Goal: Transaction & Acquisition: Purchase product/service

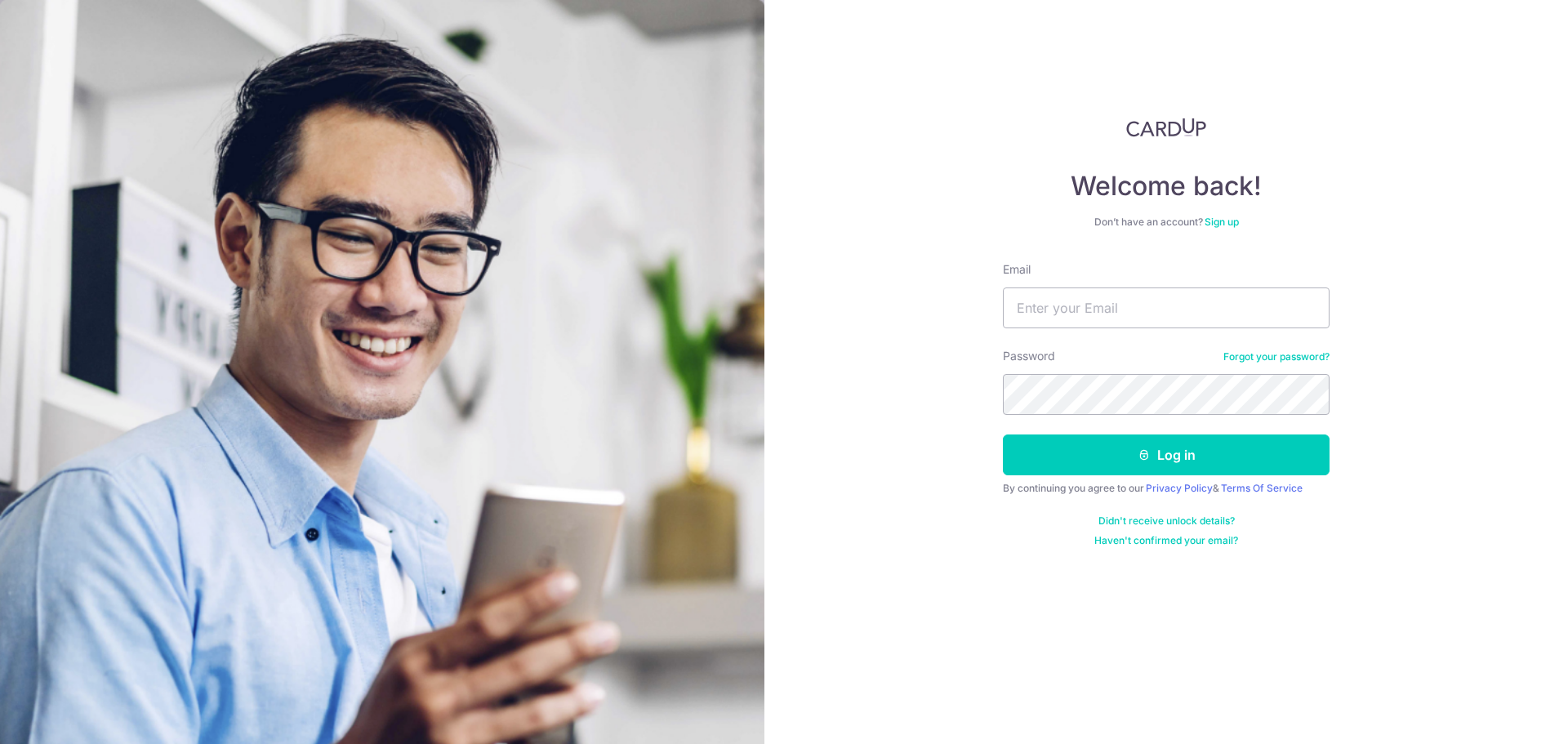
type input "[PERSON_NAME][EMAIL_ADDRESS][DOMAIN_NAME]"
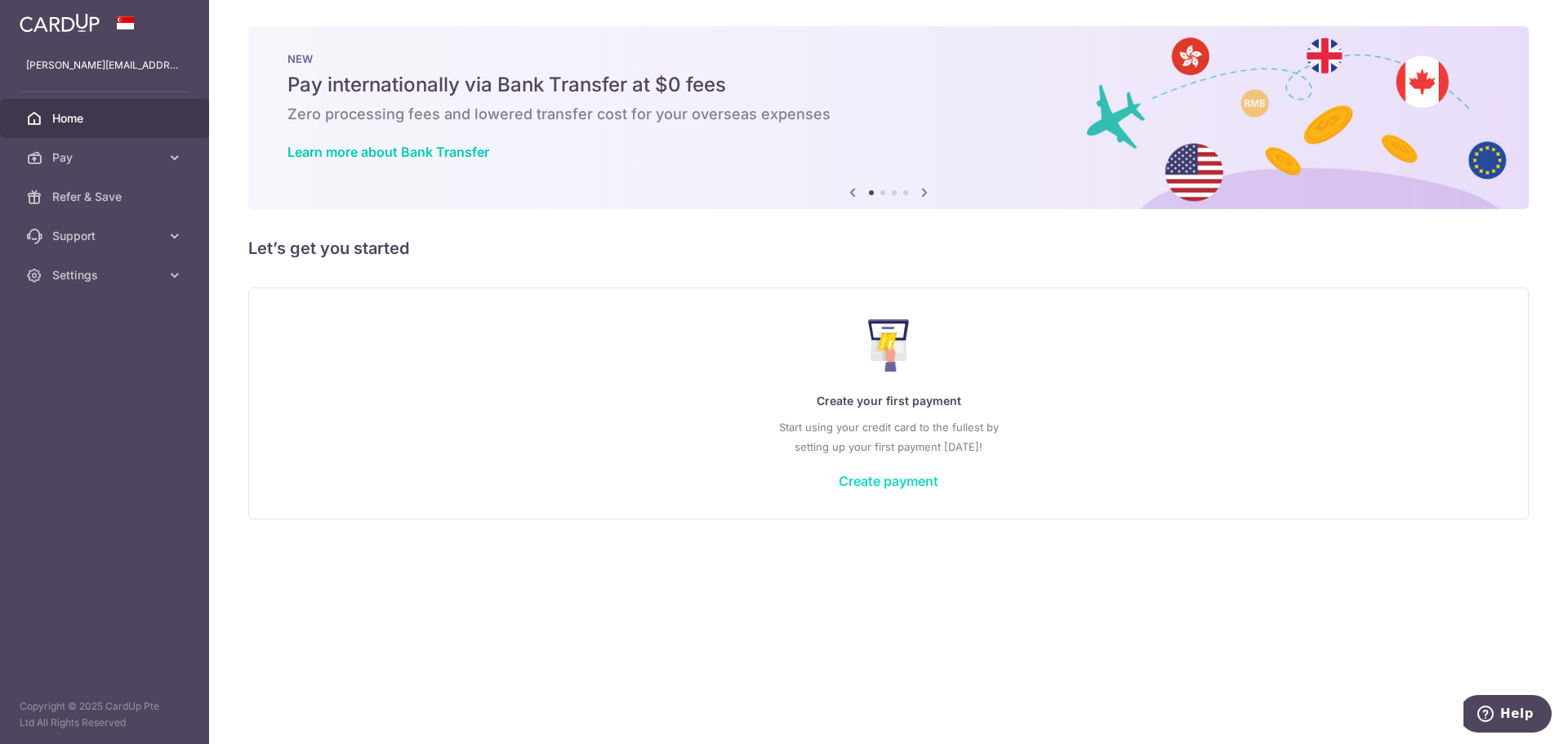
click at [908, 476] on link "Create payment" at bounding box center [888, 481] width 100 height 17
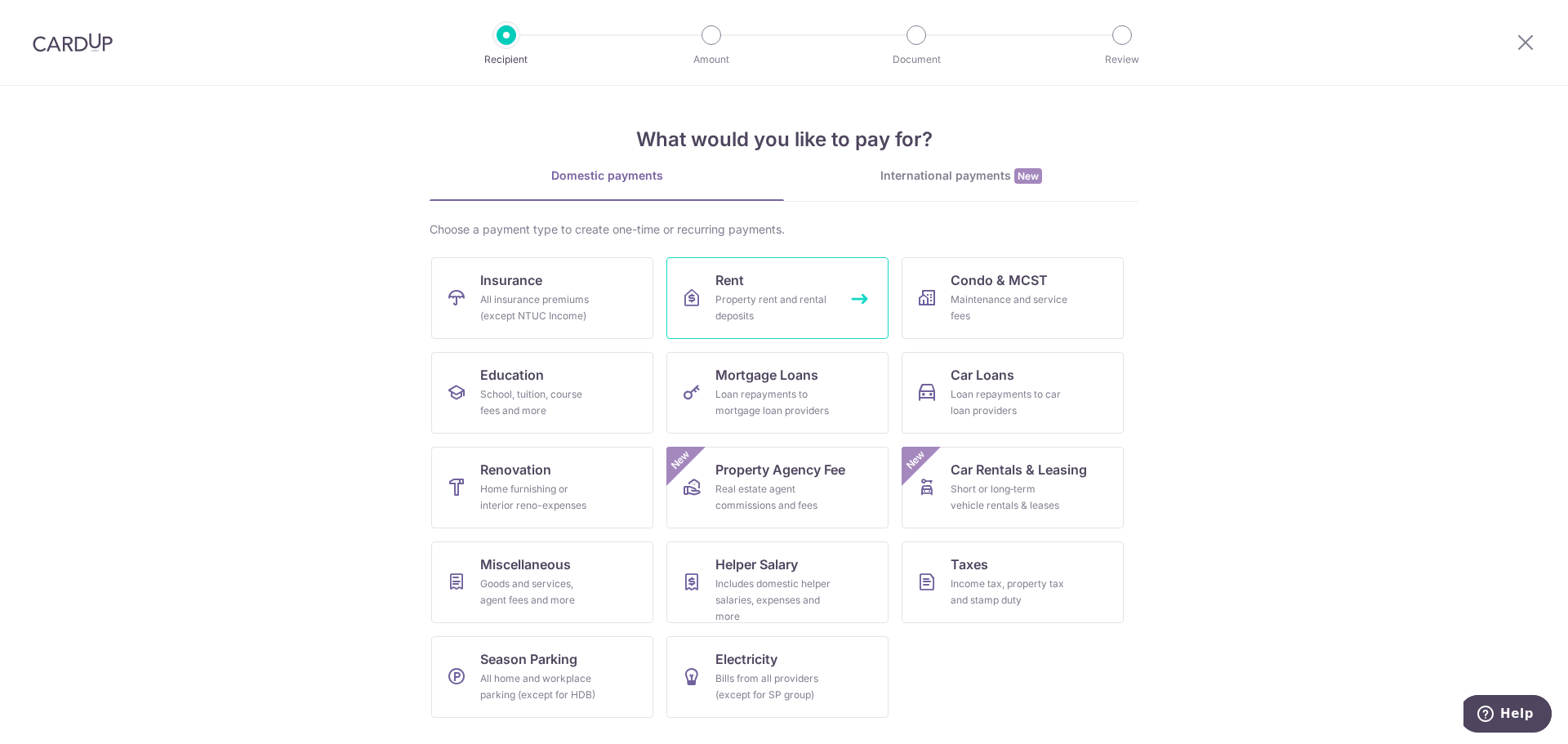
click at [721, 276] on span "Rent" at bounding box center [730, 280] width 29 height 19
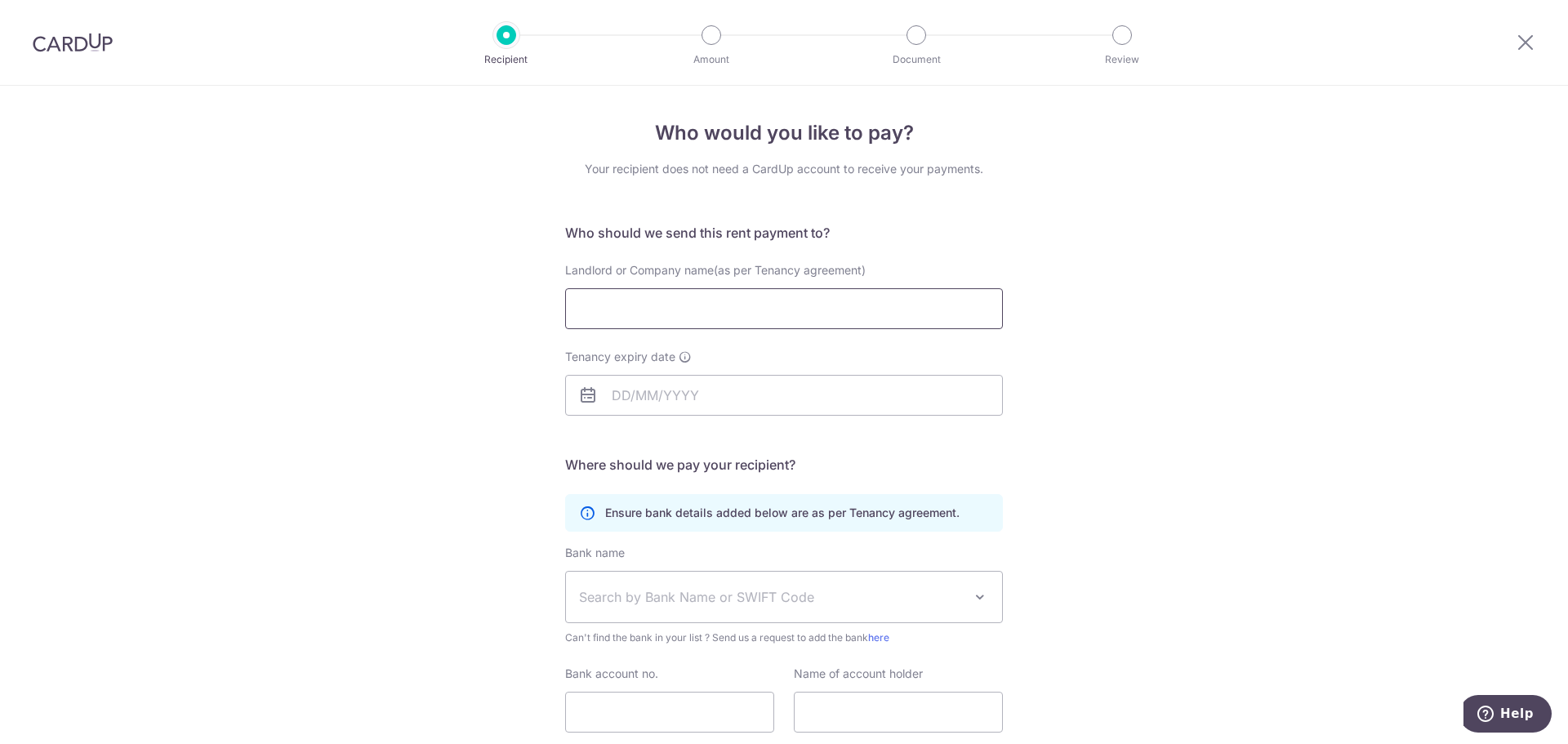
click at [710, 301] on input "Landlord or Company name(as per Tenancy agreement)" at bounding box center [784, 308] width 438 height 41
paste input "Pham Thi Dan Tam"
type input "Pham Thi Dan Tam"
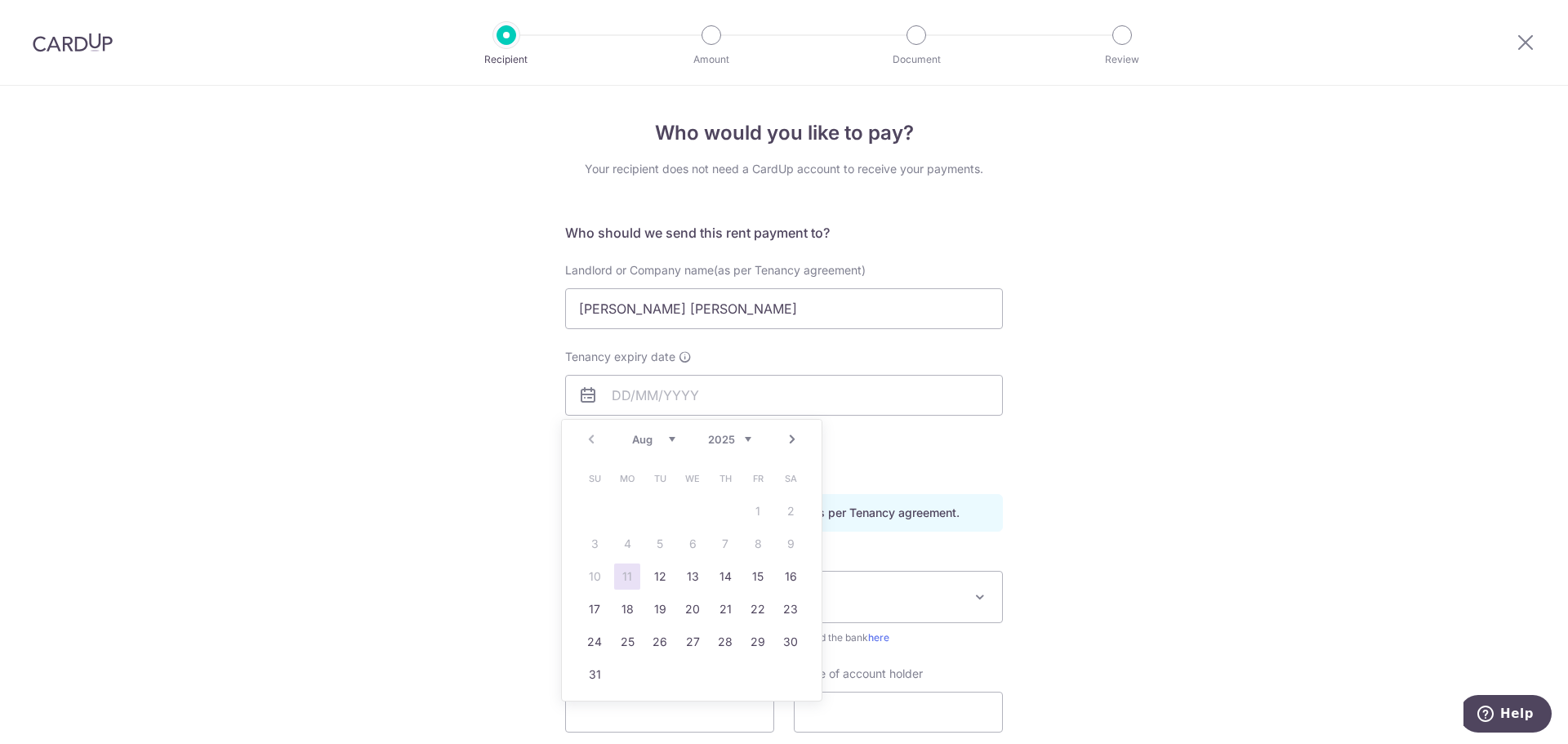
click at [743, 440] on select "2025 2026 2027 2028 2029 2030 2031 2032 2033 2034 2035" at bounding box center [729, 439] width 43 height 13
click at [672, 440] on select "Jan Feb Mar Apr May Jun Jul Aug Sep Oct Nov Dec" at bounding box center [653, 439] width 43 height 13
click at [697, 607] on link "20" at bounding box center [693, 610] width 26 height 26
type input "20/05/2026"
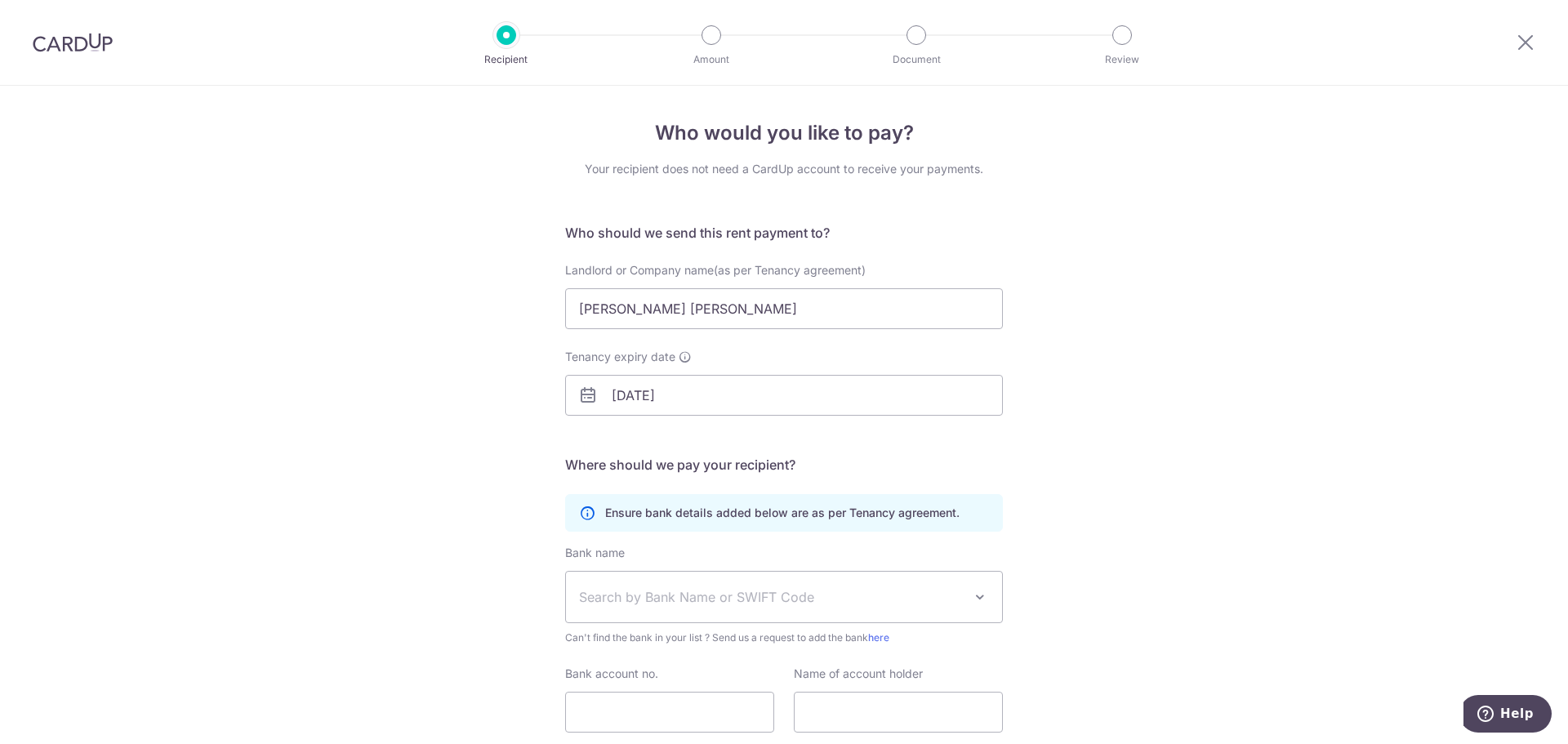
click at [406, 492] on div "Who would you like to pay? Your recipient does not need a CardUp account to rec…" at bounding box center [784, 474] width 1568 height 777
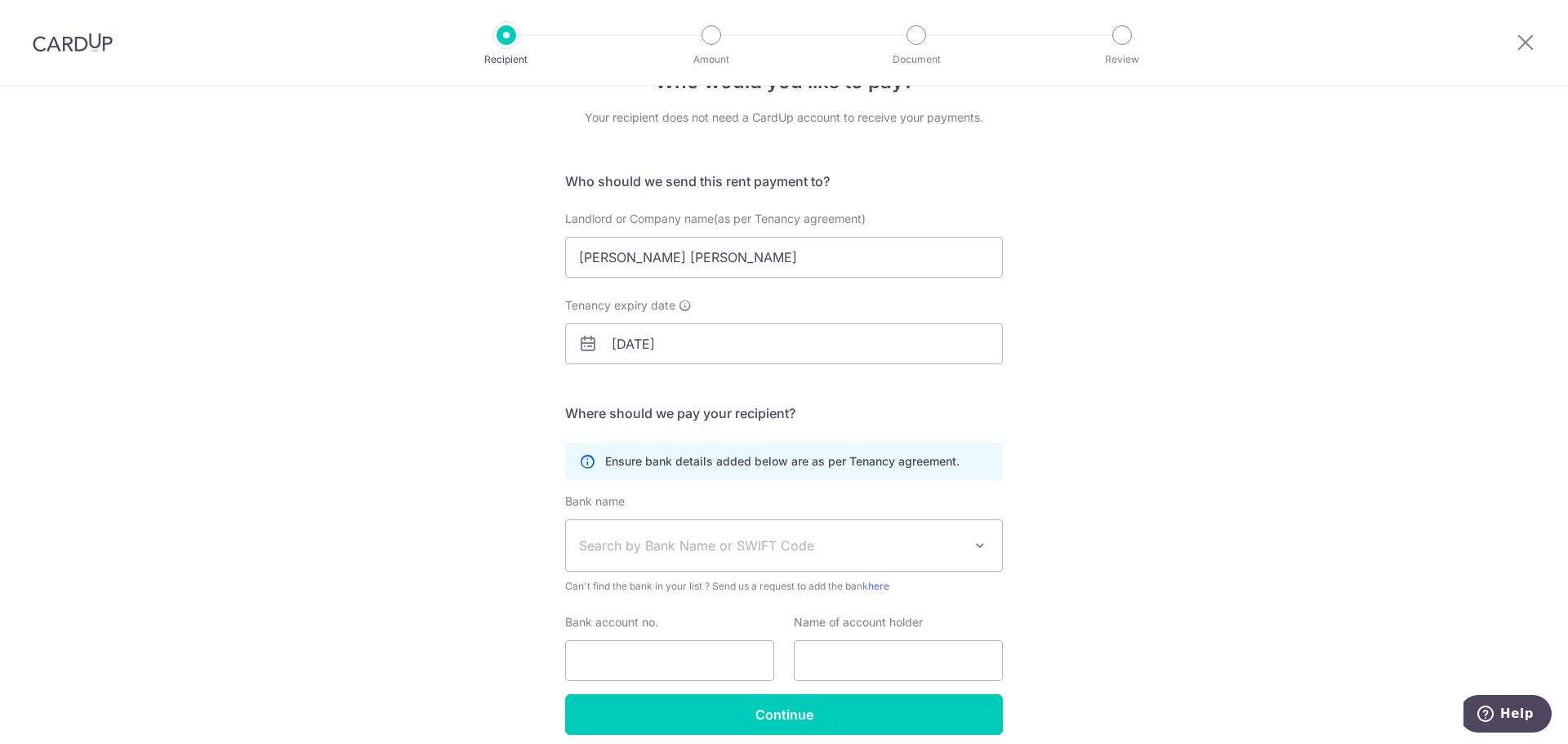
scroll to position [119, 0]
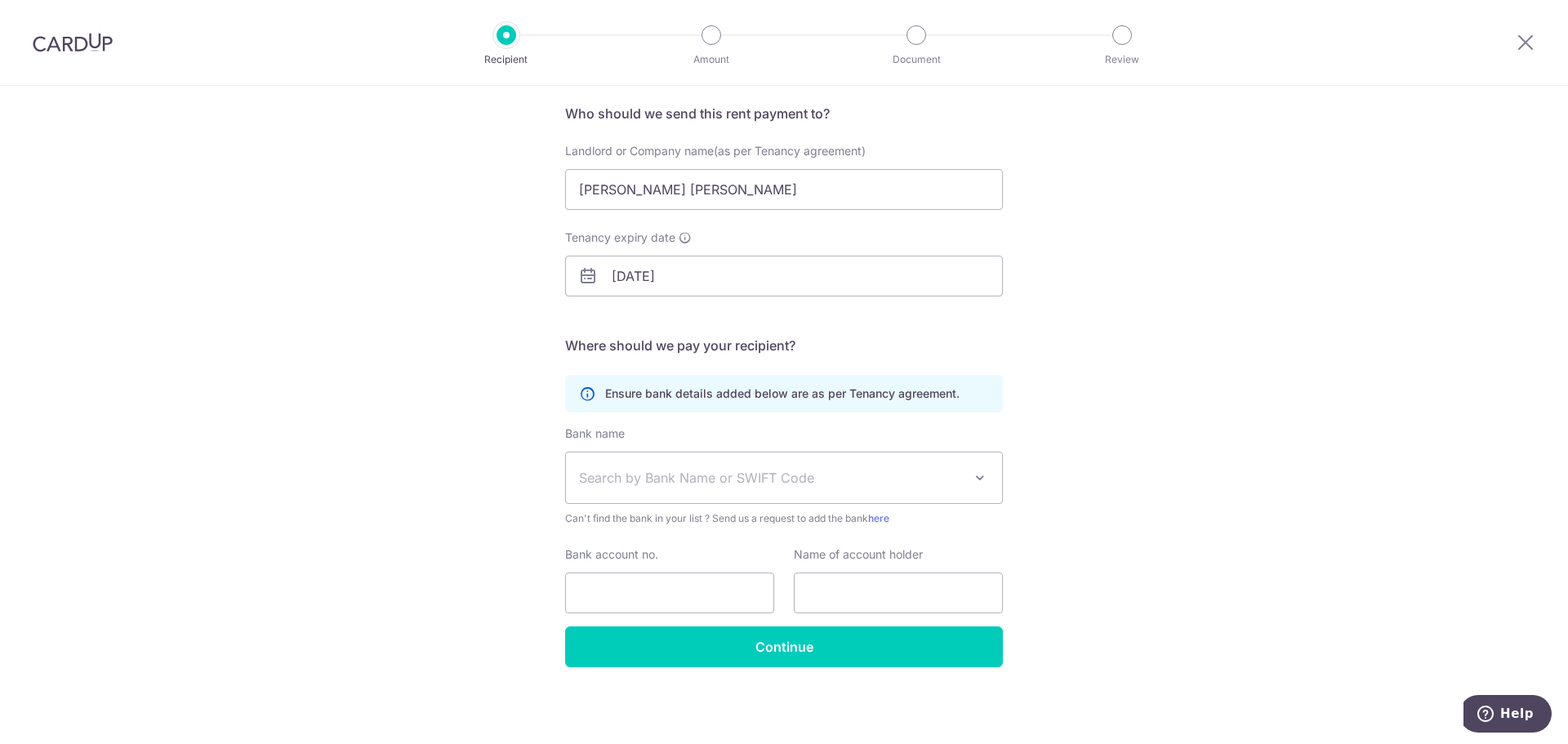
click at [629, 476] on span "Search by Bank Name or SWIFT Code" at bounding box center [771, 478] width 384 height 19
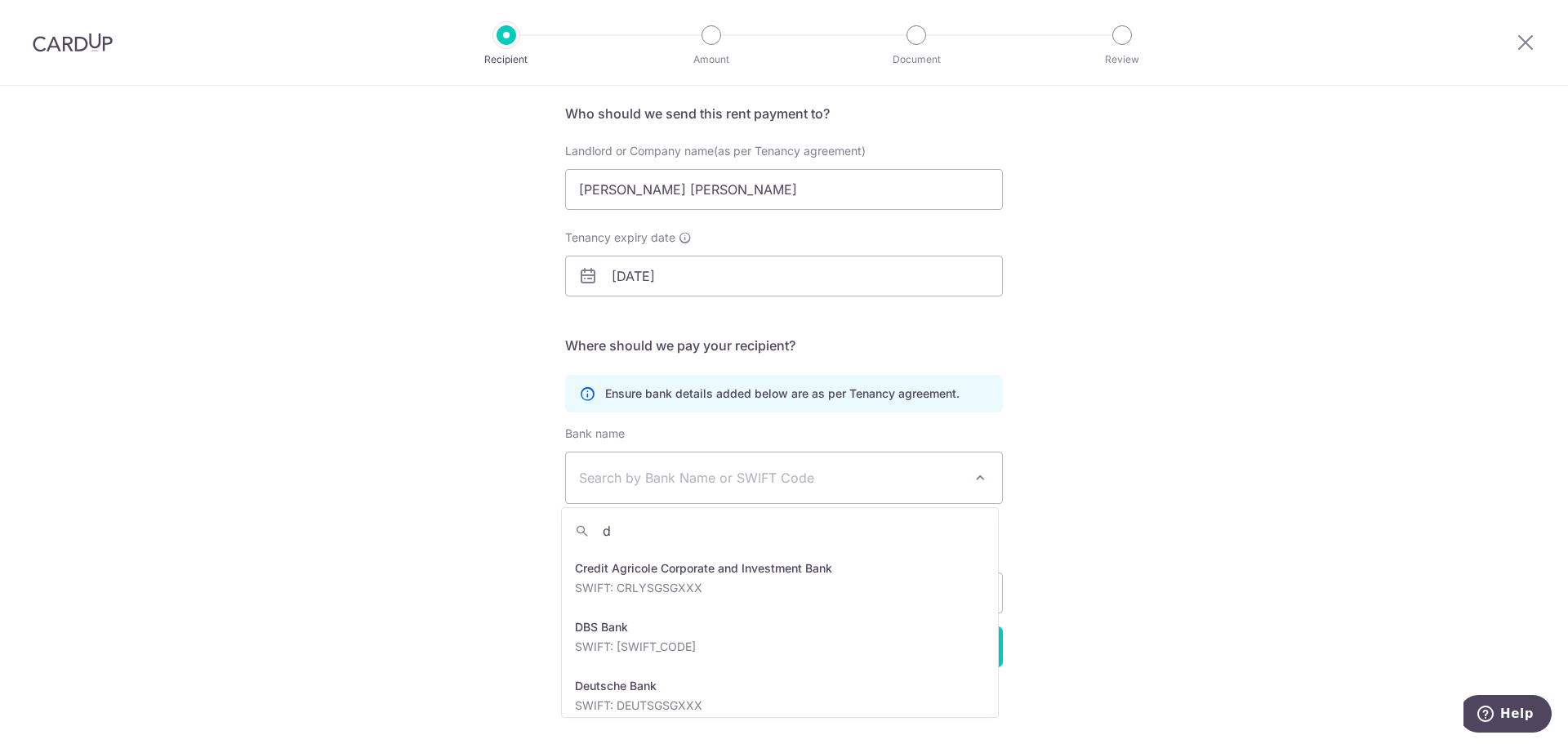
scroll to position [0, 0]
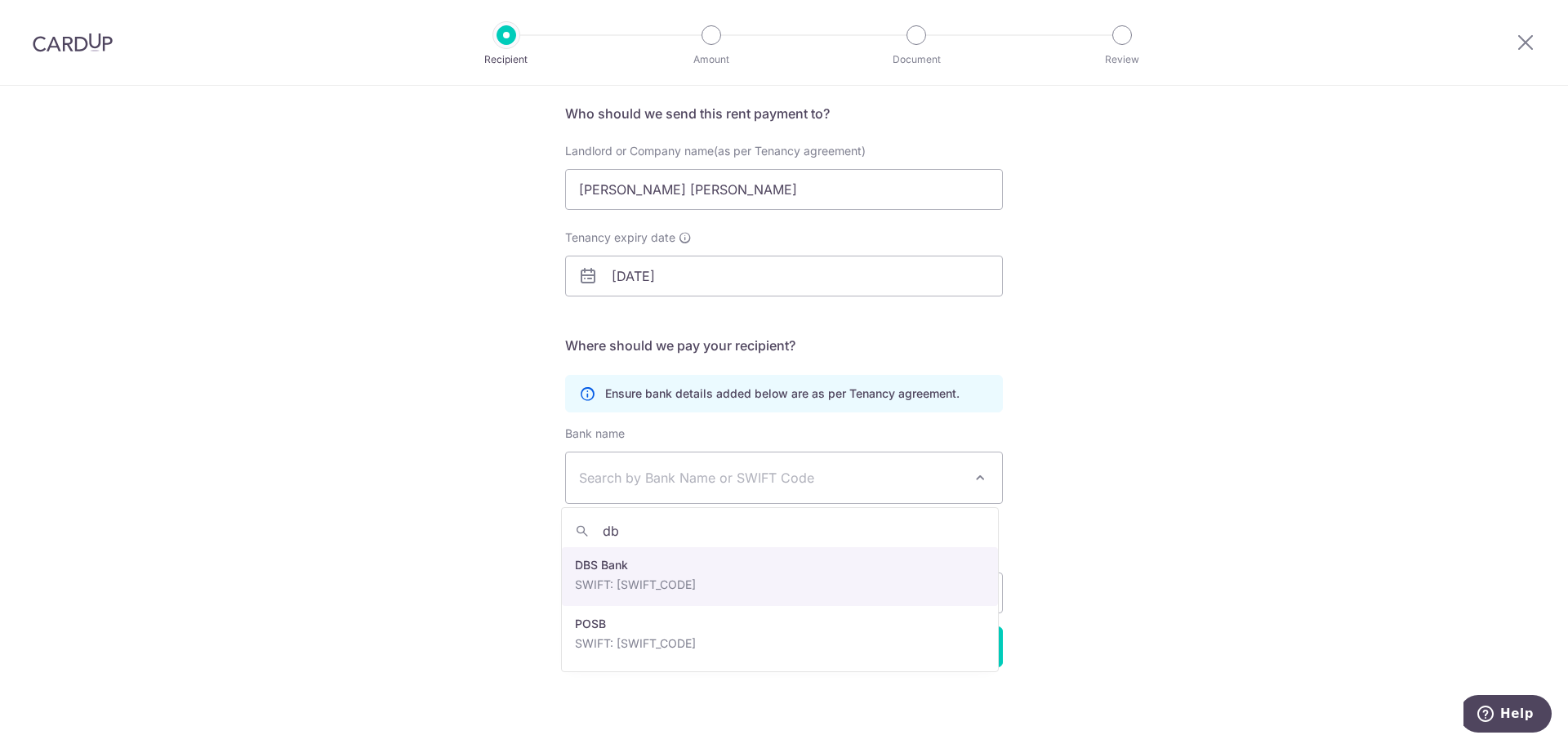
type input "db"
select select "6"
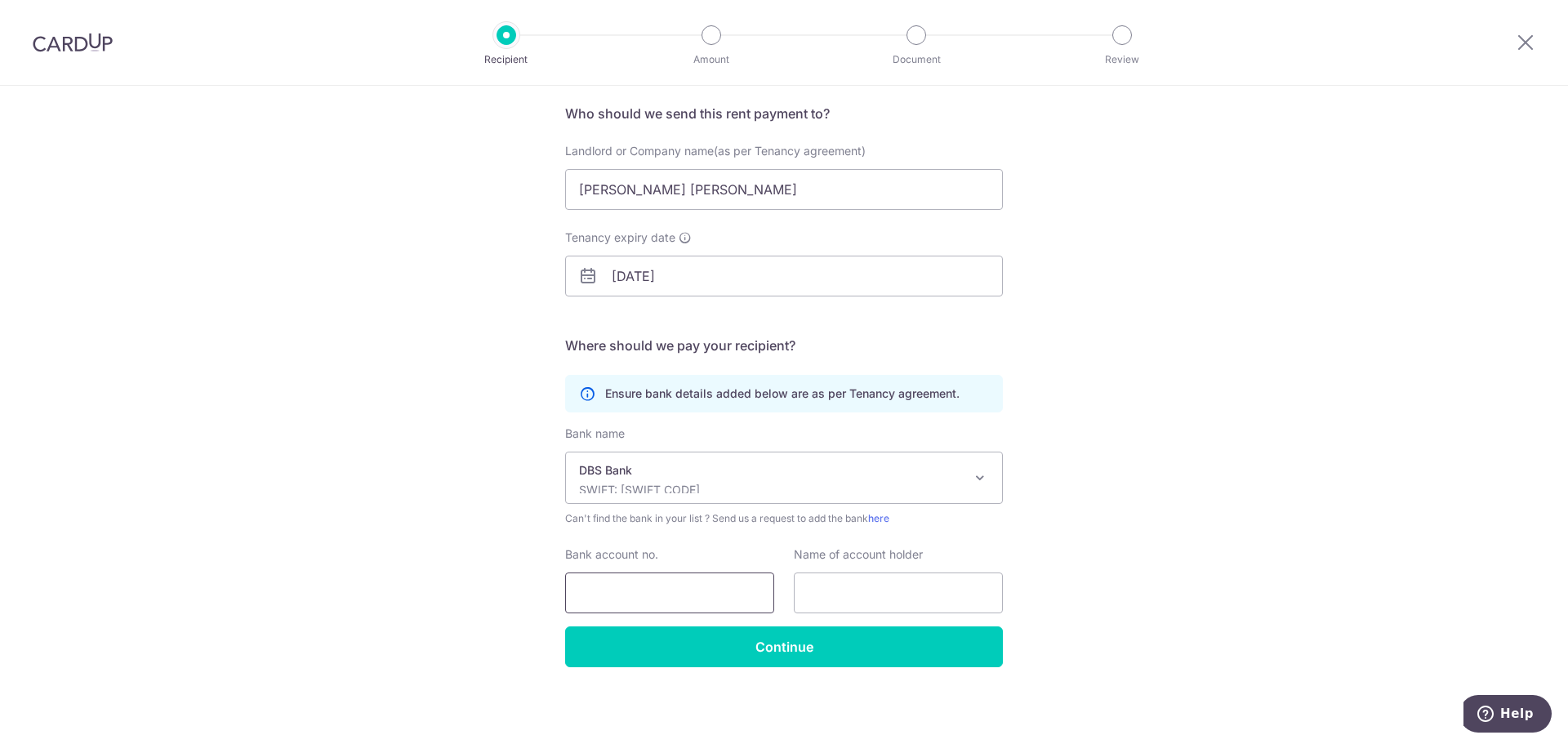
click at [610, 588] on input "Bank account no." at bounding box center [669, 592] width 209 height 41
paste input "271-601890-3"
type input "271-601890-3"
paste input "Pham Thi Dan Tam"
type input "Pham Thi Dan Tam"
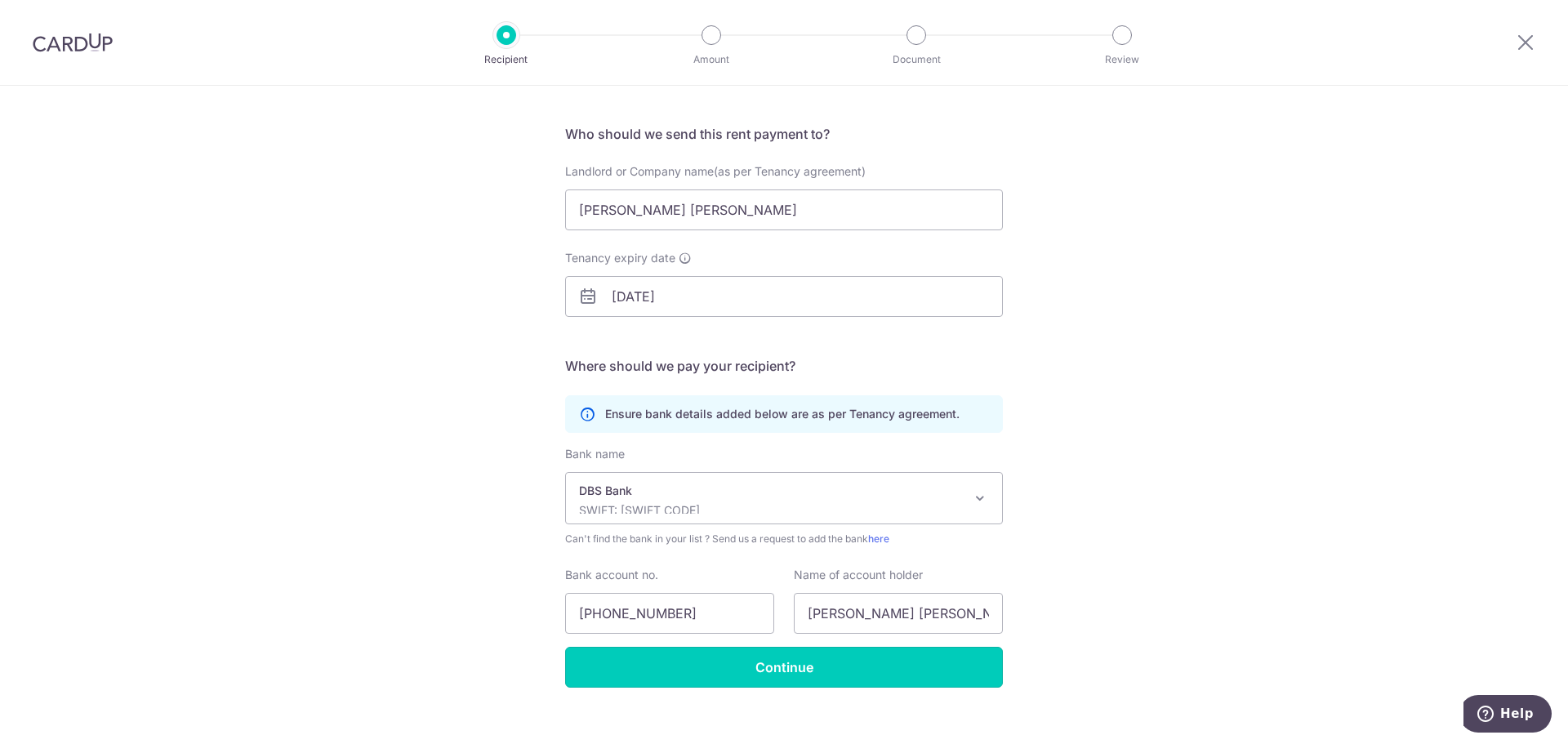
scroll to position [119, 0]
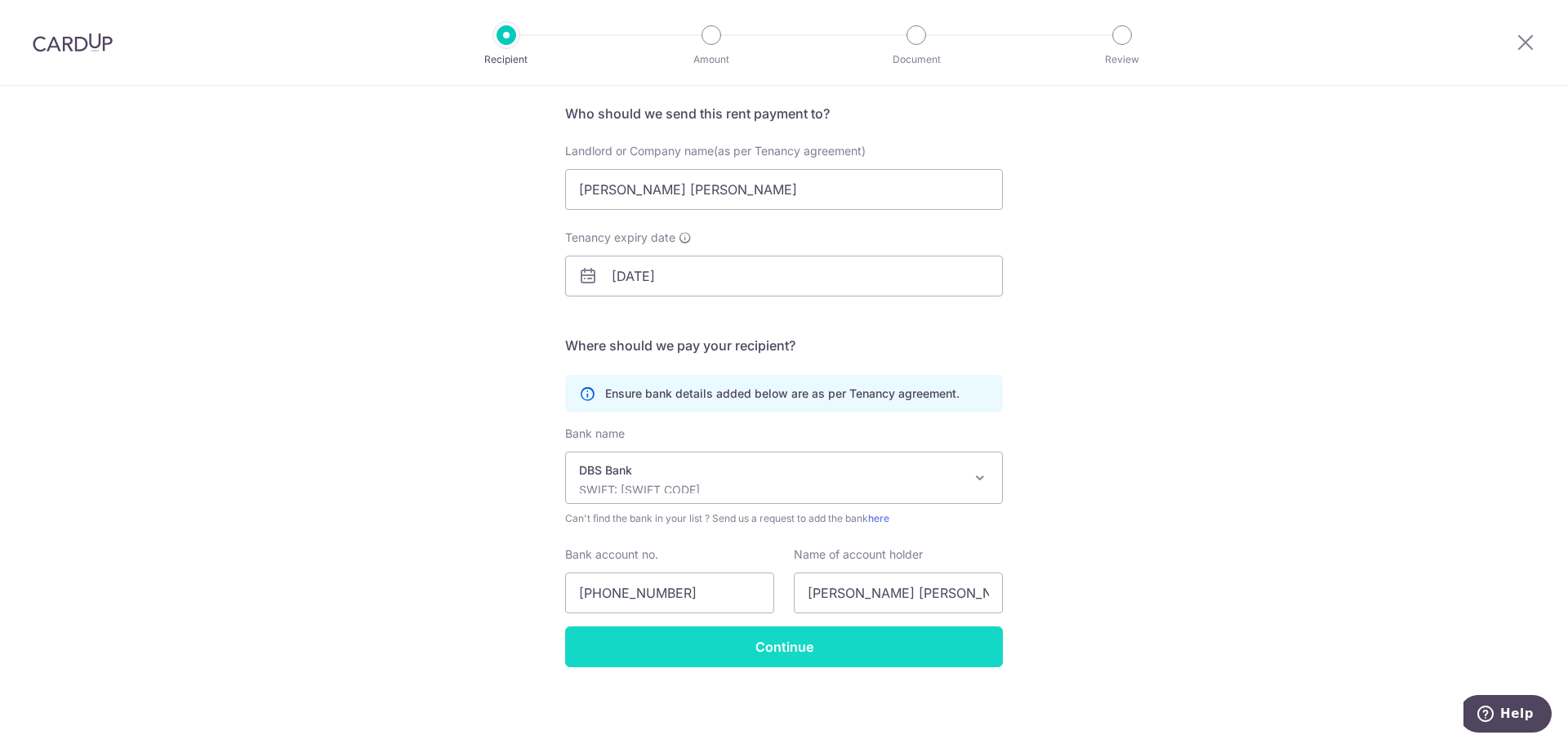
click at [848, 644] on input "Continue" at bounding box center [784, 647] width 438 height 41
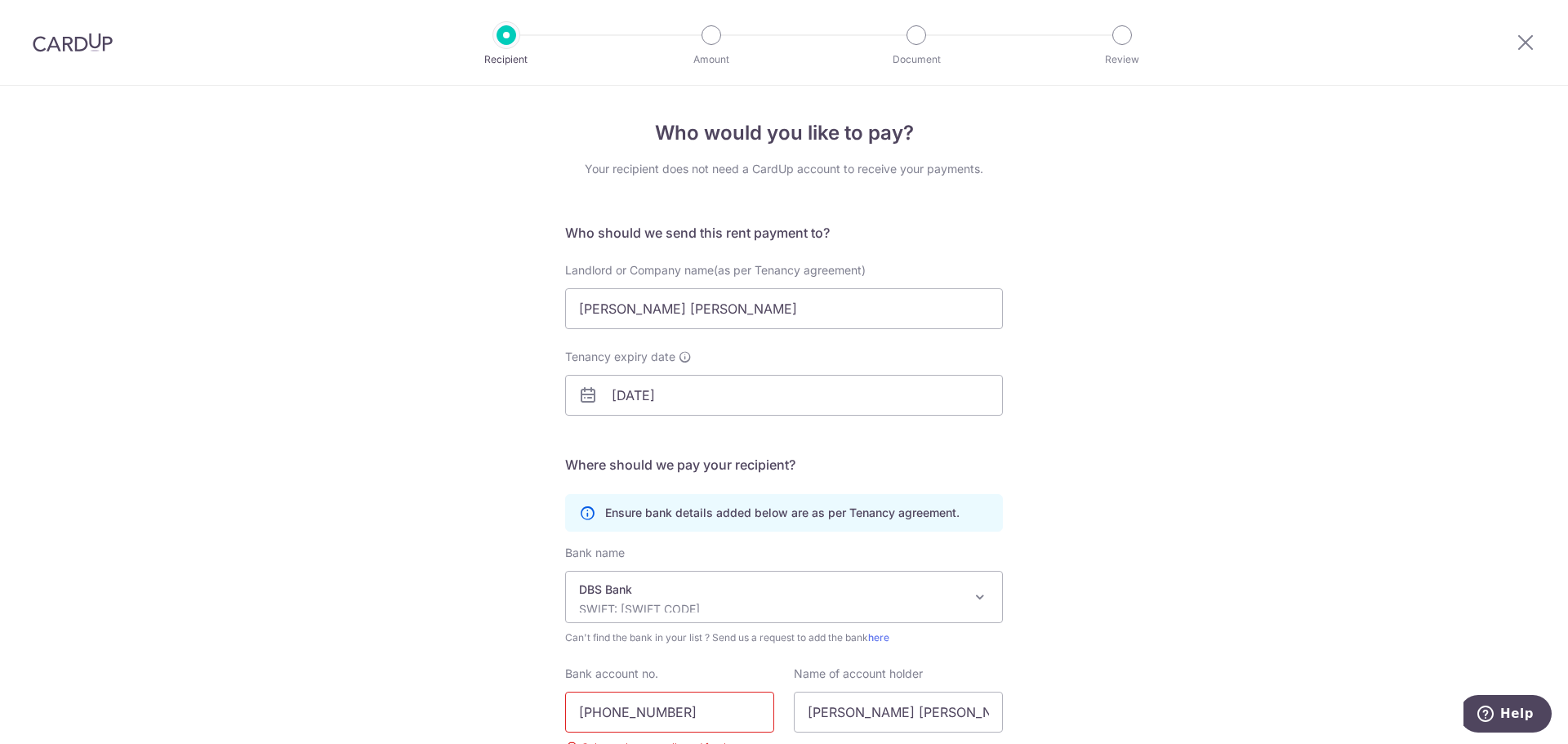
scroll to position [159, 0]
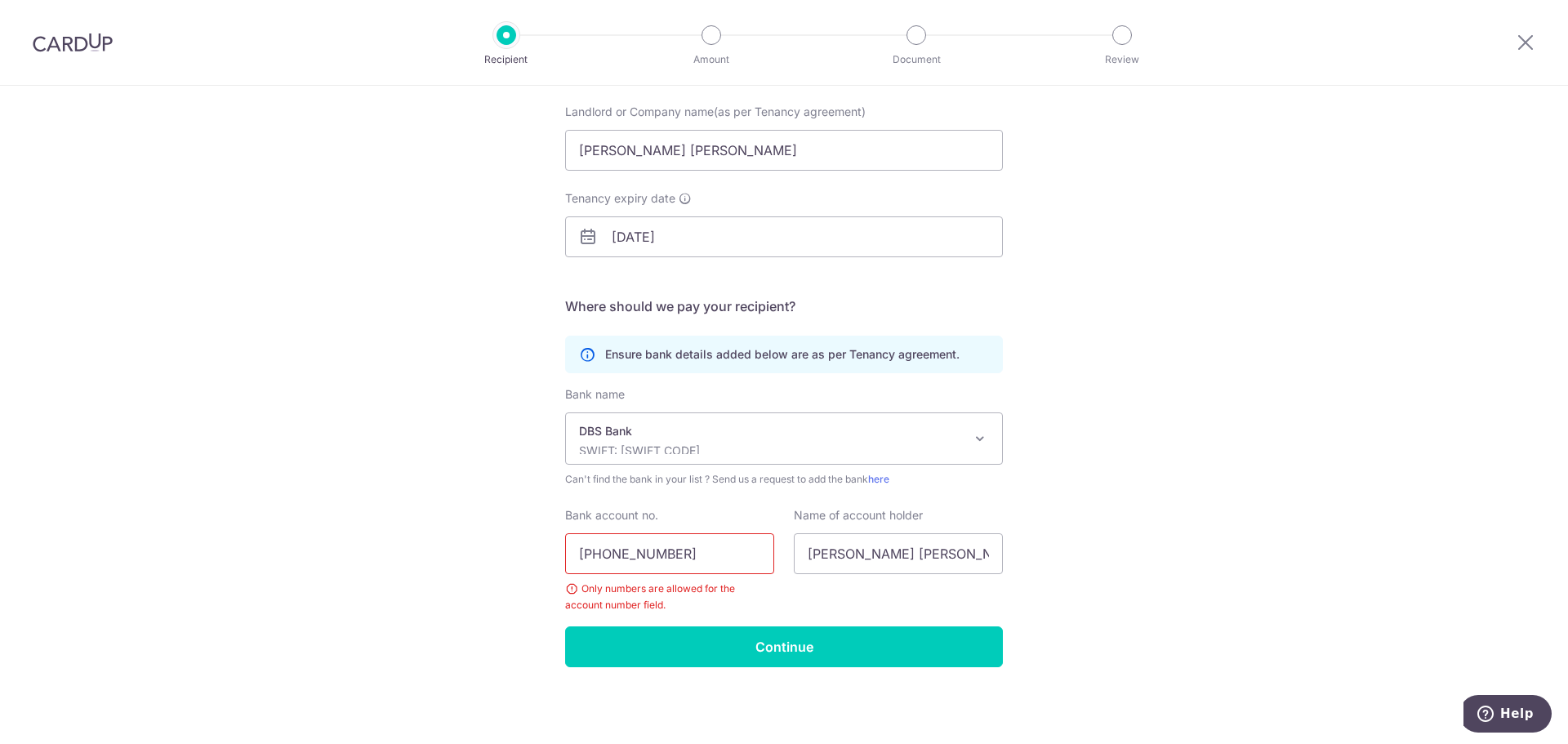
drag, startPoint x: 604, startPoint y: 550, endPoint x: 620, endPoint y: 551, distance: 16.0
click at [607, 550] on input "271-601890-3" at bounding box center [669, 554] width 209 height 41
type input "2716018903"
click at [722, 642] on input "Continue" at bounding box center [784, 647] width 438 height 41
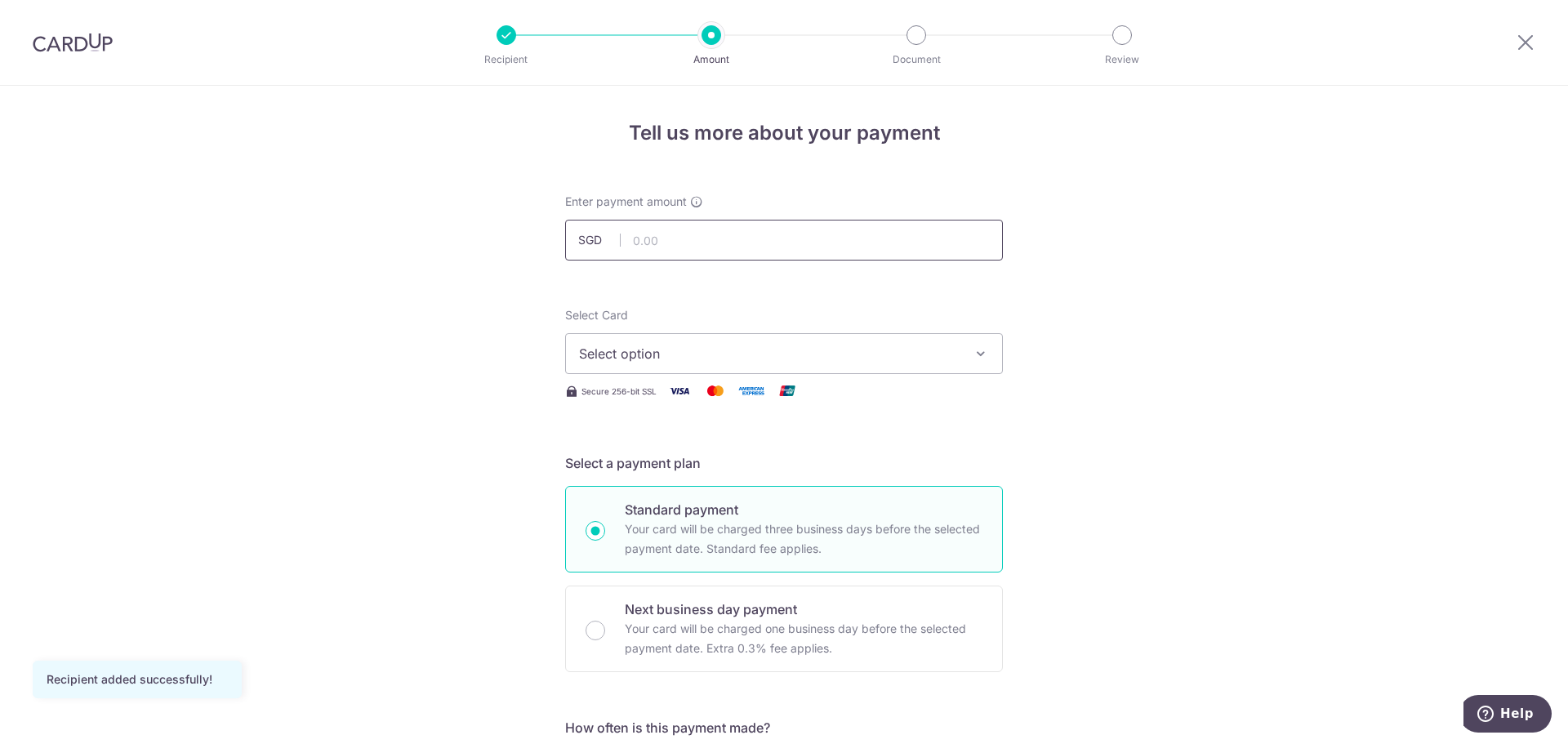
click at [659, 236] on input "text" at bounding box center [784, 240] width 438 height 41
type input "5,600.00"
click at [985, 349] on button "Select option" at bounding box center [784, 353] width 438 height 41
click at [938, 388] on link "Add credit card" at bounding box center [784, 400] width 436 height 30
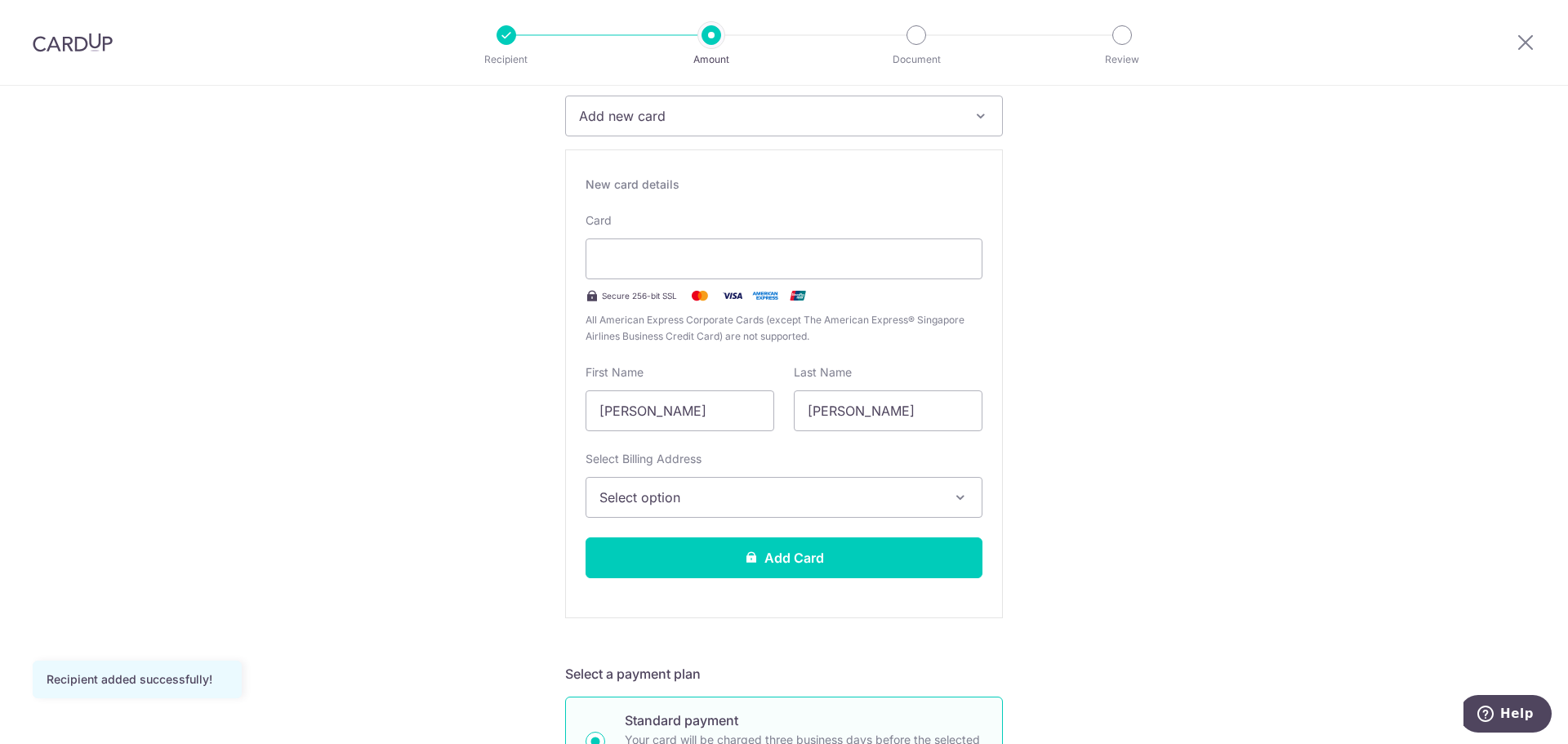
scroll to position [245, 0]
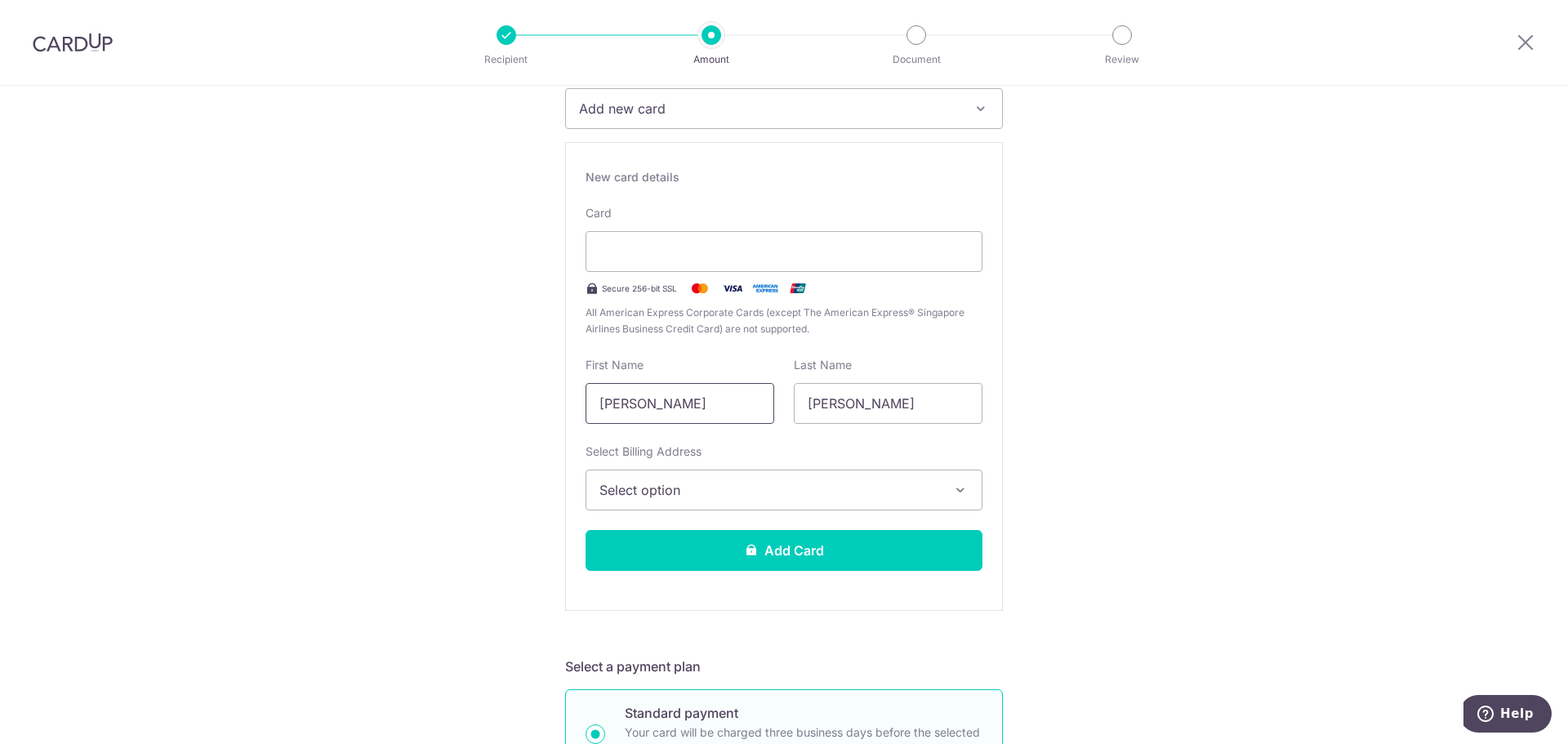
type input "Craig"
click at [948, 500] on button "Select option" at bounding box center [783, 490] width 397 height 41
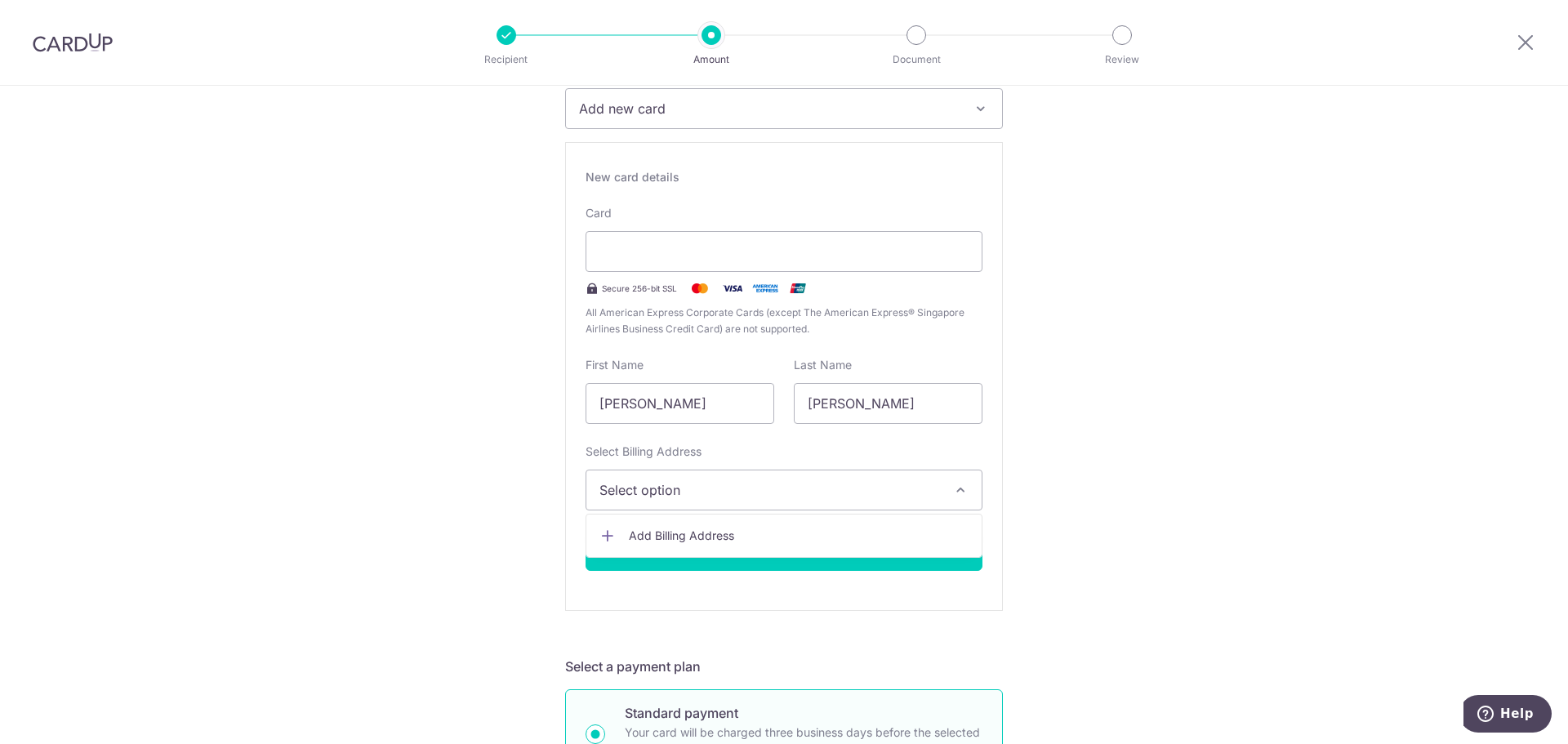
click at [886, 537] on span "Add Billing Address" at bounding box center [799, 535] width 340 height 17
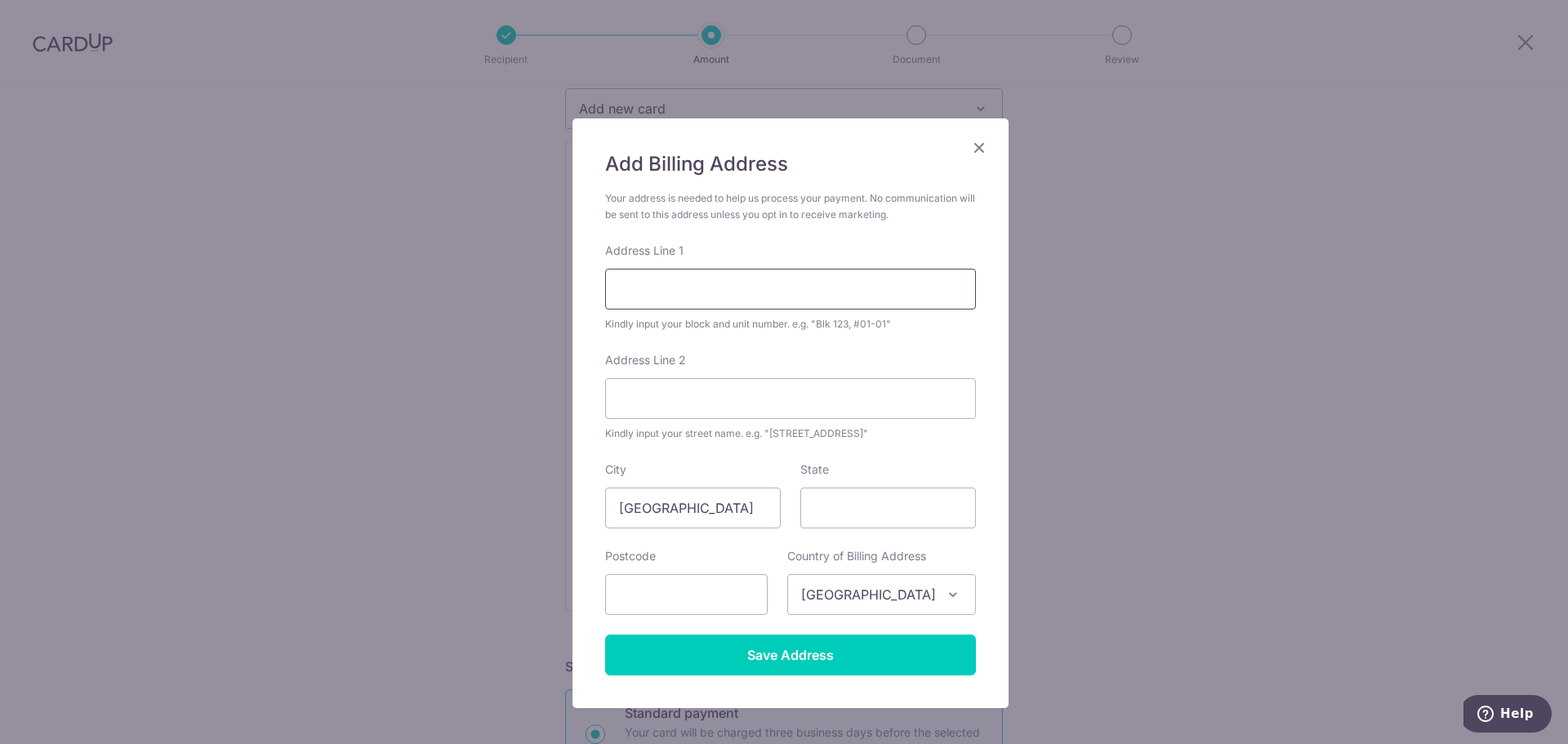
click at [774, 287] on input "Address Line 1" at bounding box center [790, 289] width 371 height 41
type input "11 Toh Tuck Road"
type input "#01-17 Wing B4"
type input "596290"
drag, startPoint x: 737, startPoint y: 387, endPoint x: 661, endPoint y: 389, distance: 76.0
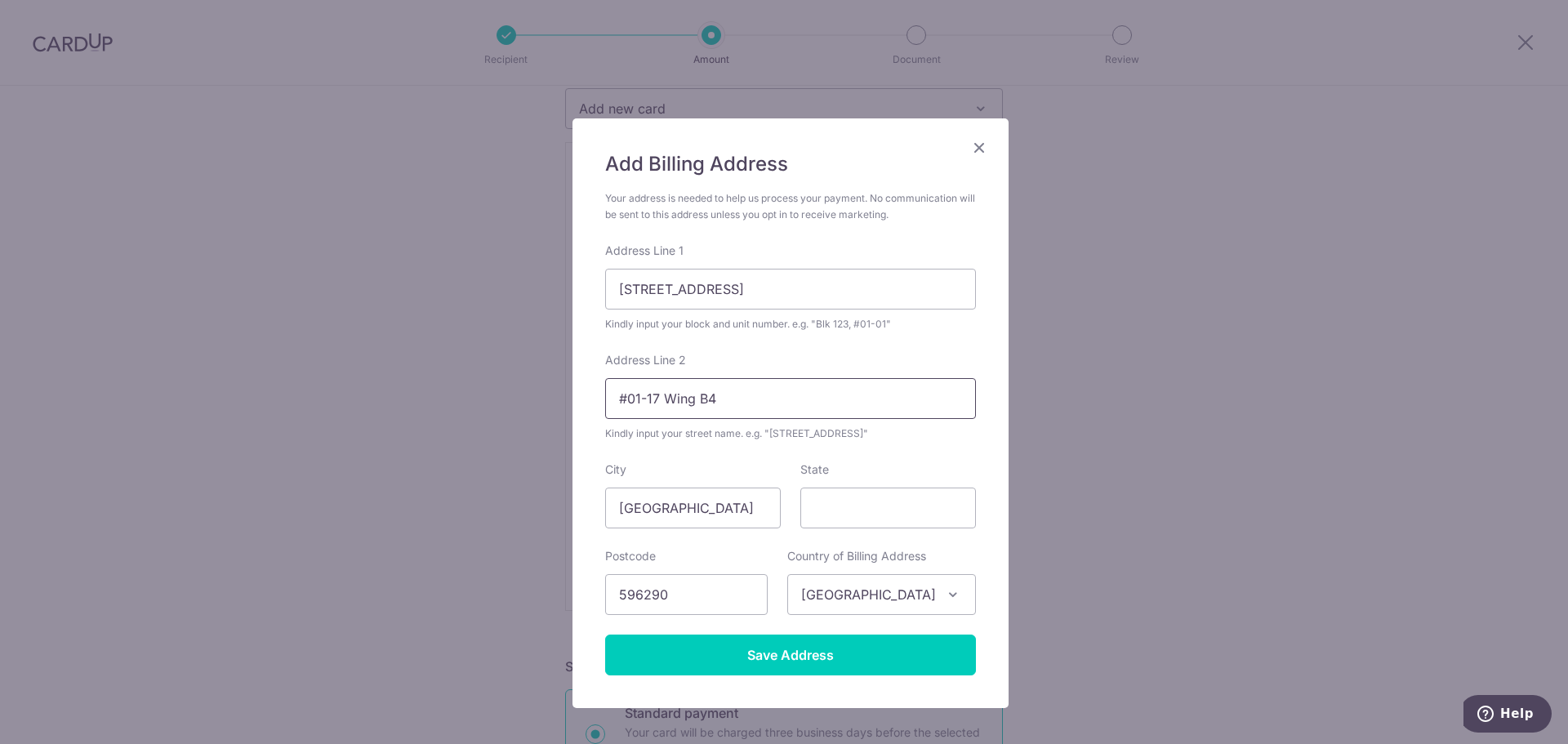
click at [661, 389] on input "#01-17 Wing B4" at bounding box center [790, 399] width 371 height 41
type input "#01-17 High Oak"
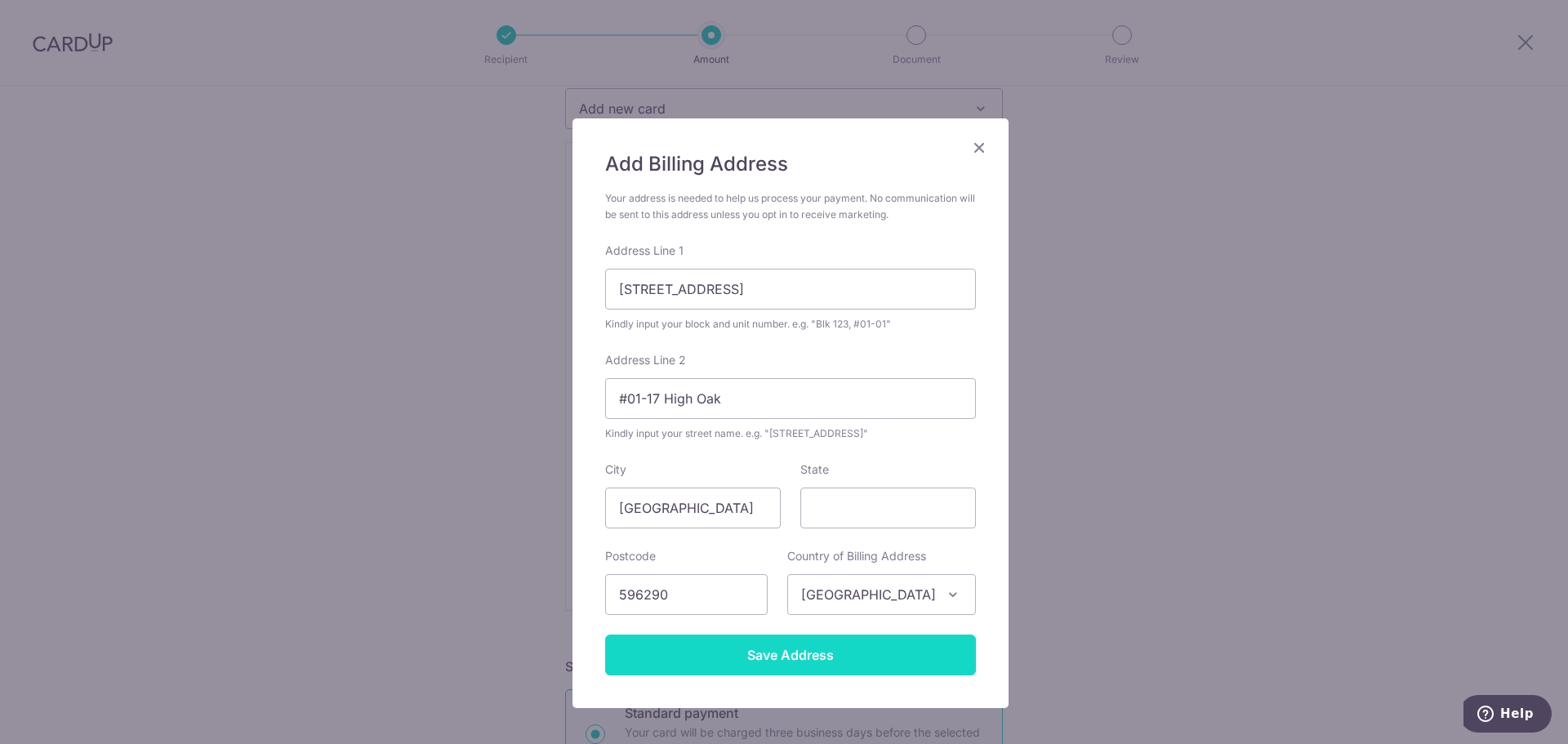
click at [745, 643] on input "Save Address" at bounding box center [790, 655] width 371 height 41
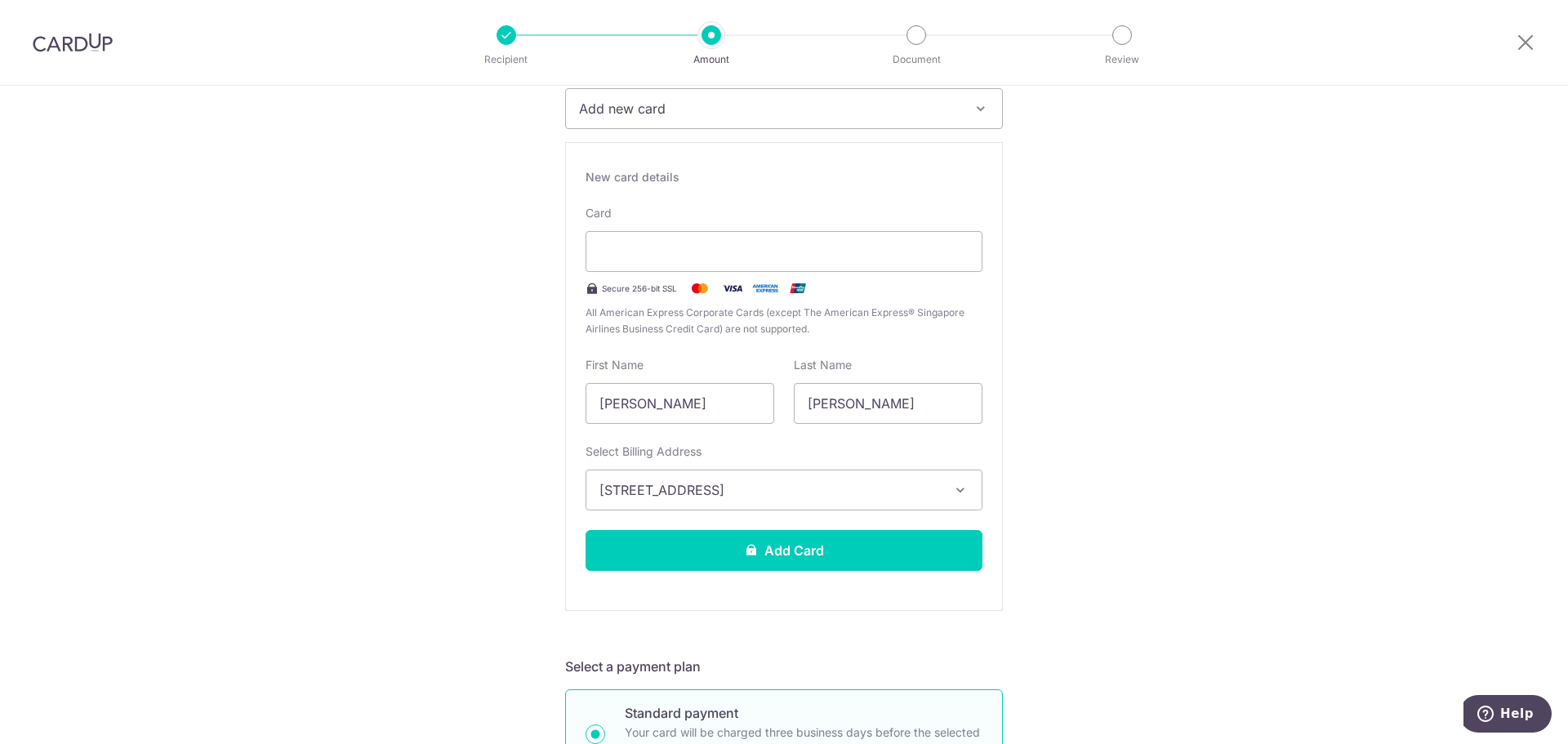
click at [801, 486] on span "11 Toh Tuck Road, #01-17 High Oak, Singapore, Singapore-596290" at bounding box center [769, 490] width 340 height 19
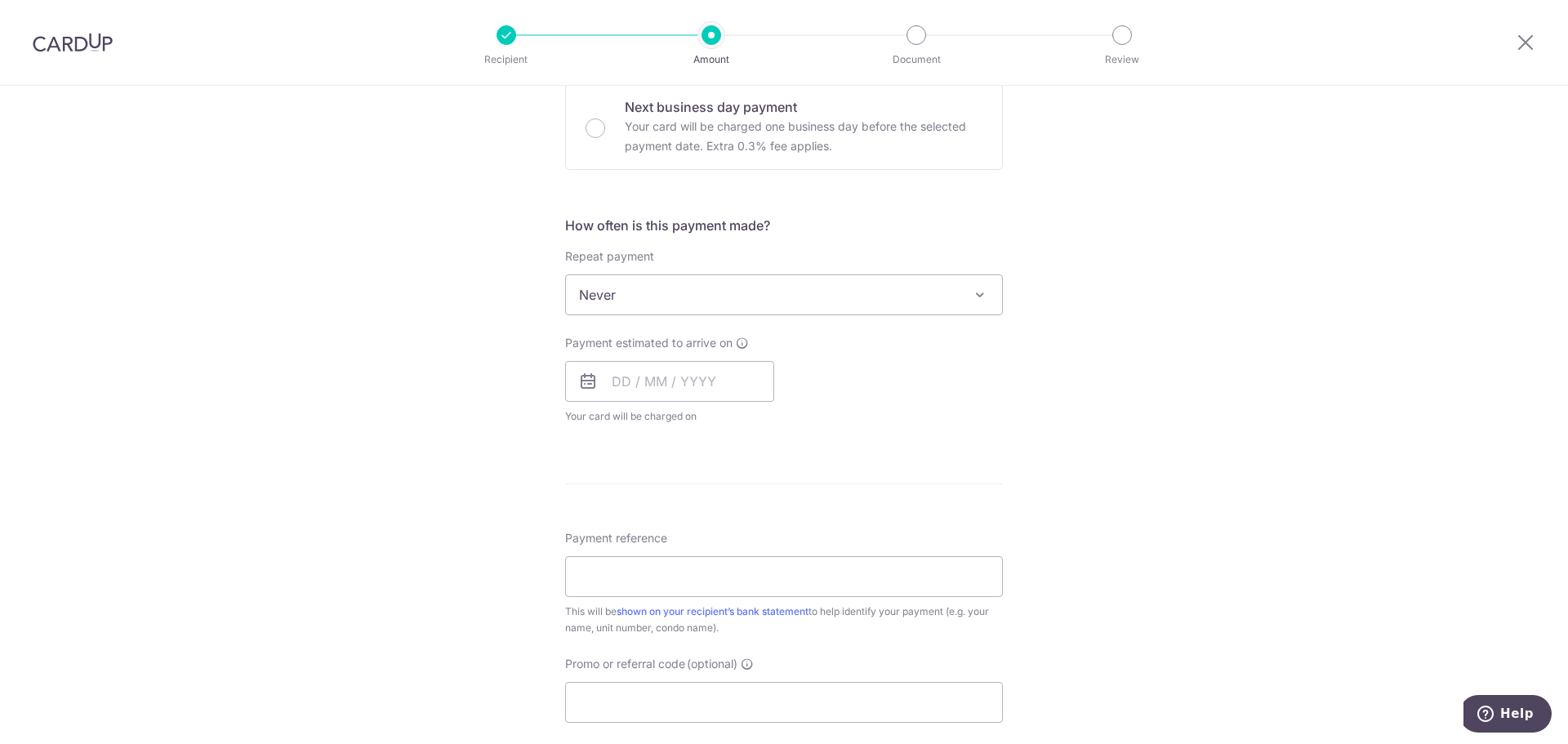
scroll to position [981, 0]
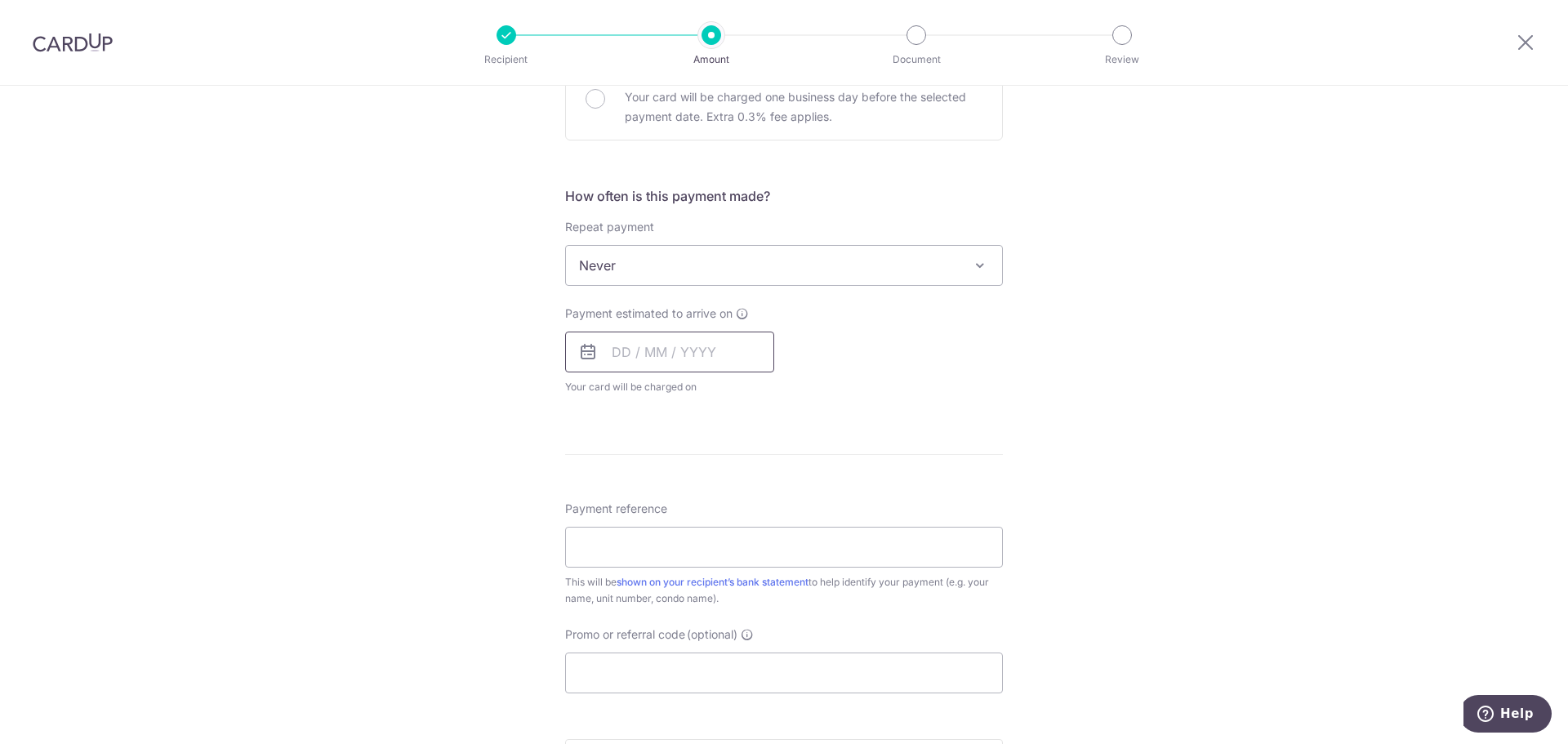
click at [680, 351] on input "text" at bounding box center [669, 351] width 209 height 41
drag, startPoint x: 691, startPoint y: 569, endPoint x: 512, endPoint y: 522, distance: 185.1
click at [691, 569] on link "20" at bounding box center [696, 566] width 26 height 26
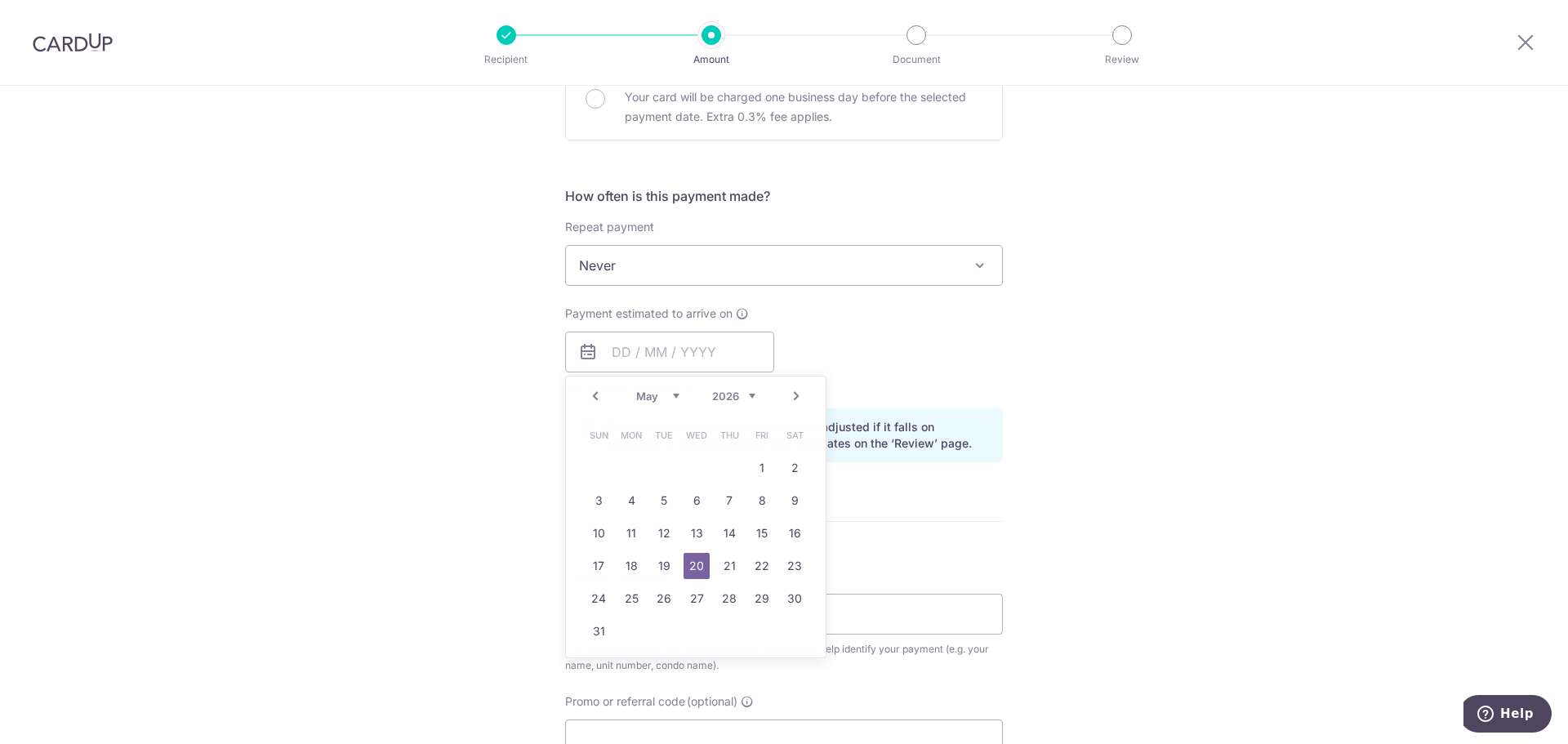
type input "20/08/2025"
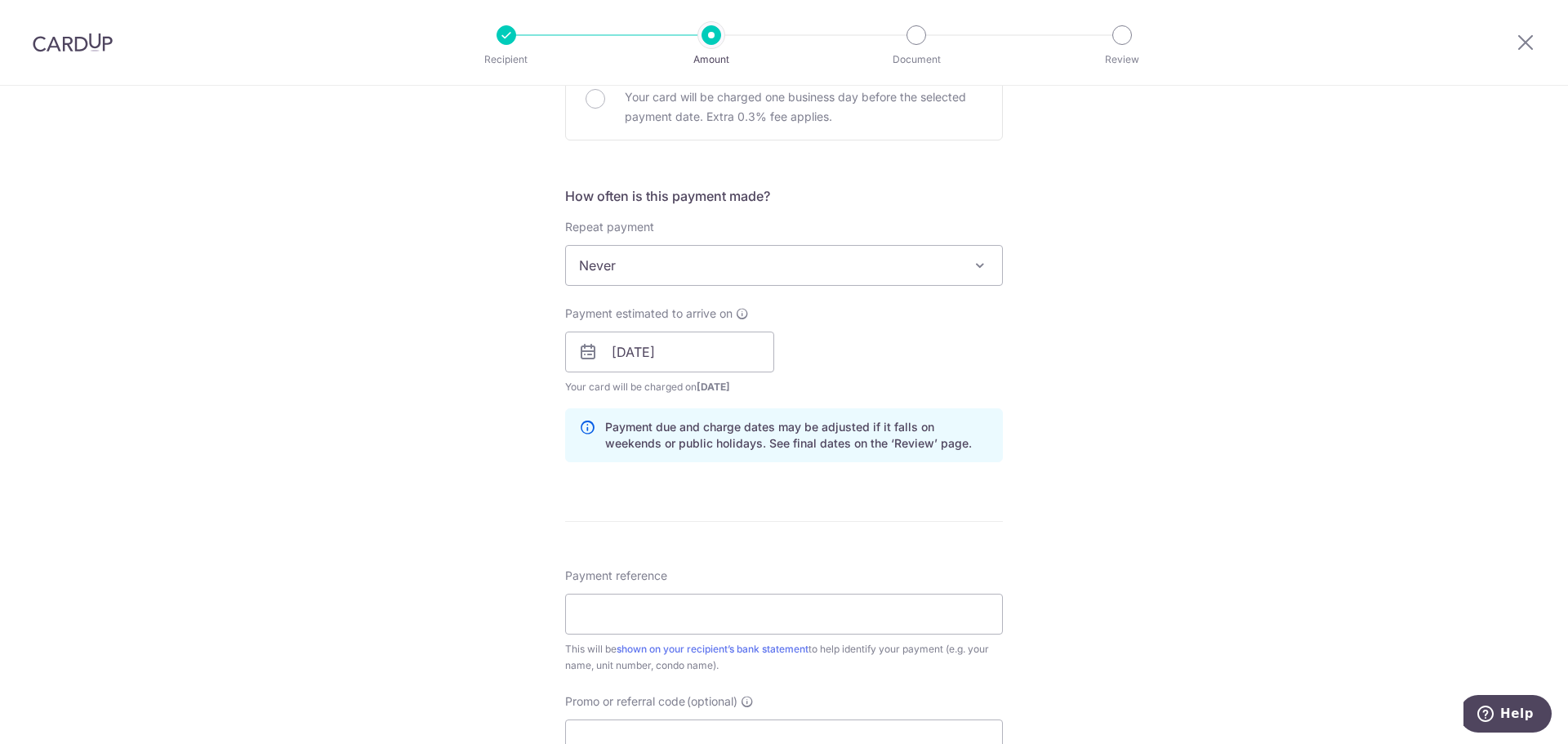
click at [978, 267] on span at bounding box center [979, 266] width 19 height 19
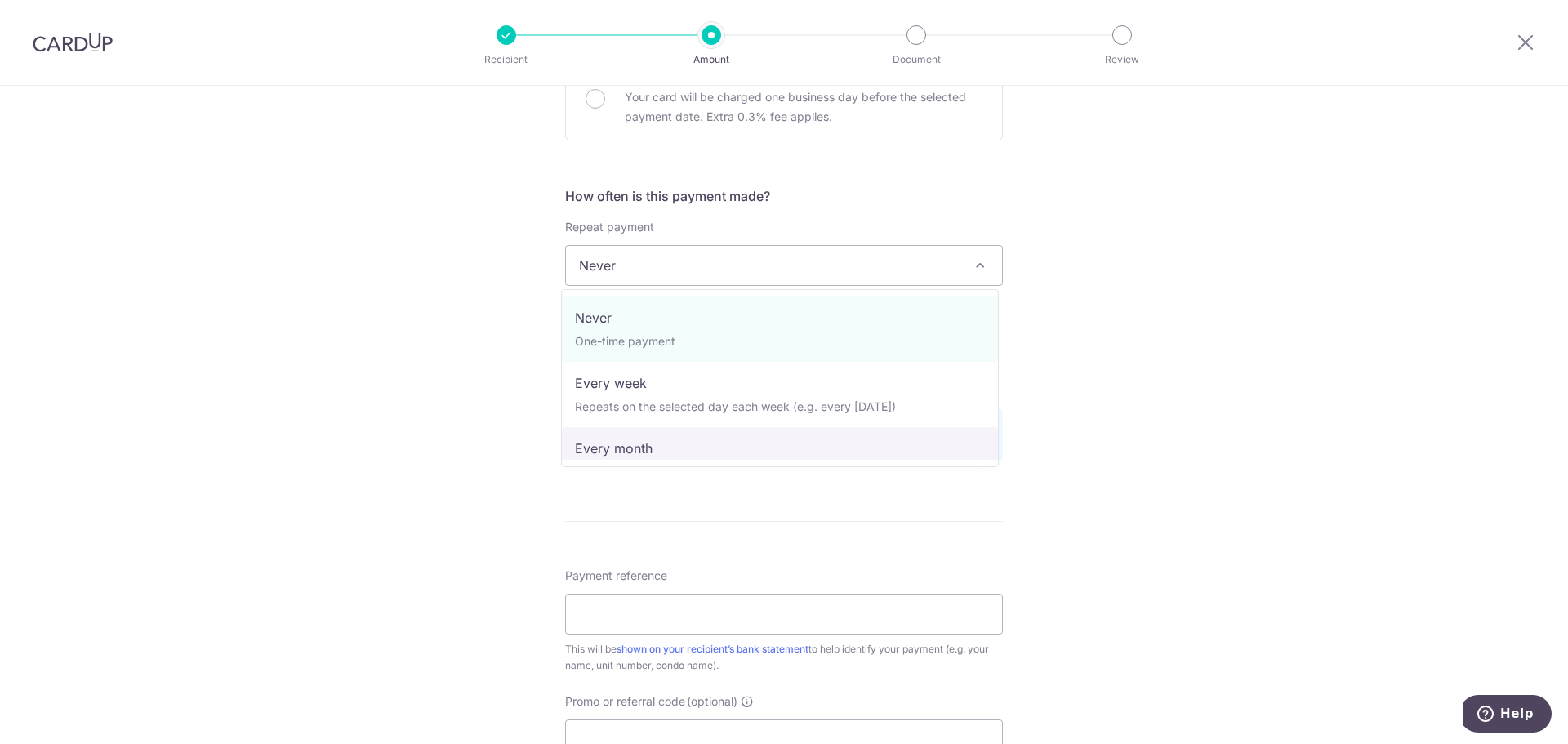
select select "3"
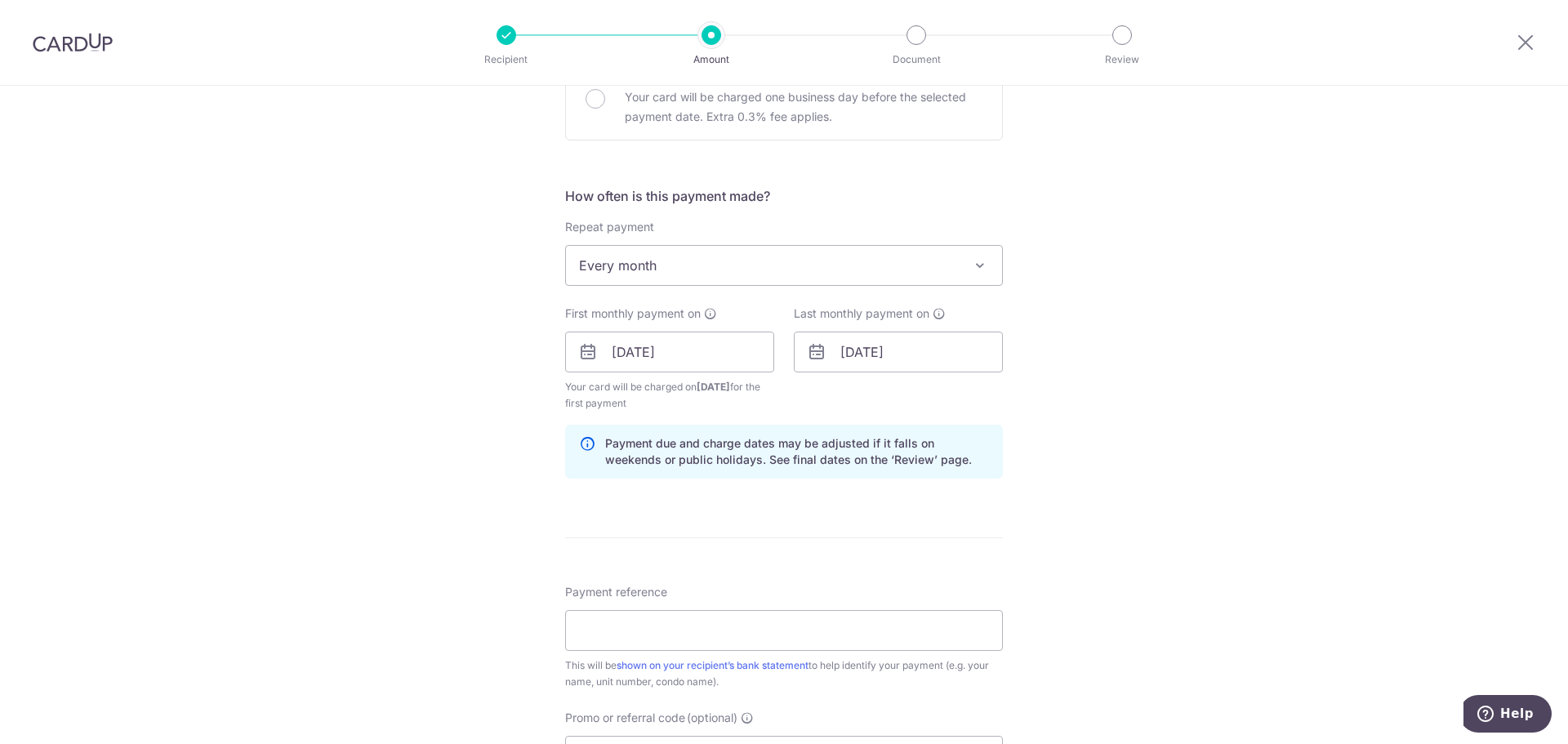
click at [1116, 344] on div "Tell us more about your payment Enter payment amount SGD 5,600.00 5600.00 Recip…" at bounding box center [784, 110] width 1568 height 2009
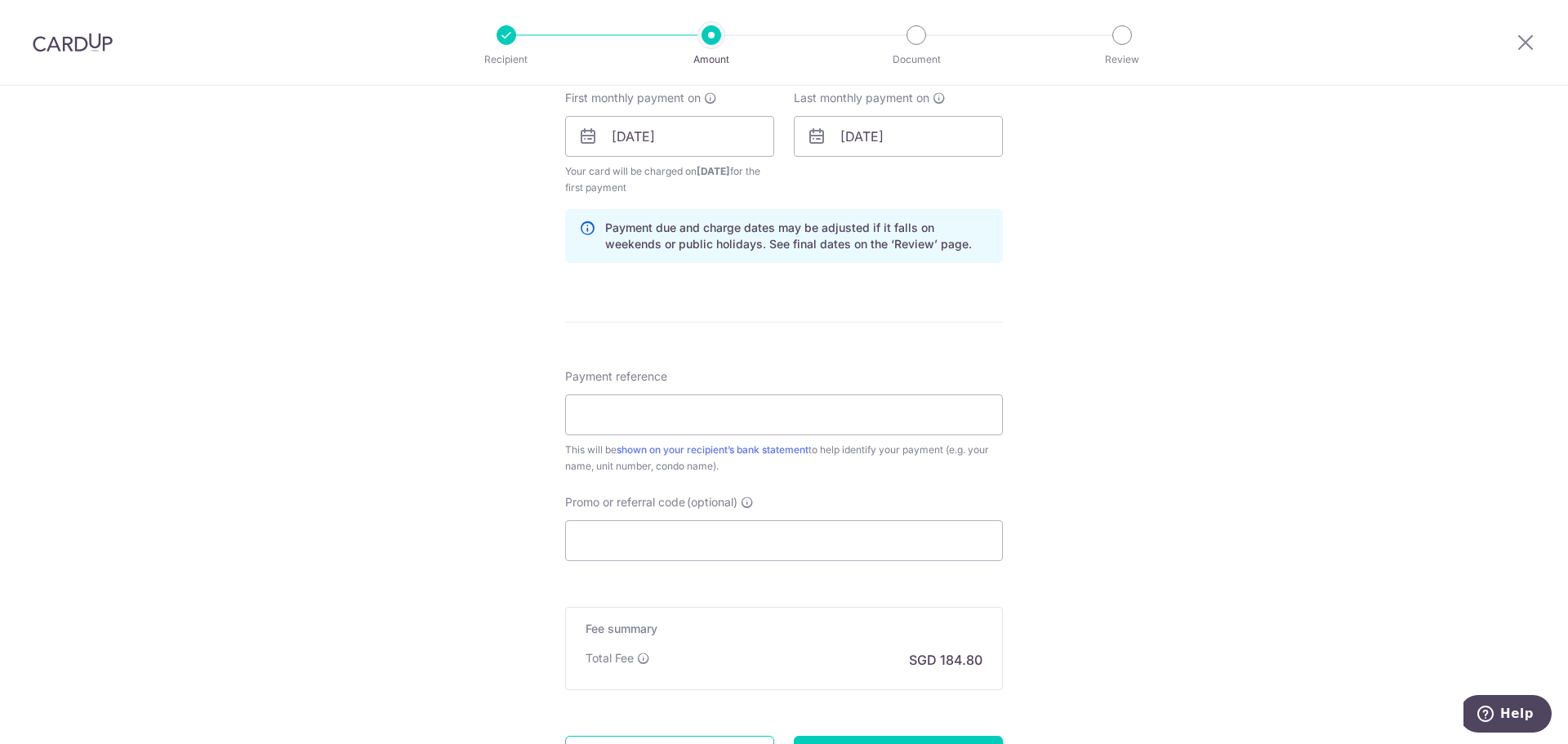
scroll to position [1225, 0]
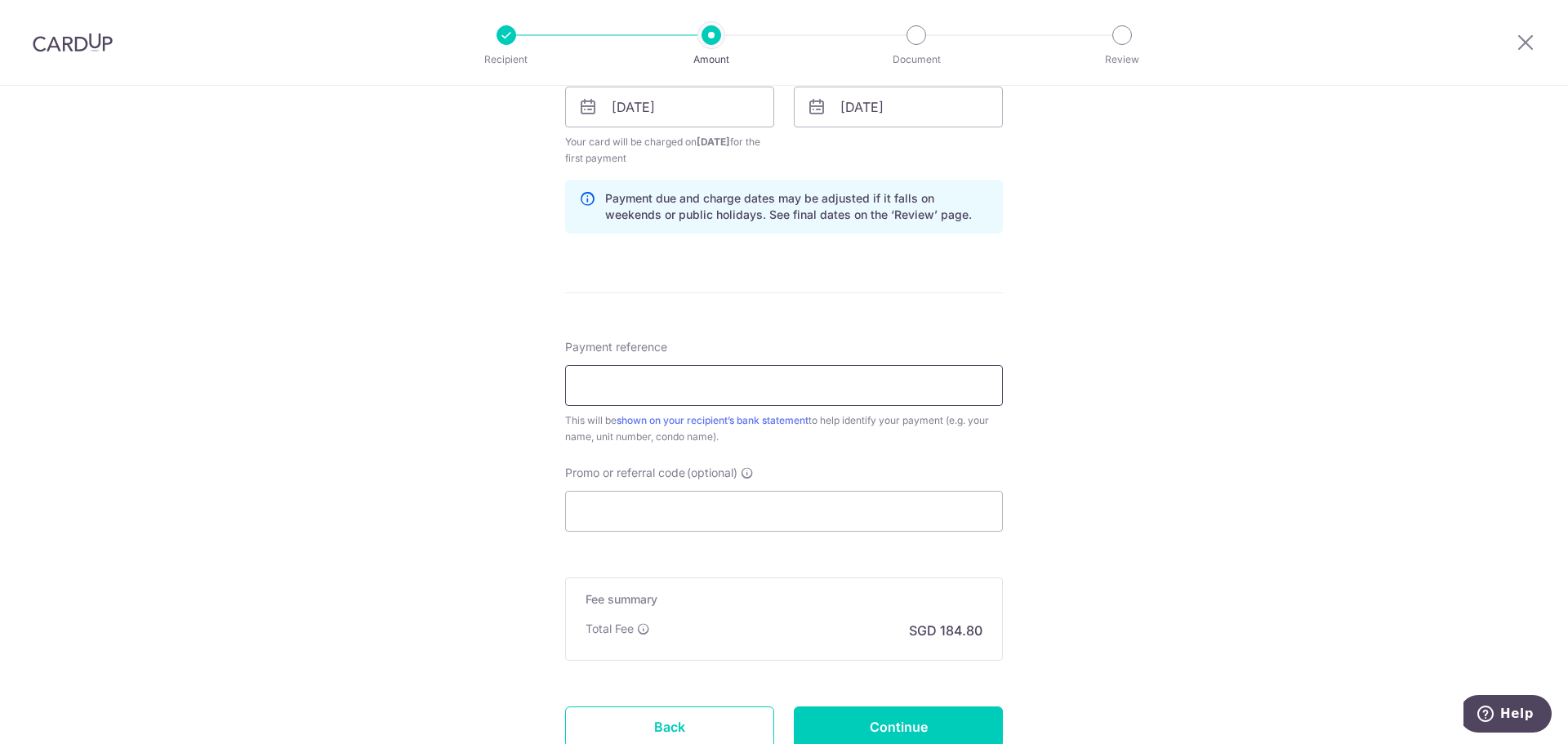
click at [772, 397] on input "Payment reference" at bounding box center [784, 386] width 438 height 41
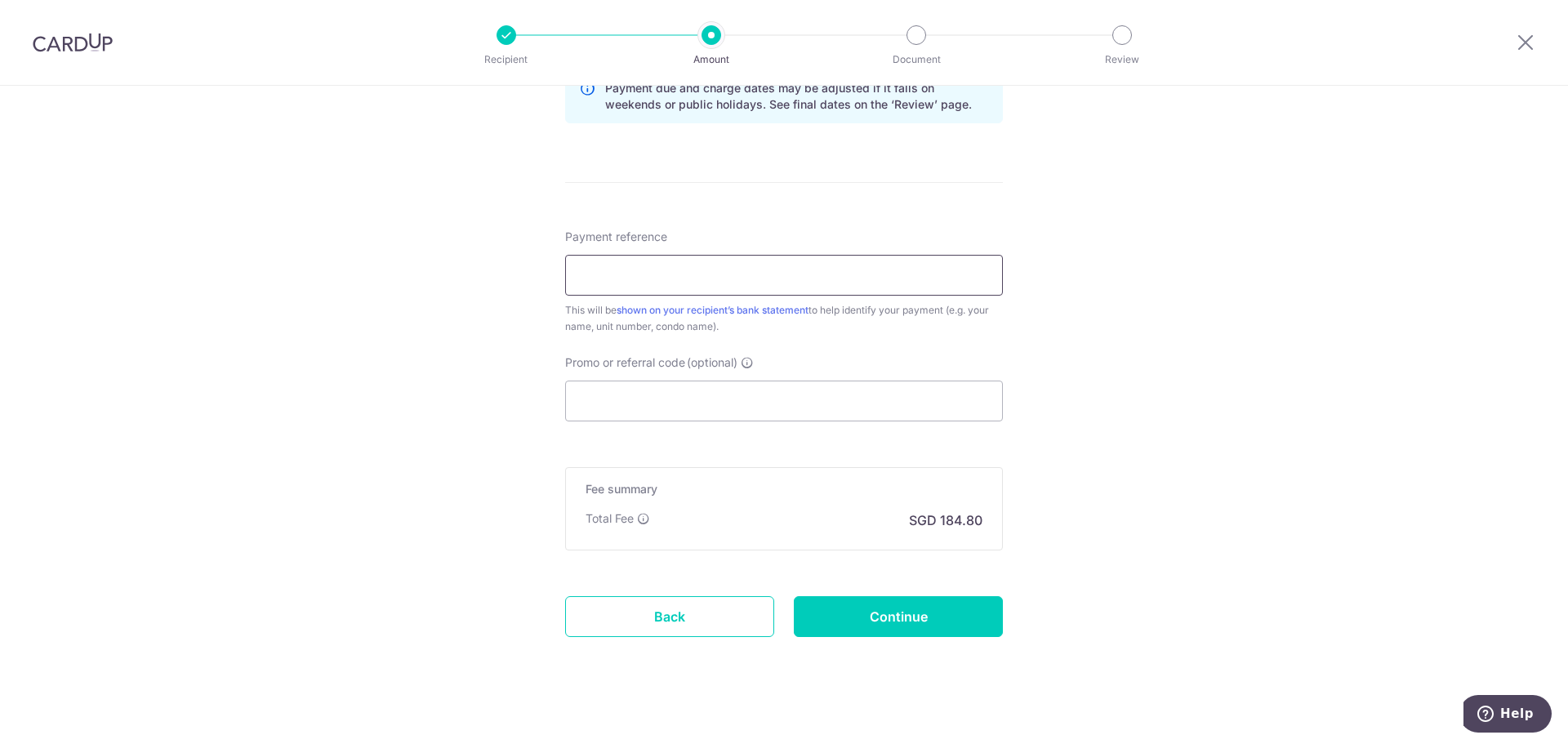
scroll to position [1351, 0]
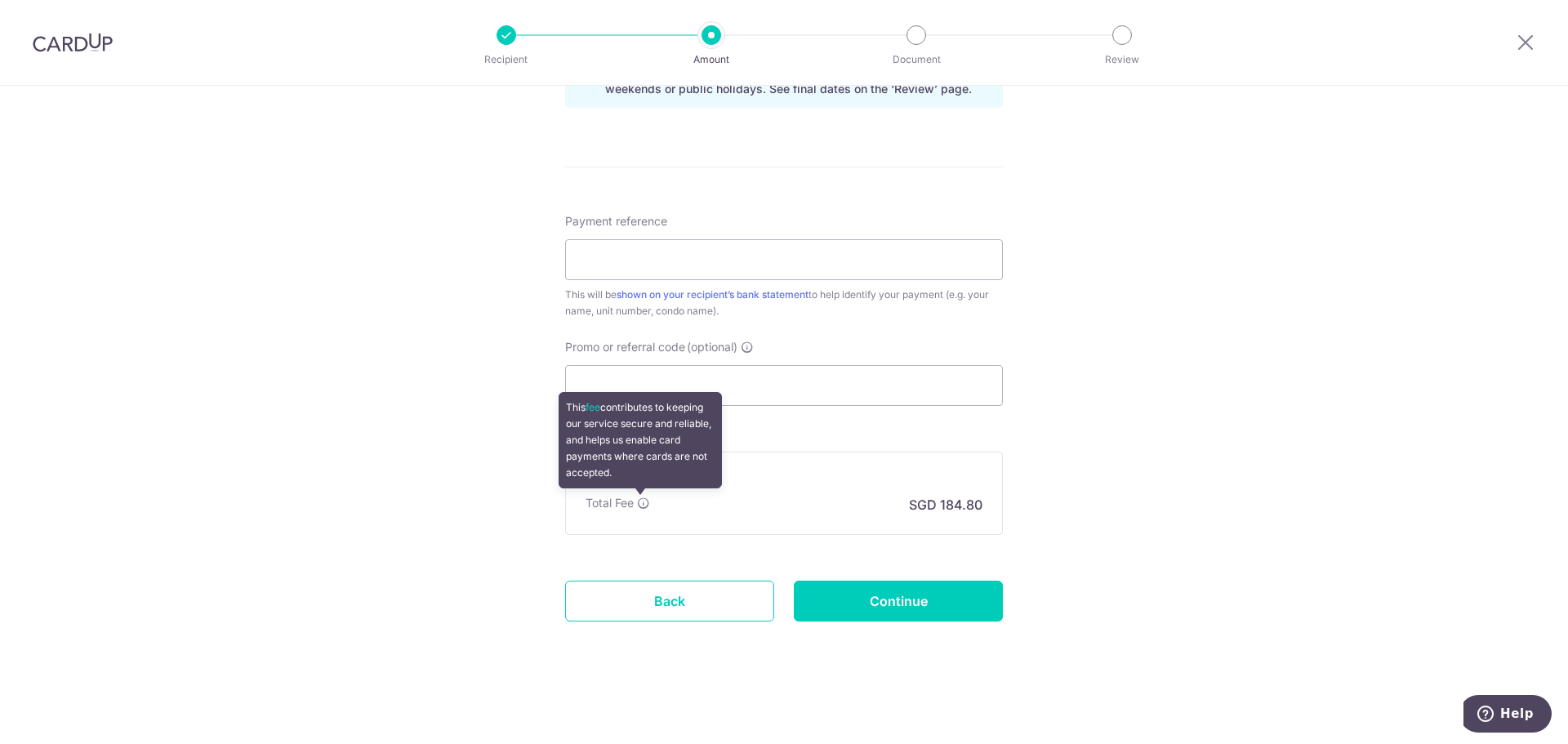
click at [642, 502] on icon at bounding box center [643, 503] width 13 height 13
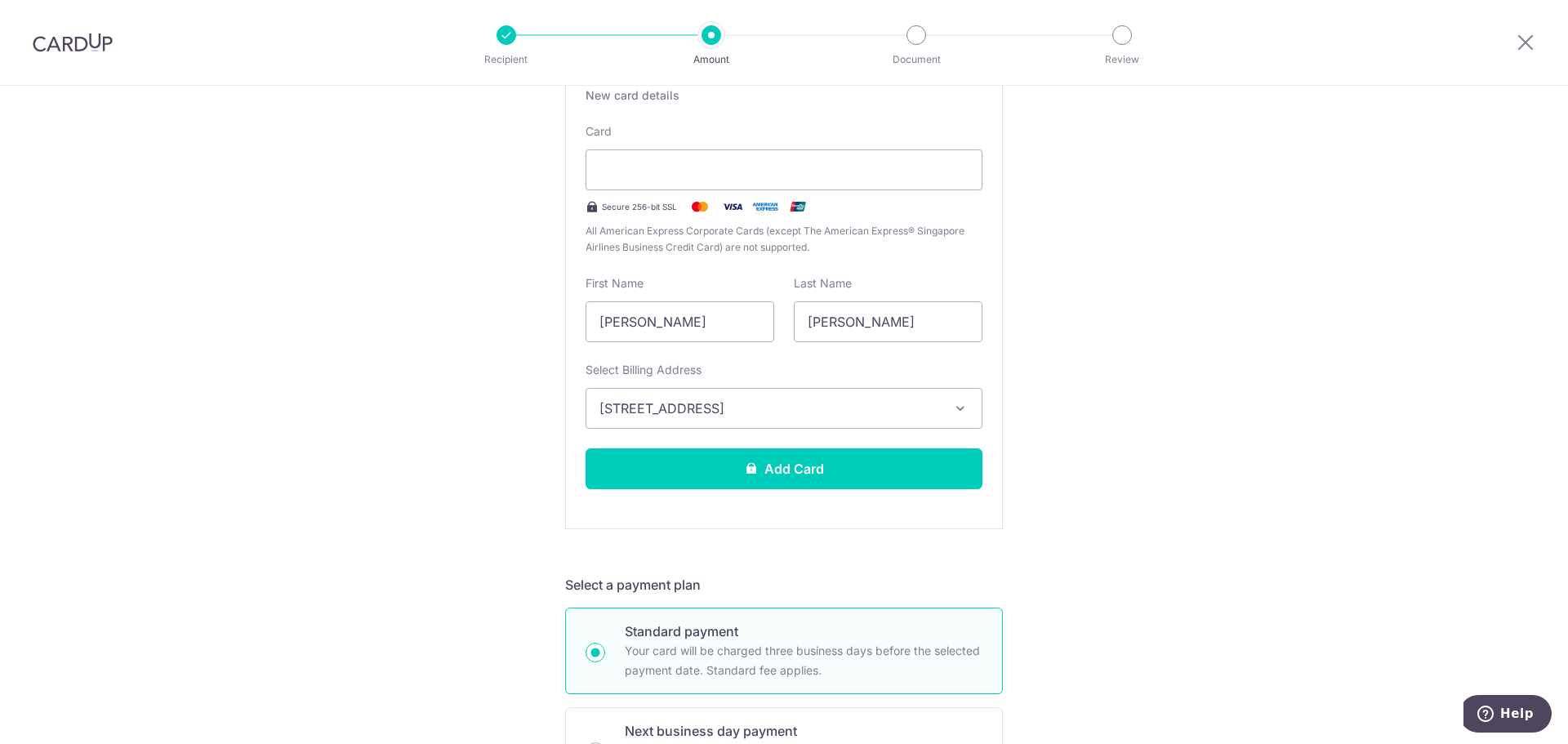
scroll to position [654, 0]
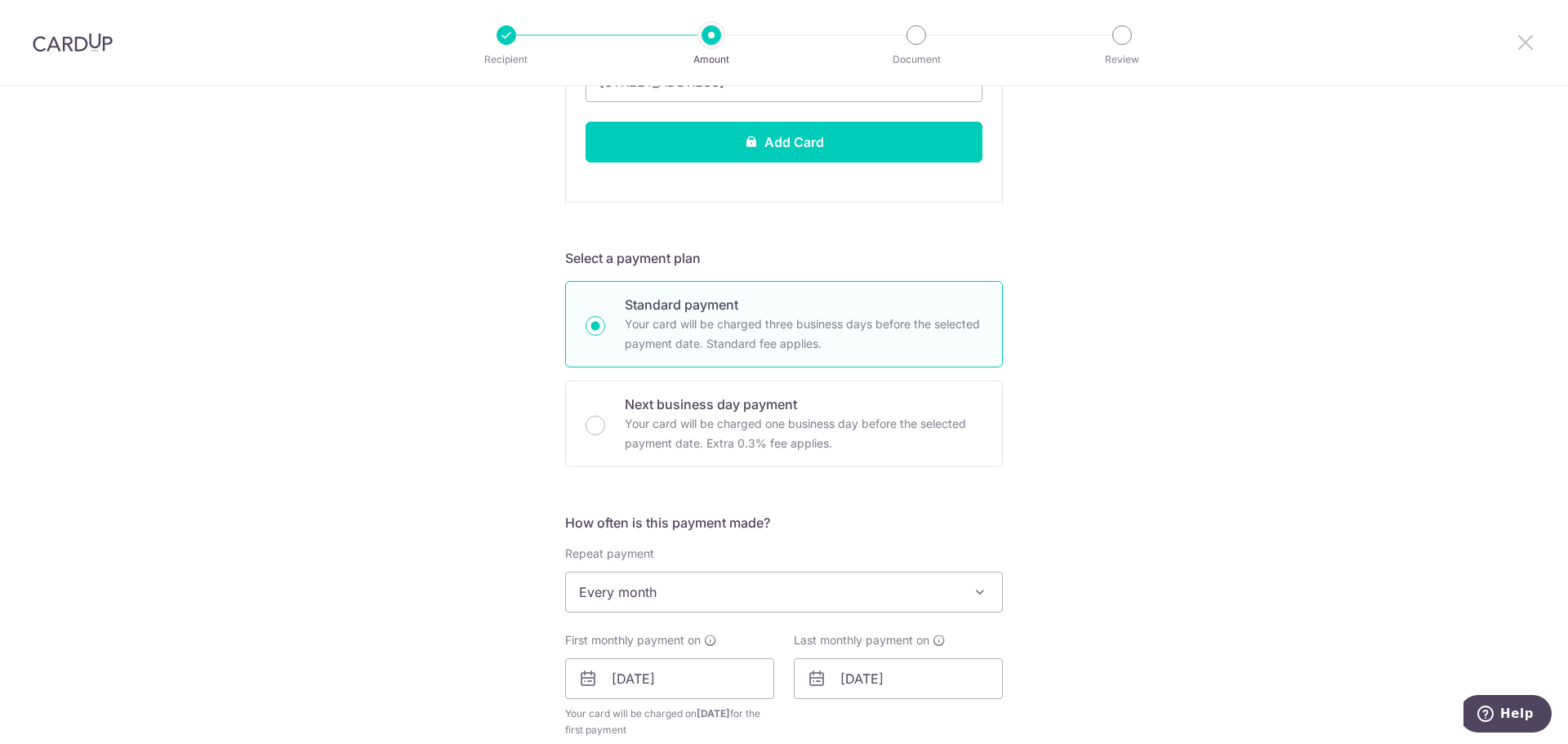
click at [1529, 43] on icon at bounding box center [1525, 41] width 19 height 20
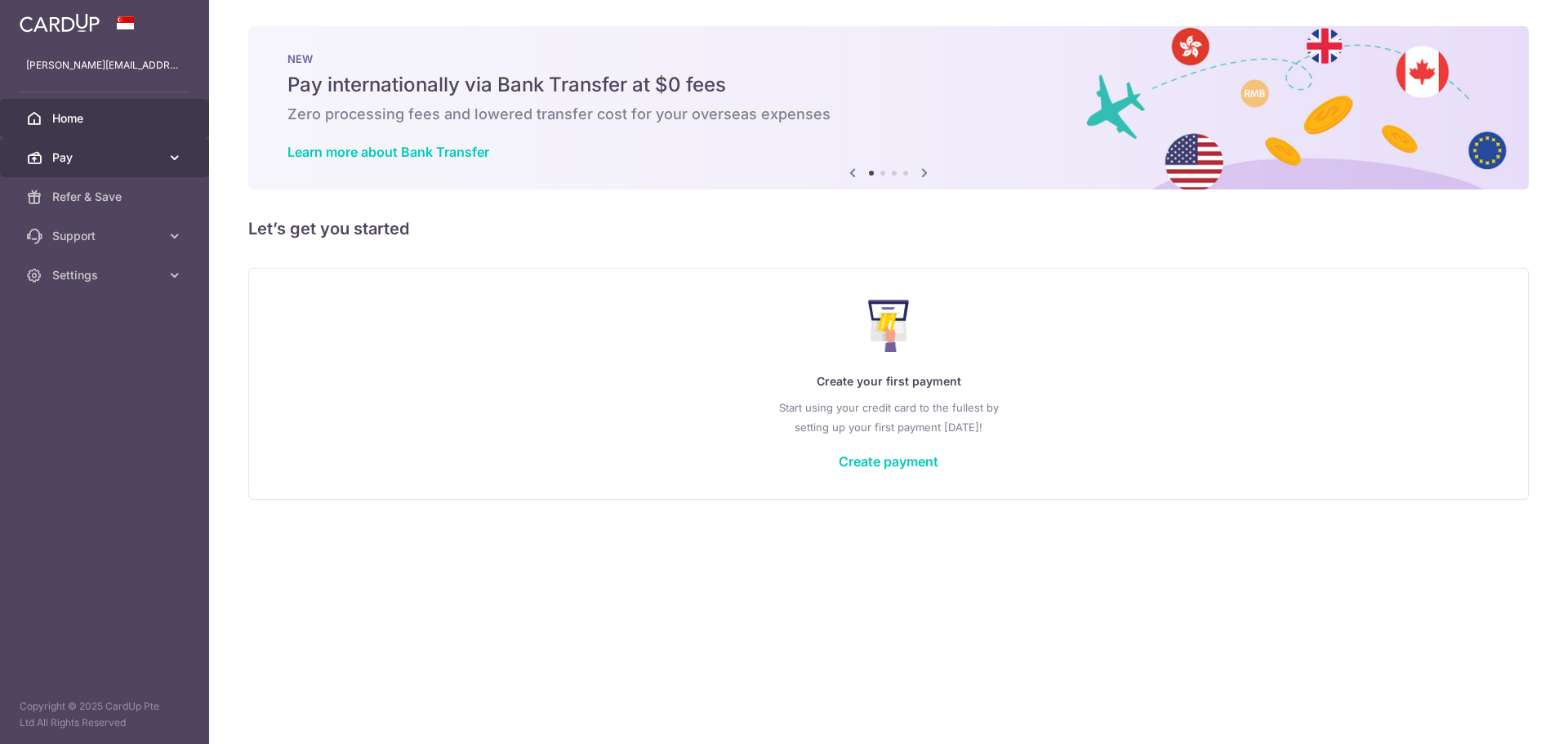
click at [166, 170] on link "Pay" at bounding box center [104, 158] width 209 height 39
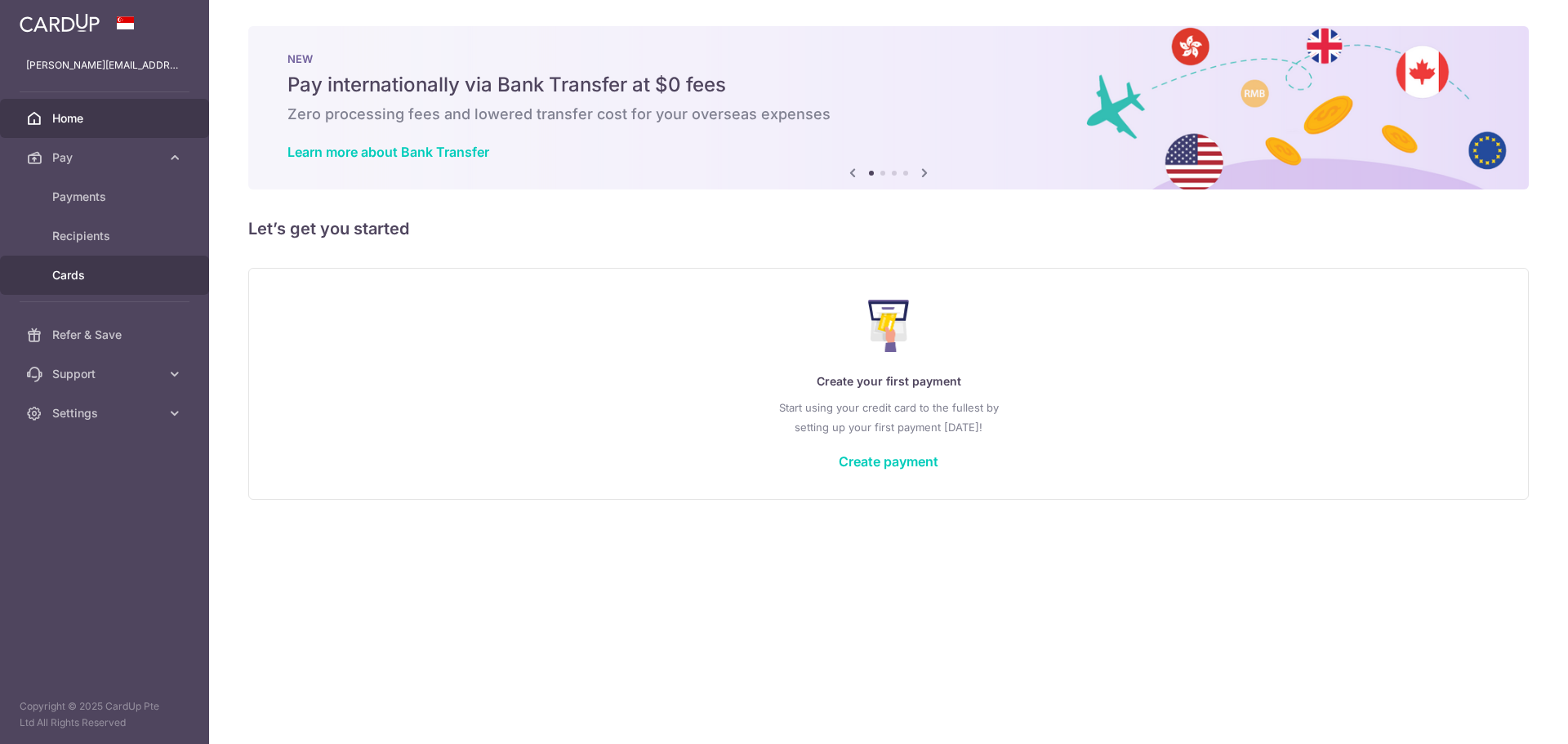
click at [55, 275] on span "Cards" at bounding box center [106, 275] width 108 height 17
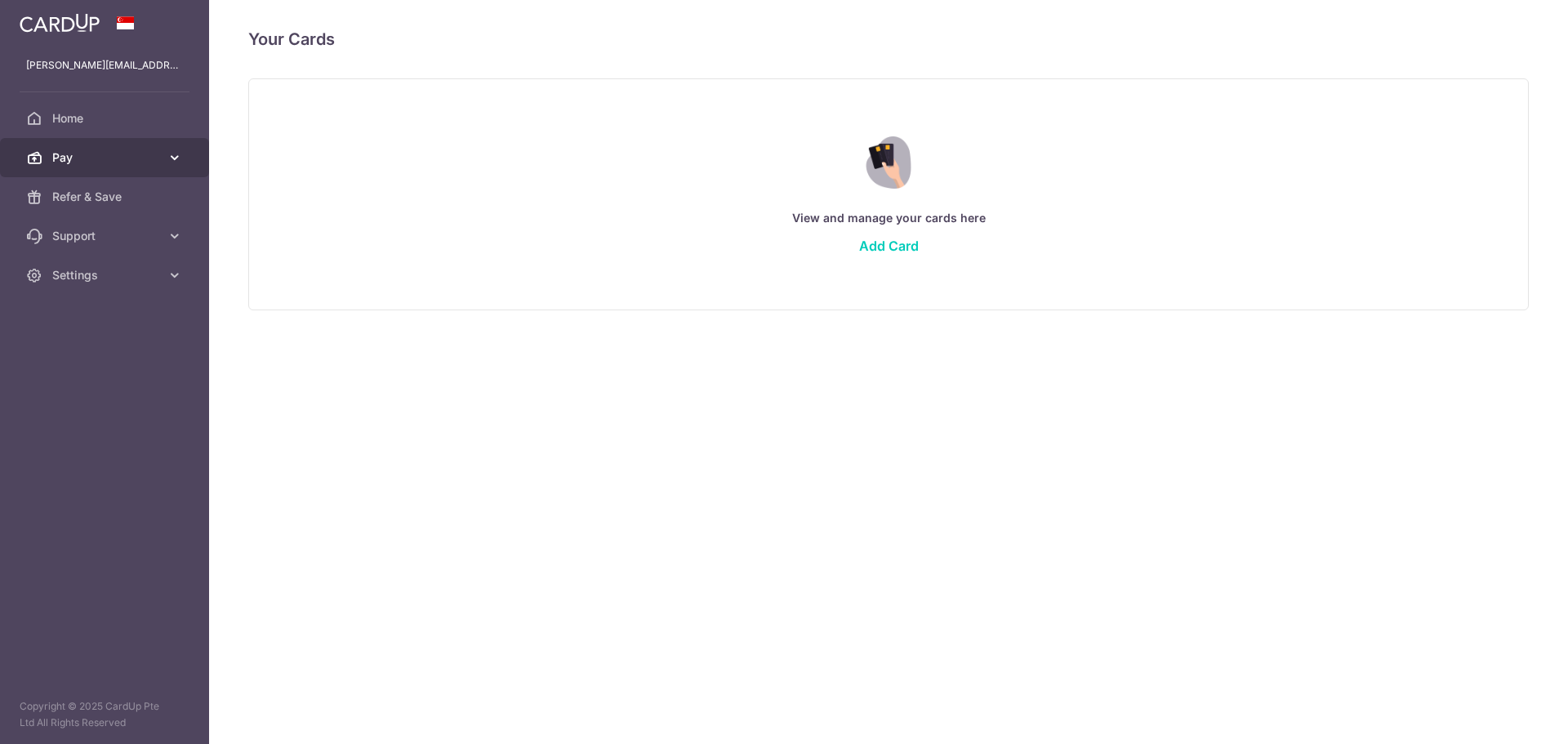
click at [153, 166] on link "Pay" at bounding box center [104, 158] width 209 height 39
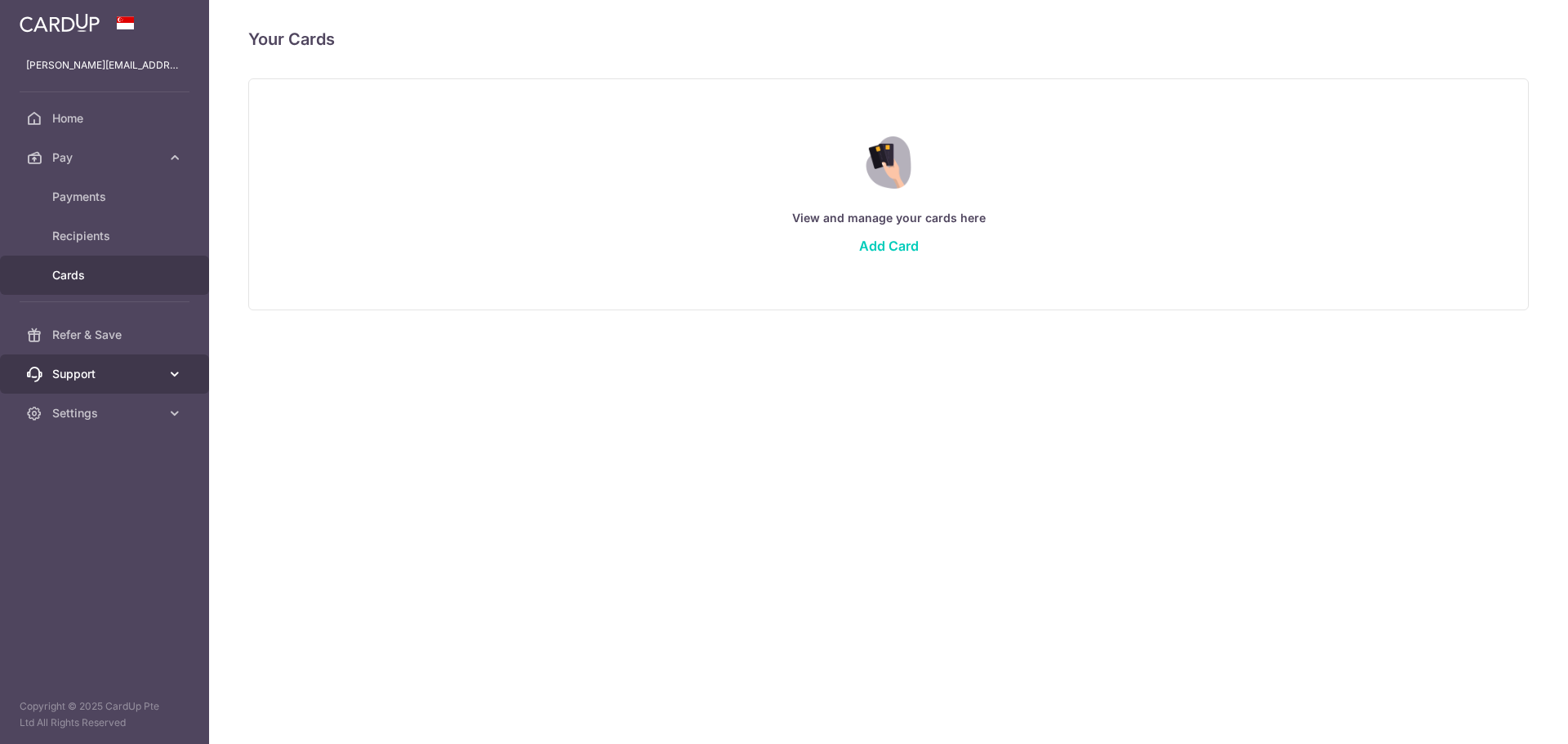
click at [163, 384] on link "Support" at bounding box center [104, 374] width 209 height 39
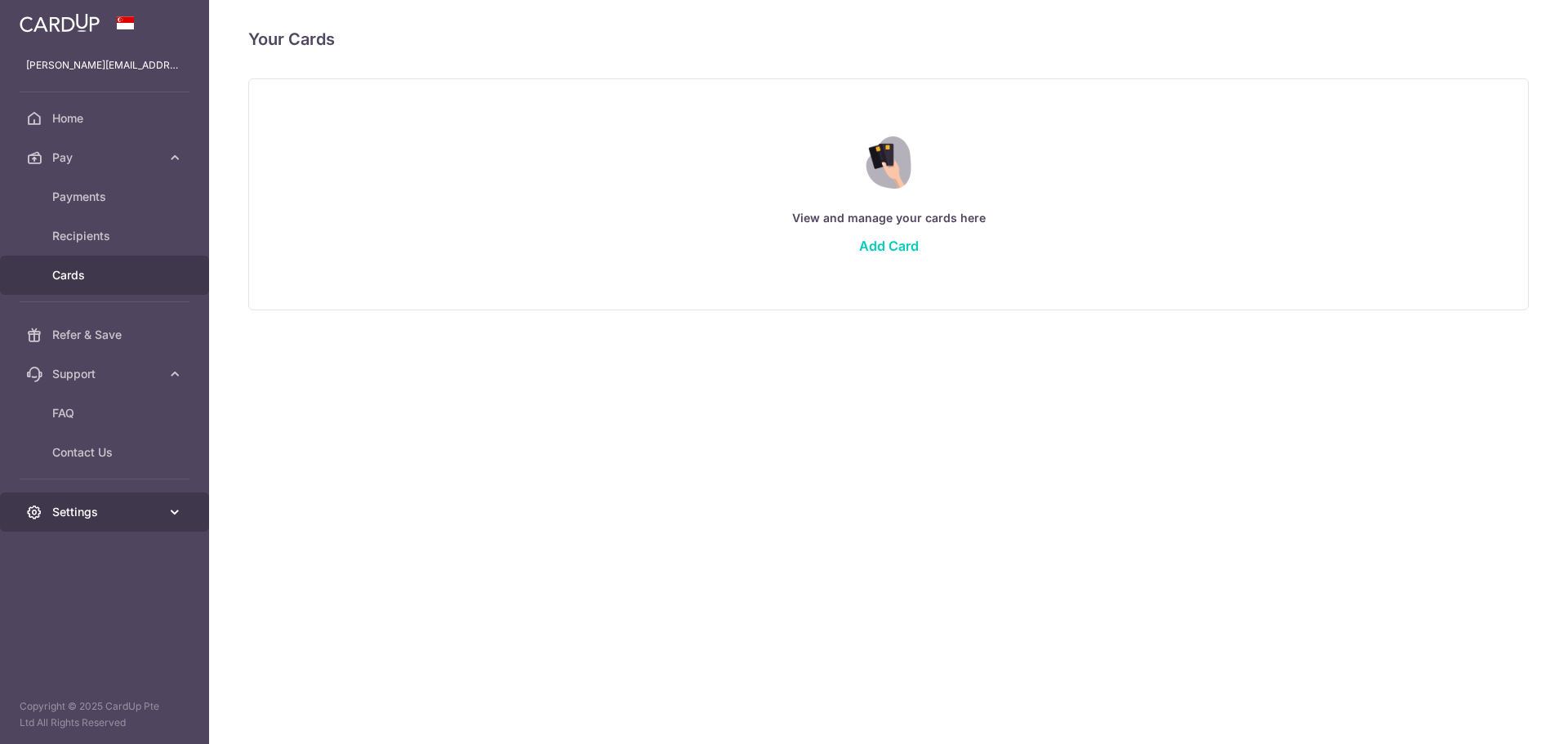
click at [168, 499] on link "Settings" at bounding box center [104, 512] width 209 height 39
click at [69, 549] on span "Account" at bounding box center [106, 551] width 108 height 17
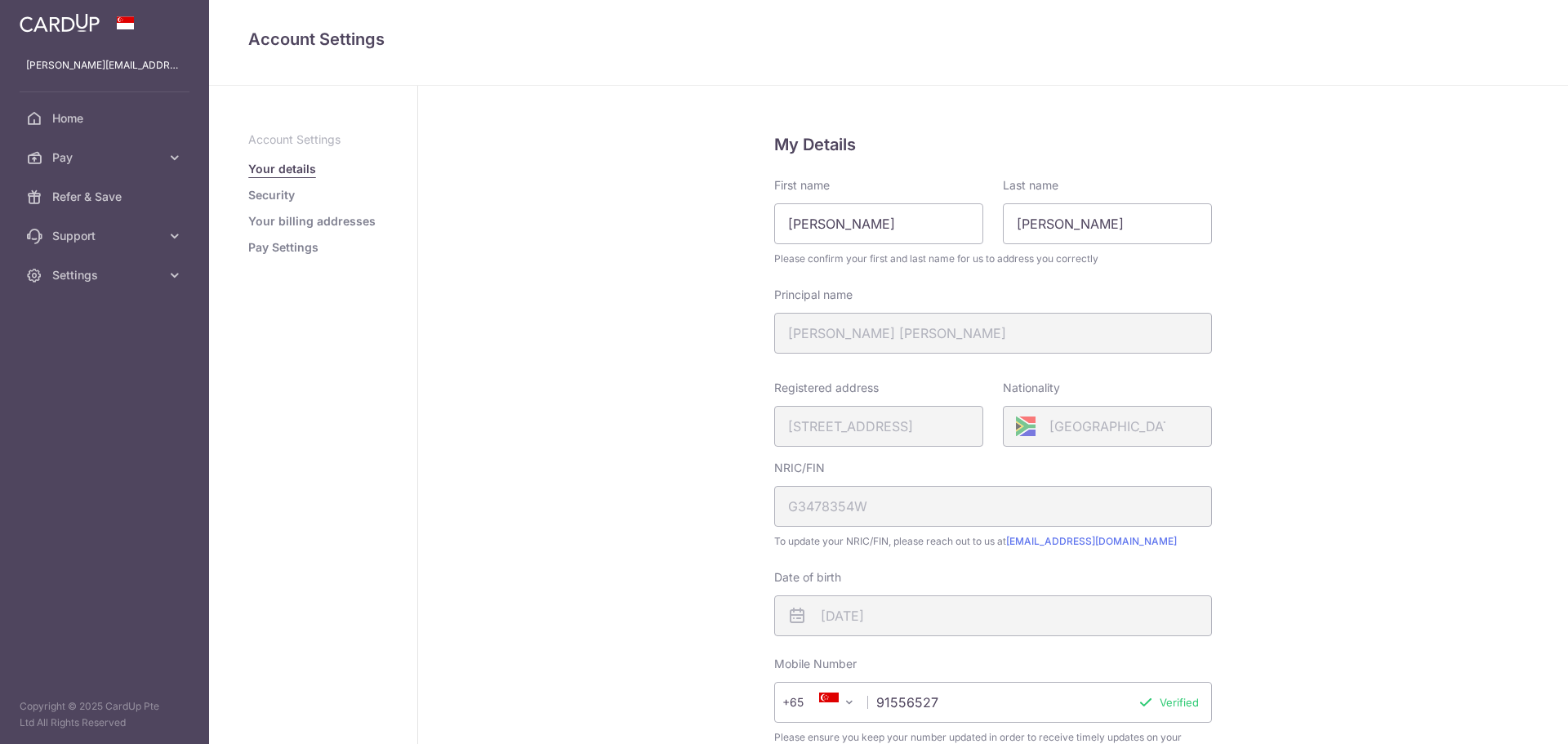
click at [262, 199] on link "Security" at bounding box center [271, 195] width 46 height 17
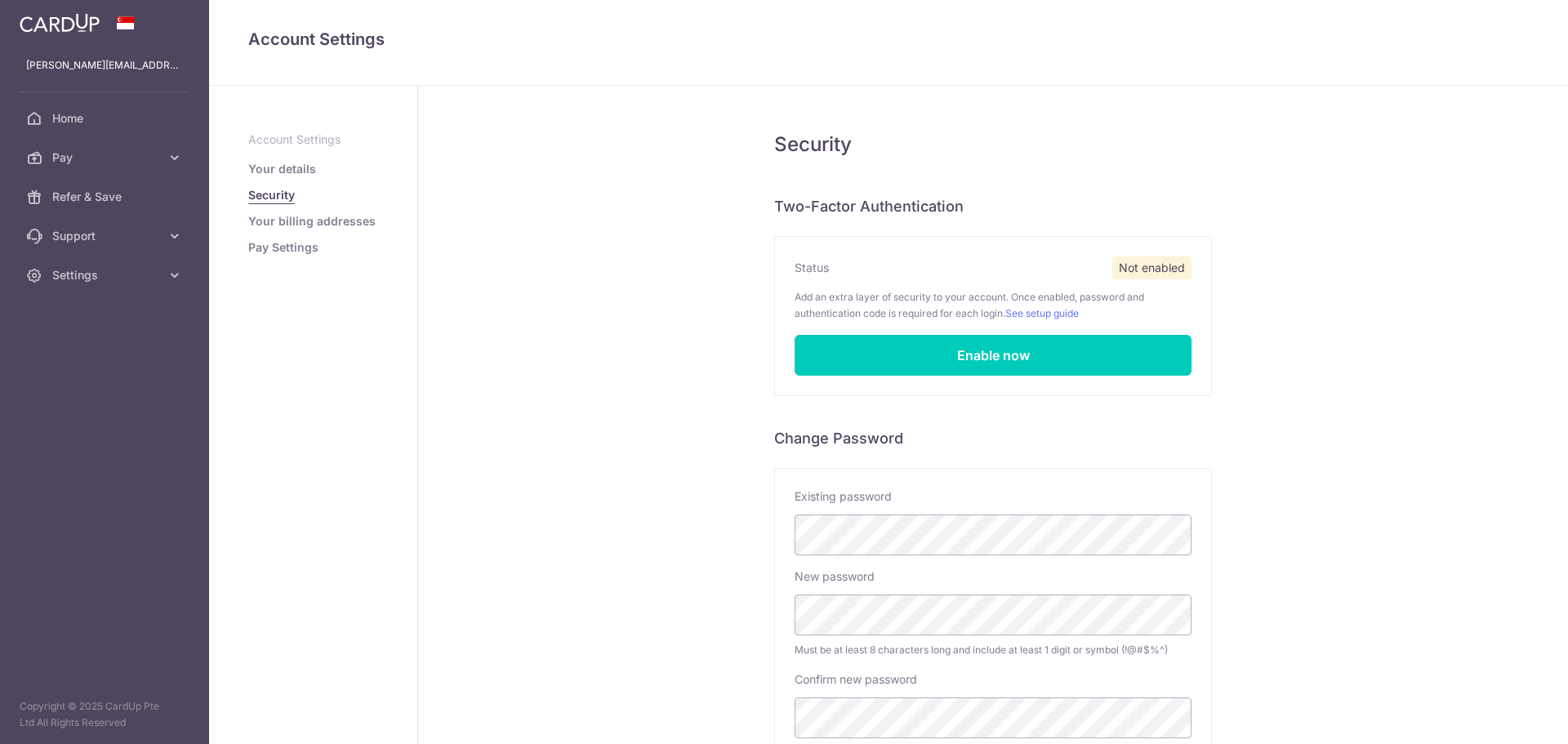
click at [321, 209] on ul "Account Settings Your details Security Your billing addresses Pay Settings" at bounding box center [313, 194] width 130 height 124
click at [302, 223] on link "Your billing addresses" at bounding box center [311, 221] width 127 height 17
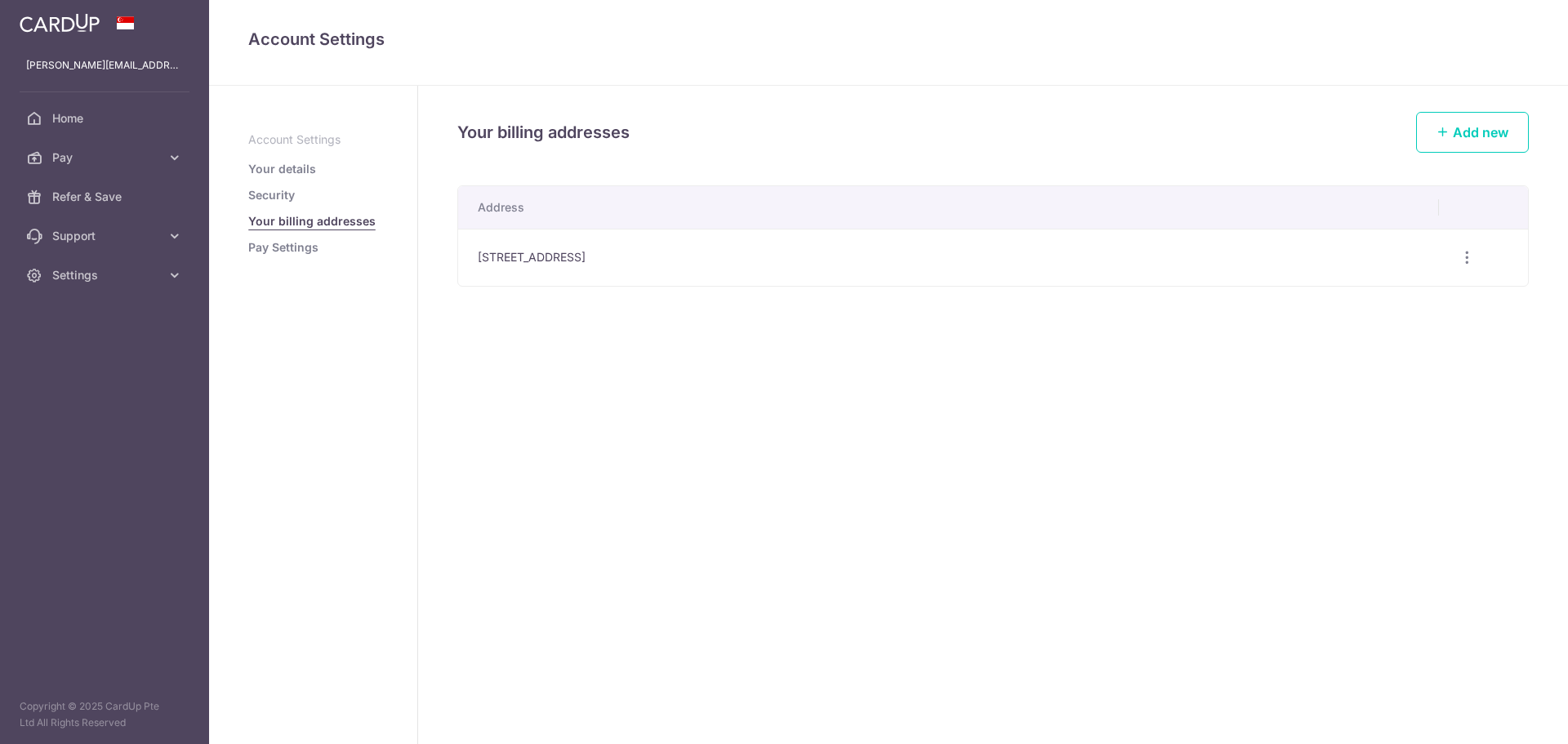
click at [886, 259] on td "[STREET_ADDRESS]" at bounding box center [949, 257] width 981 height 57
click at [1466, 272] on div "Edit address Delete address Delete" at bounding box center [1466, 258] width 30 height 30
click at [1466, 256] on icon "button" at bounding box center [1467, 258] width 18 height 18
click at [1410, 301] on span "Edit address" at bounding box center [1411, 303] width 111 height 19
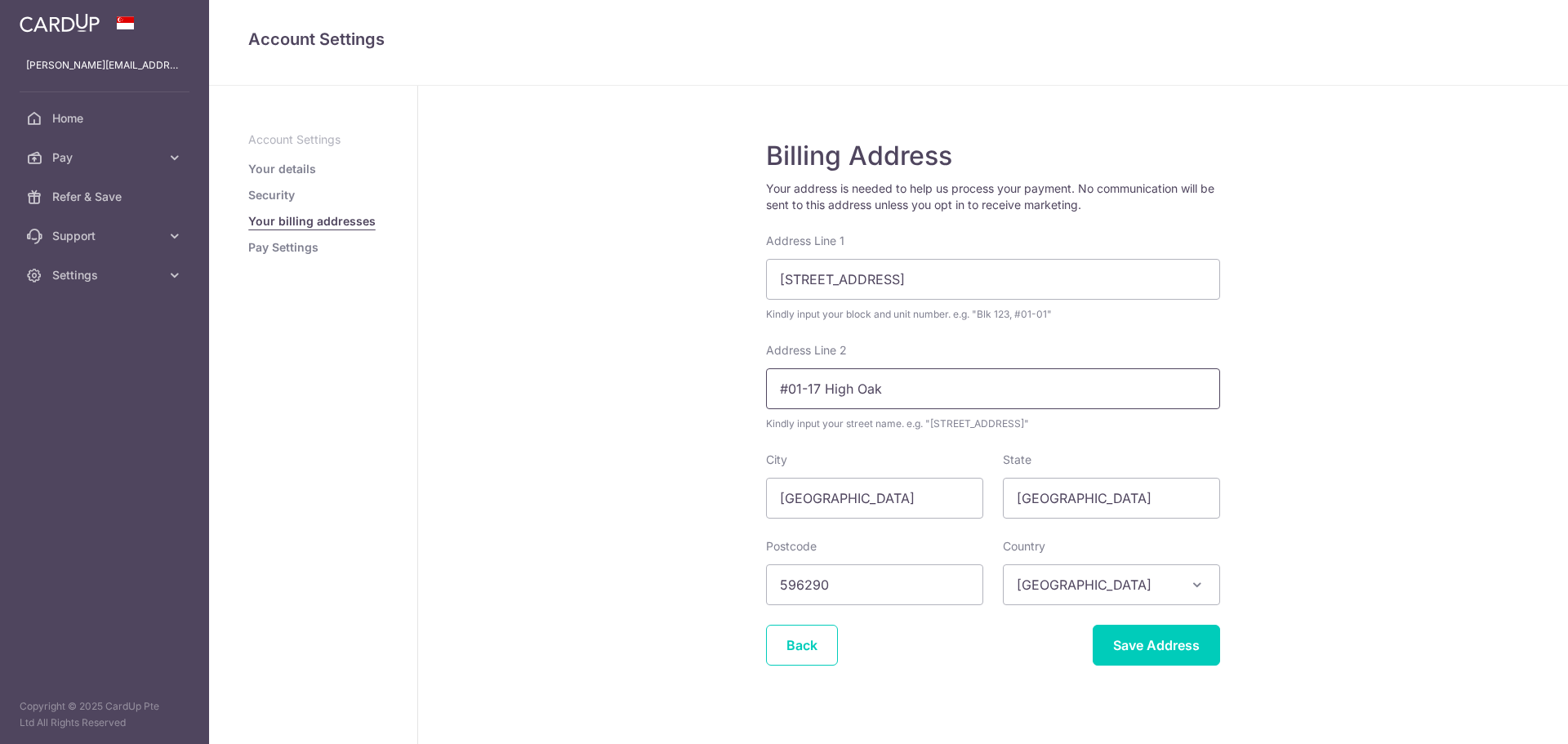
click at [1014, 386] on input "#01-17 High Oak" at bounding box center [992, 388] width 454 height 41
click at [290, 384] on aside "Account Settings Your details Security Your billing addresses Pay Settings" at bounding box center [314, 415] width 209 height 658
click at [778, 650] on link "Back" at bounding box center [802, 645] width 72 height 41
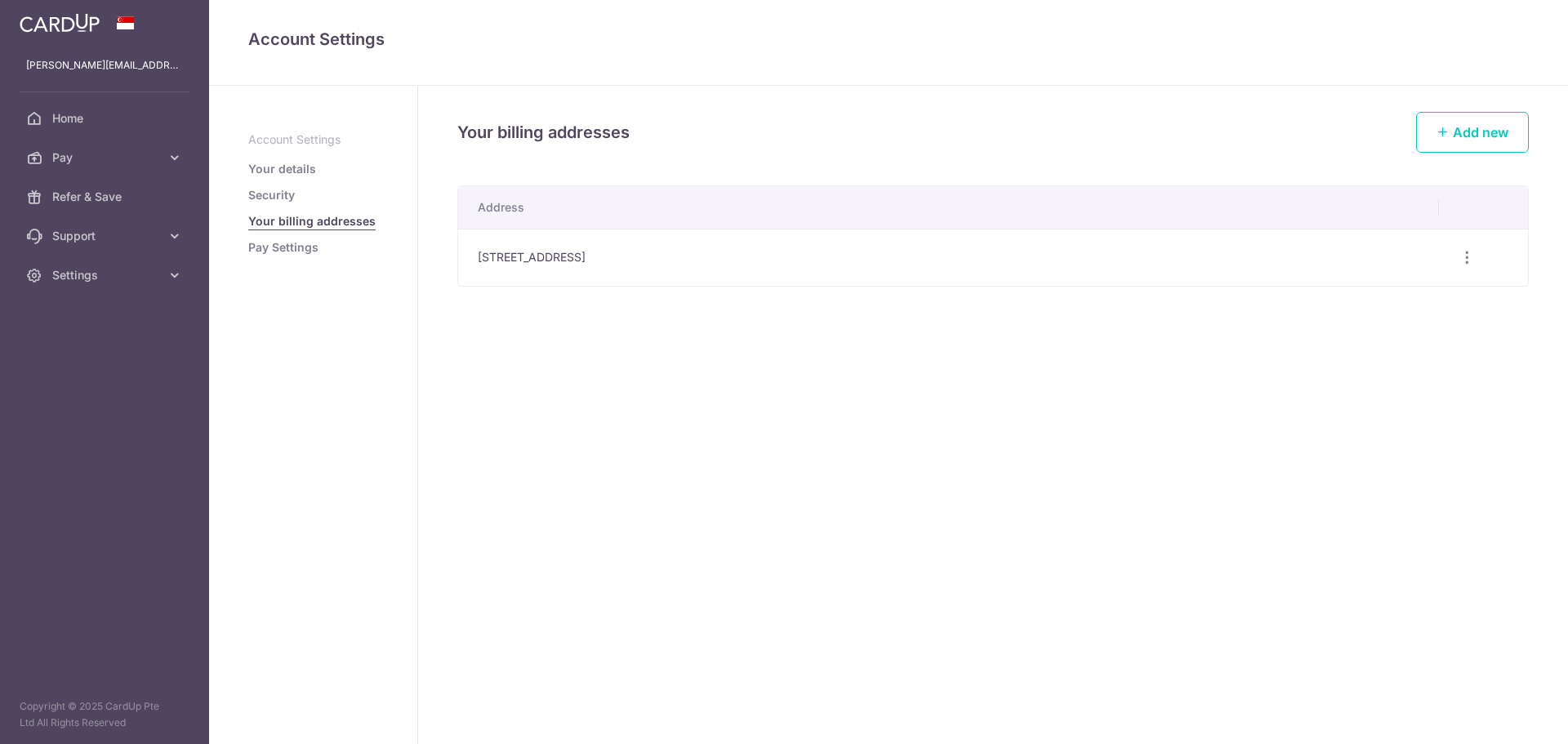
click at [302, 253] on link "Pay Settings" at bounding box center [283, 247] width 70 height 17
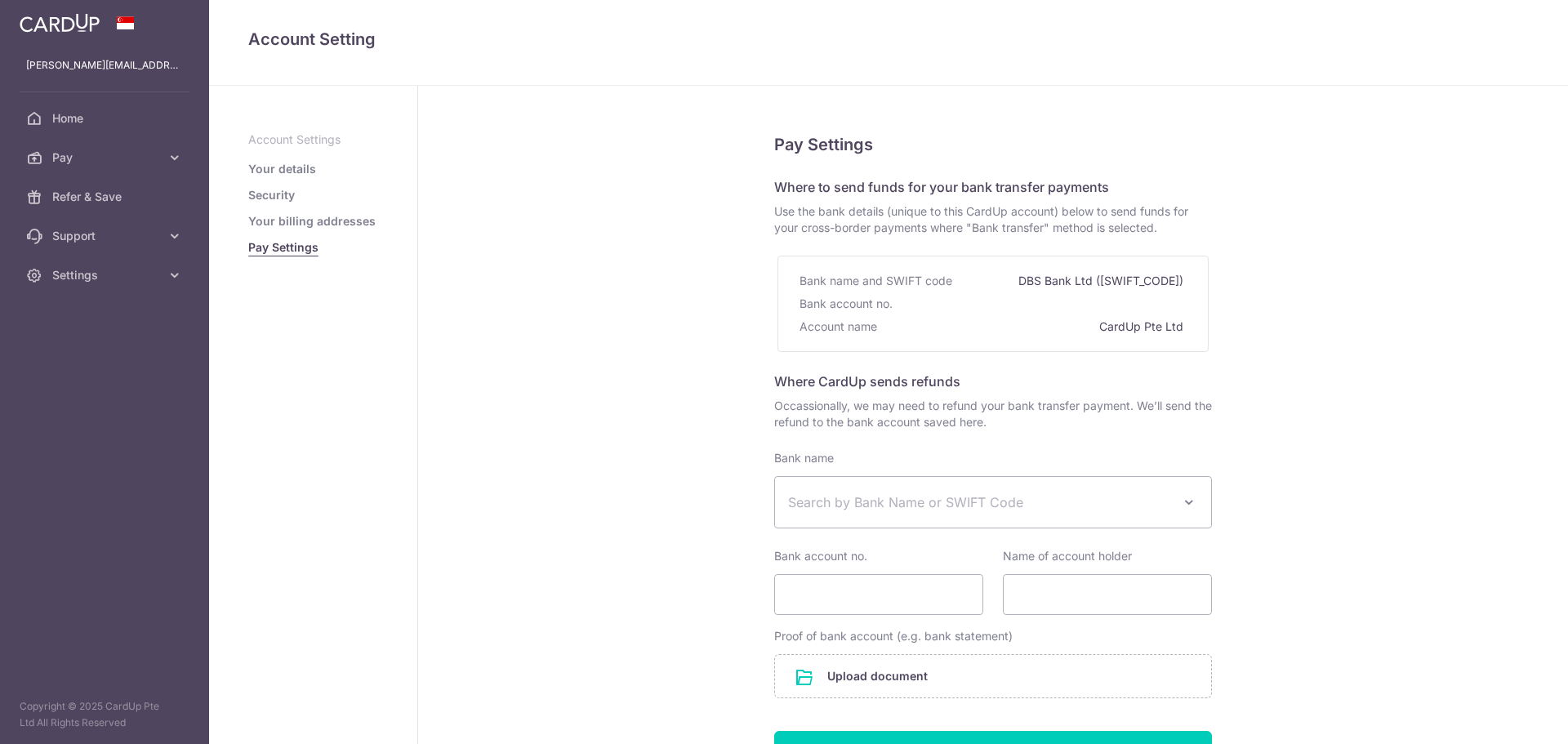
select select
click at [287, 164] on link "Your details" at bounding box center [281, 169] width 67 height 17
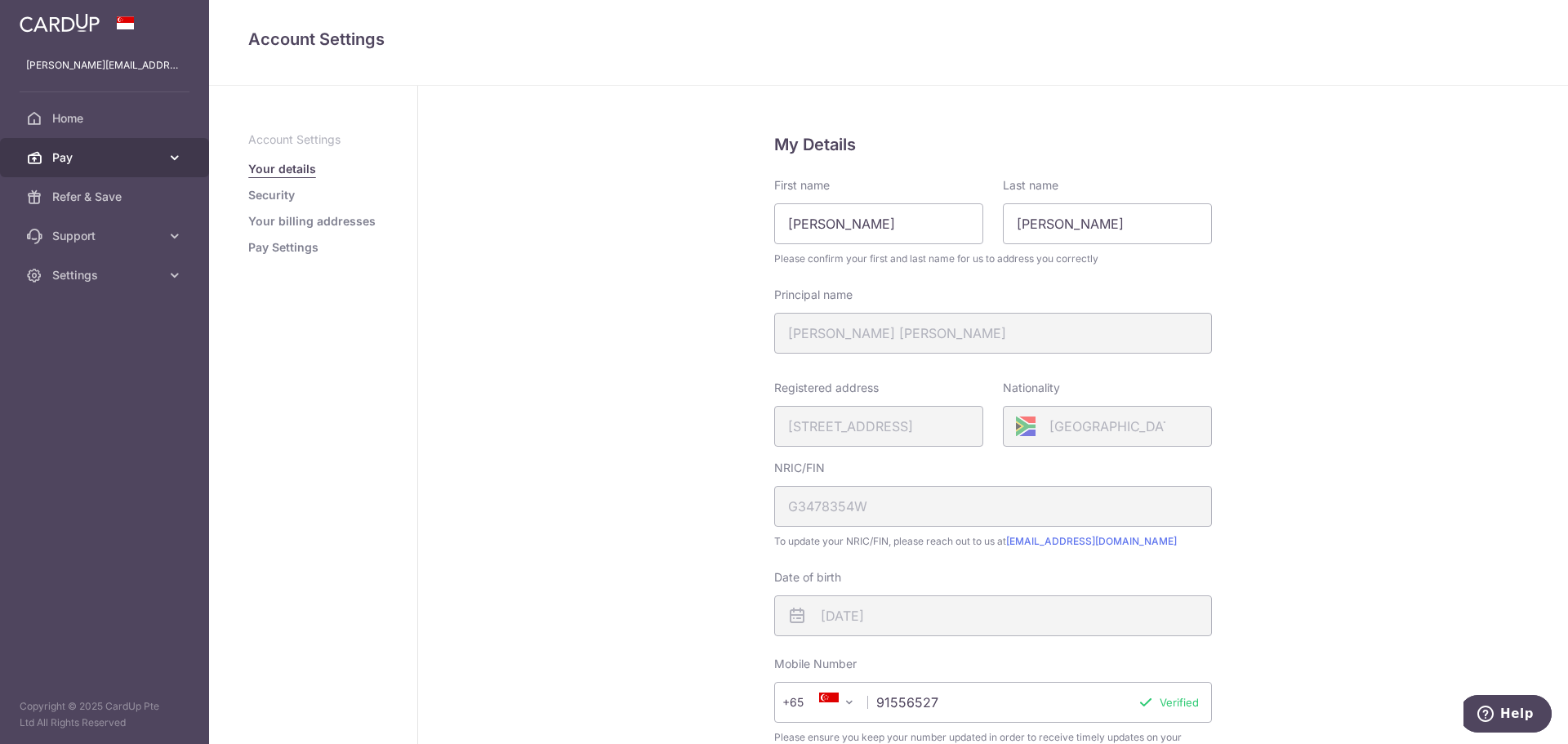
click at [170, 164] on icon at bounding box center [174, 158] width 17 height 17
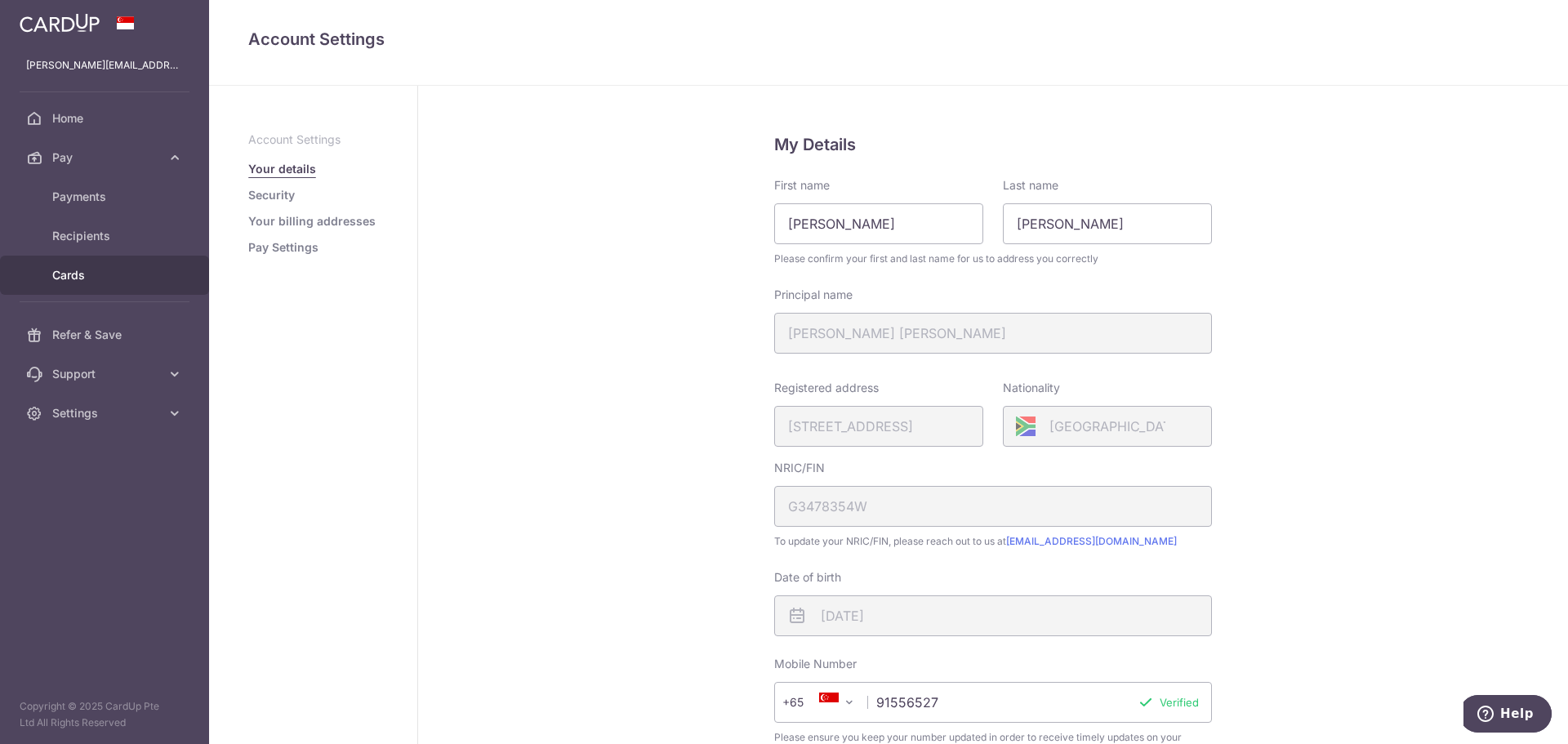
click at [82, 276] on span "Cards" at bounding box center [106, 275] width 108 height 17
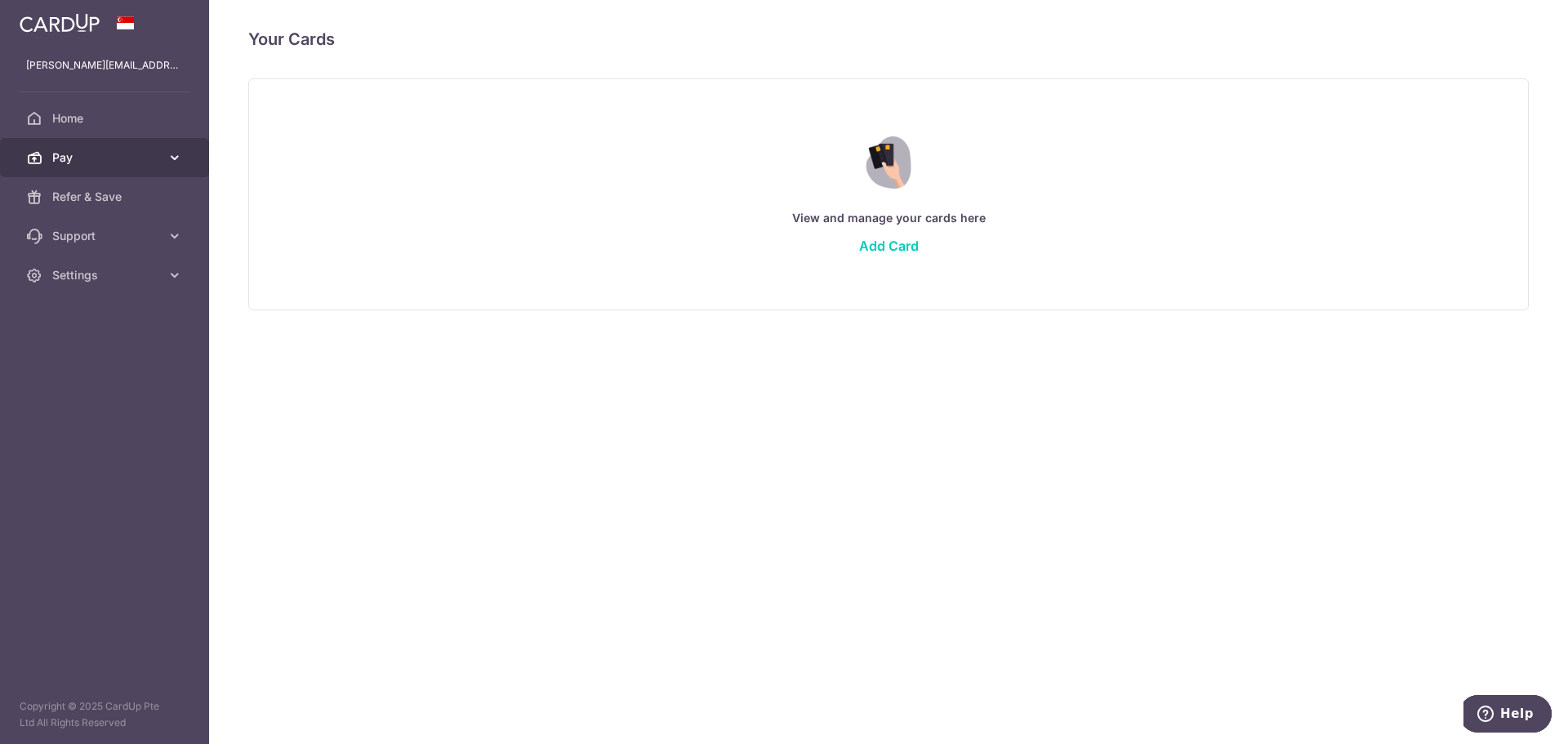
click at [106, 159] on span "Pay" at bounding box center [106, 158] width 108 height 17
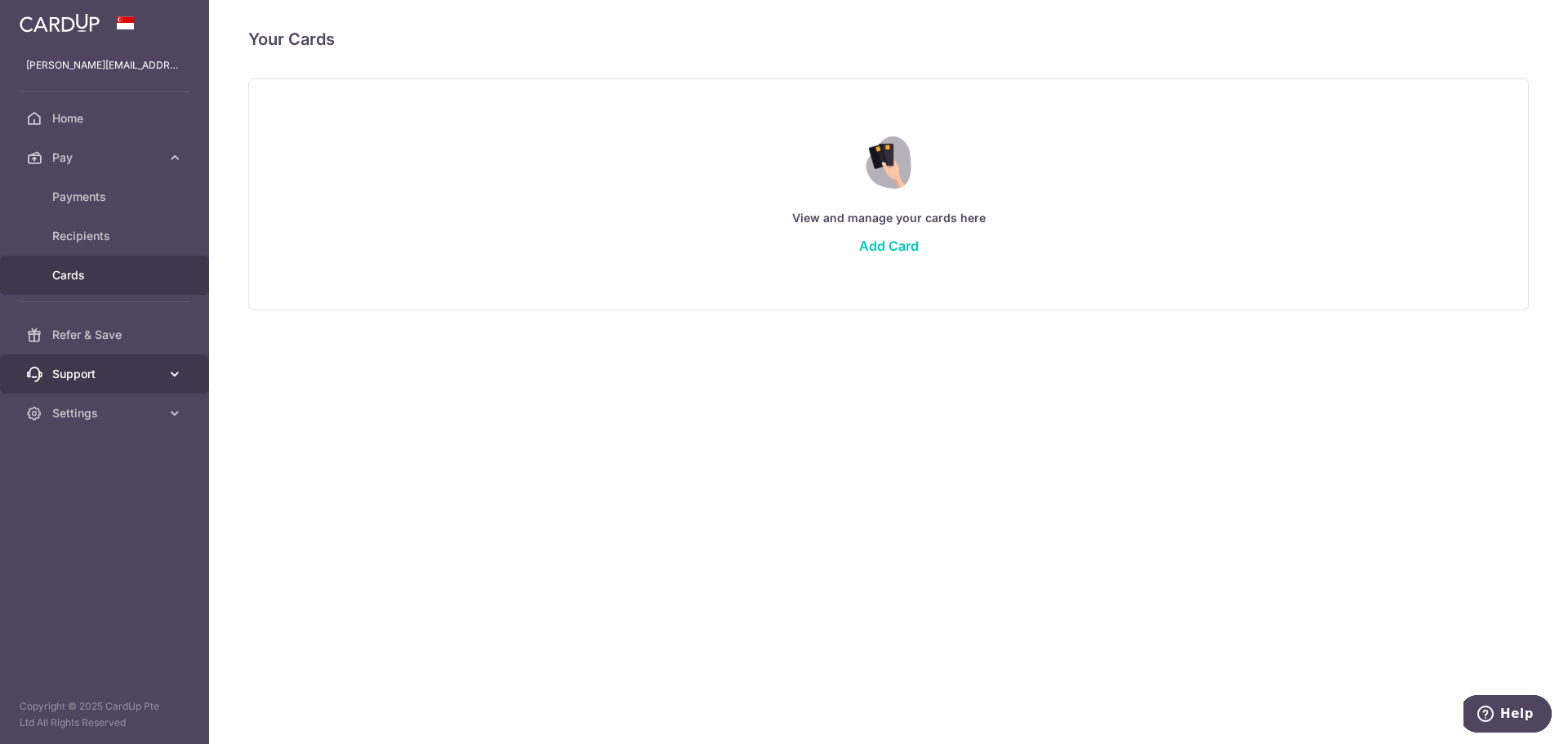
click at [81, 373] on span "Support" at bounding box center [106, 374] width 108 height 17
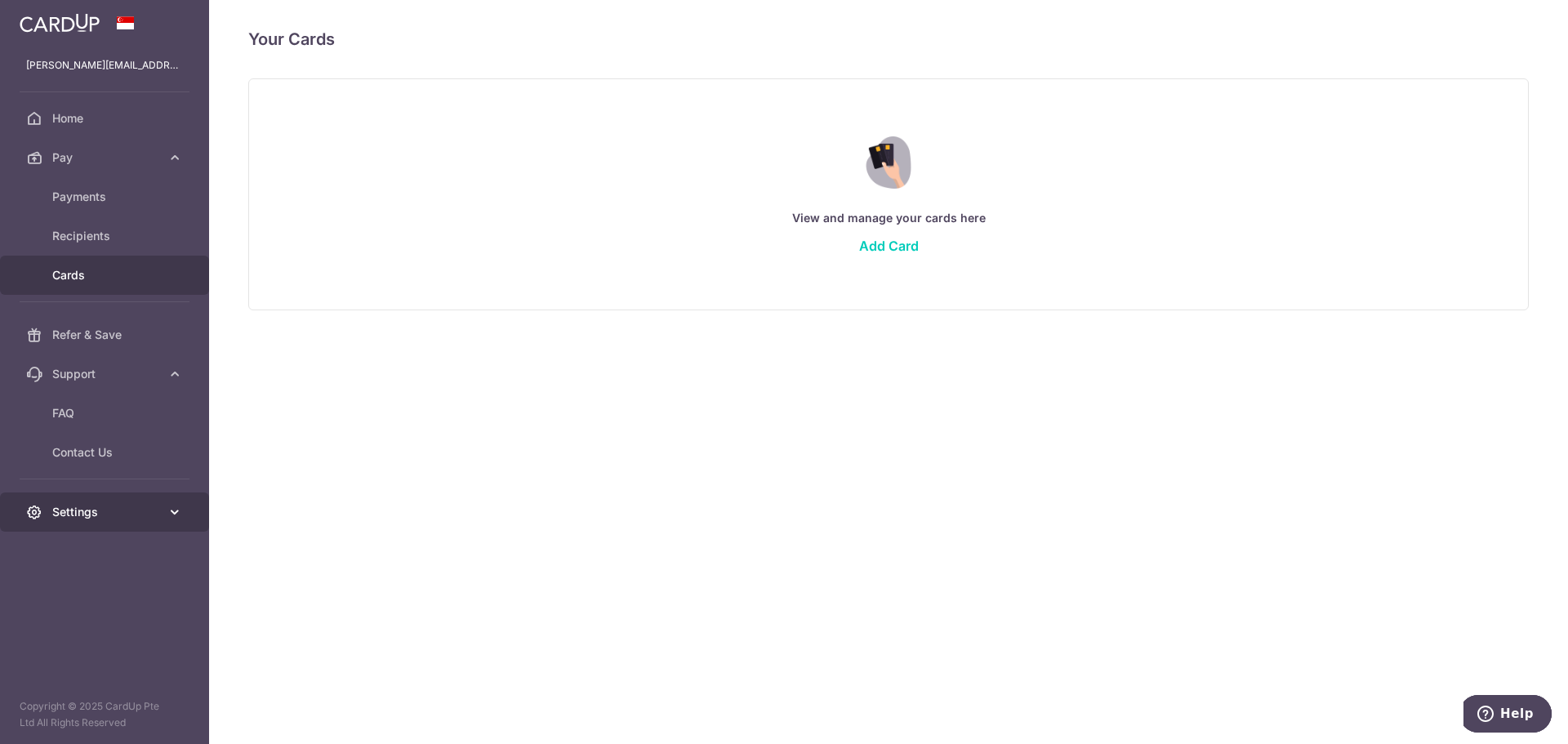
click at [83, 503] on link "Settings" at bounding box center [104, 512] width 209 height 39
click at [81, 549] on span "Account" at bounding box center [106, 551] width 108 height 17
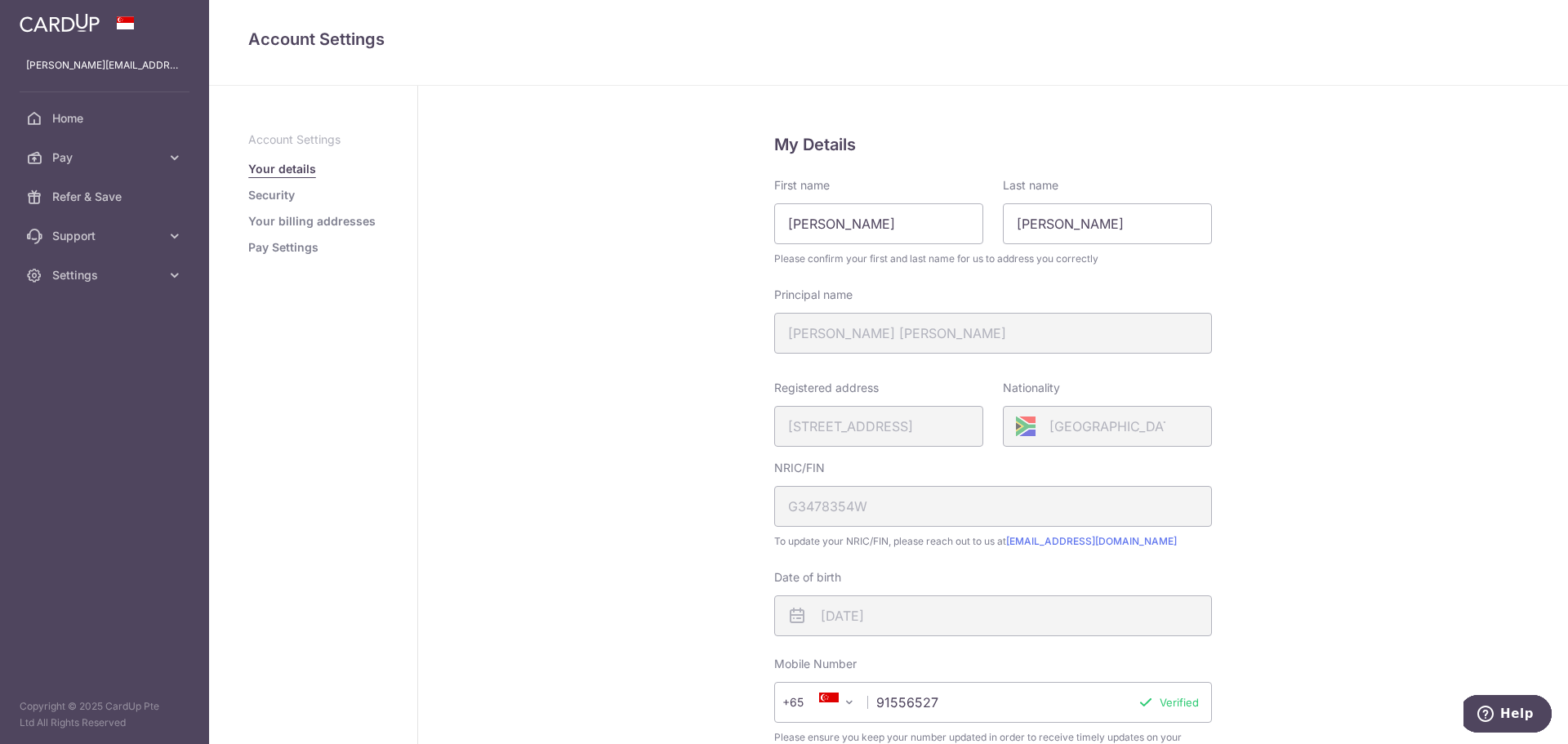
click at [270, 193] on link "Security" at bounding box center [271, 195] width 46 height 17
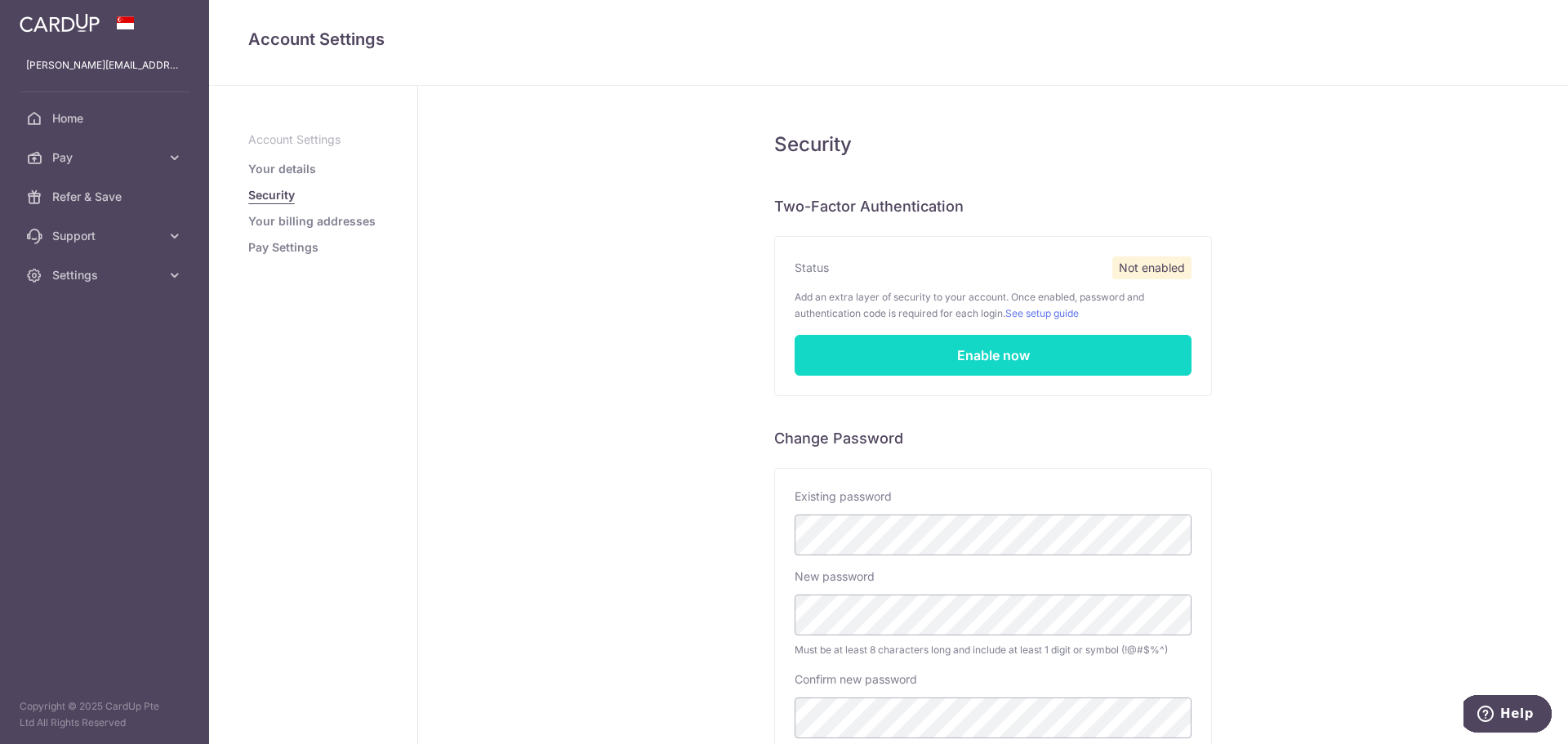
click at [973, 357] on link "Enable now" at bounding box center [992, 355] width 397 height 41
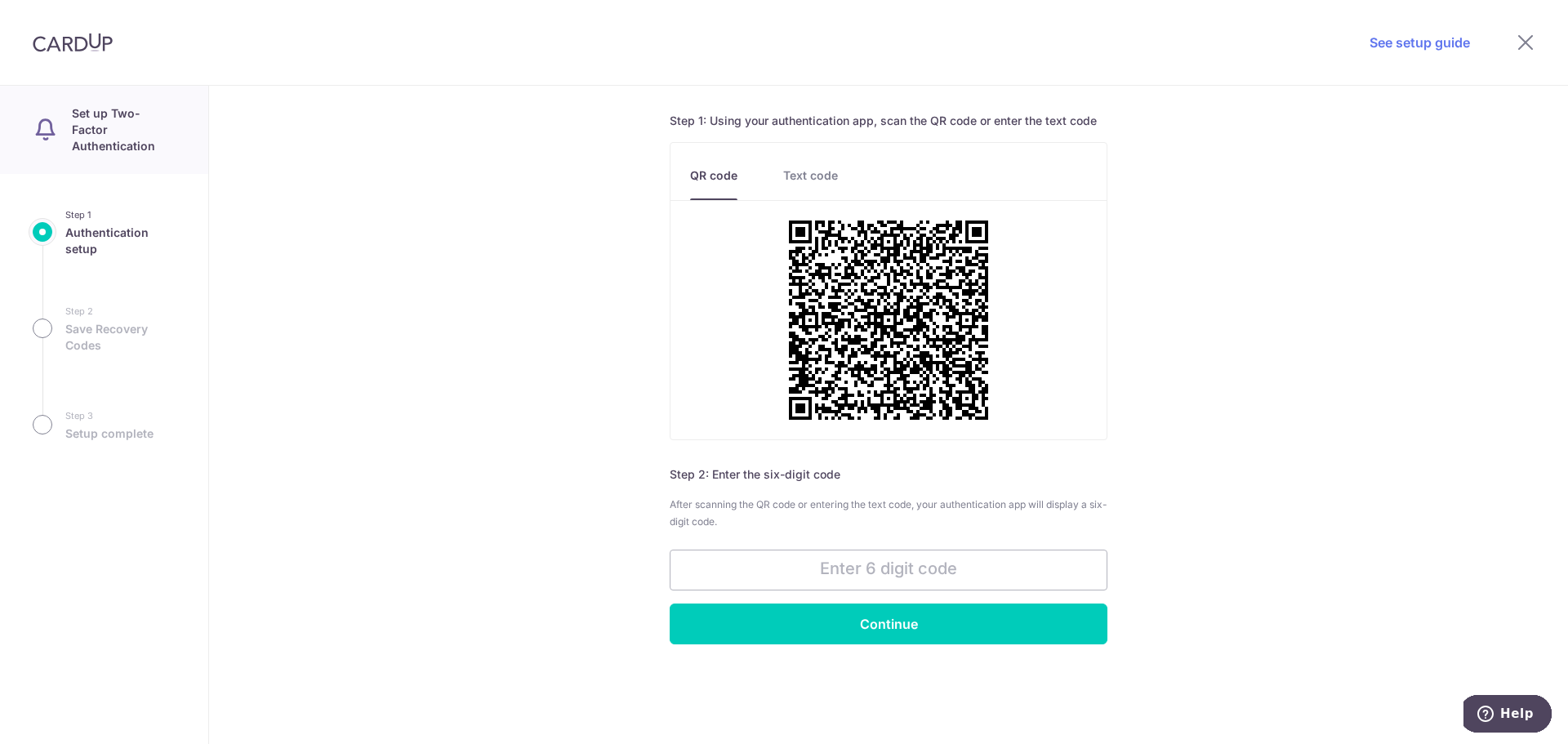
scroll to position [81, 0]
click at [858, 576] on input "text" at bounding box center [888, 569] width 438 height 41
type input "715225"
click at [1042, 619] on input "Continue" at bounding box center [888, 623] width 438 height 41
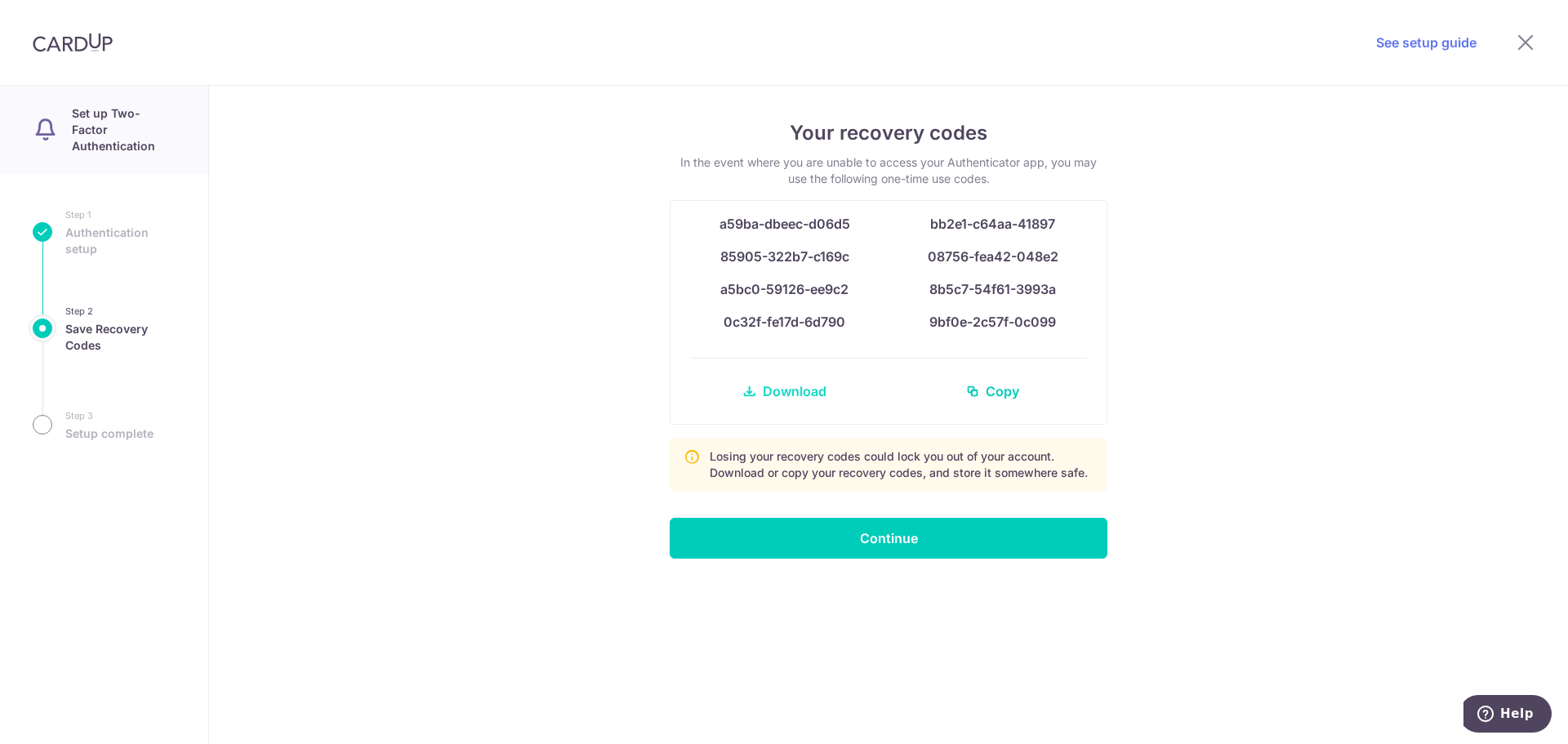
click at [795, 392] on span "Download" at bounding box center [795, 391] width 64 height 19
click at [999, 397] on span "Copy" at bounding box center [1002, 391] width 33 height 19
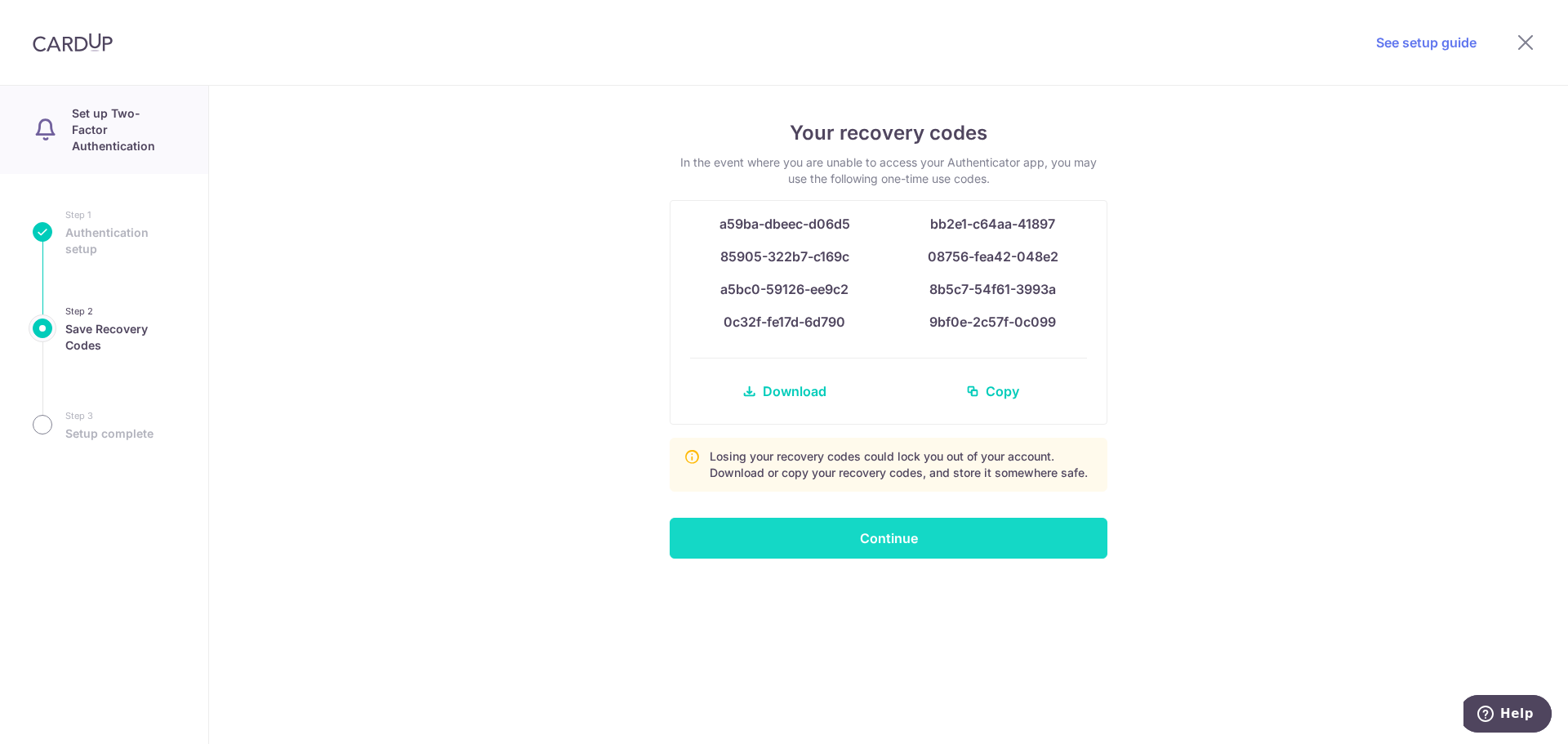
click at [826, 542] on input "Continue" at bounding box center [888, 538] width 438 height 41
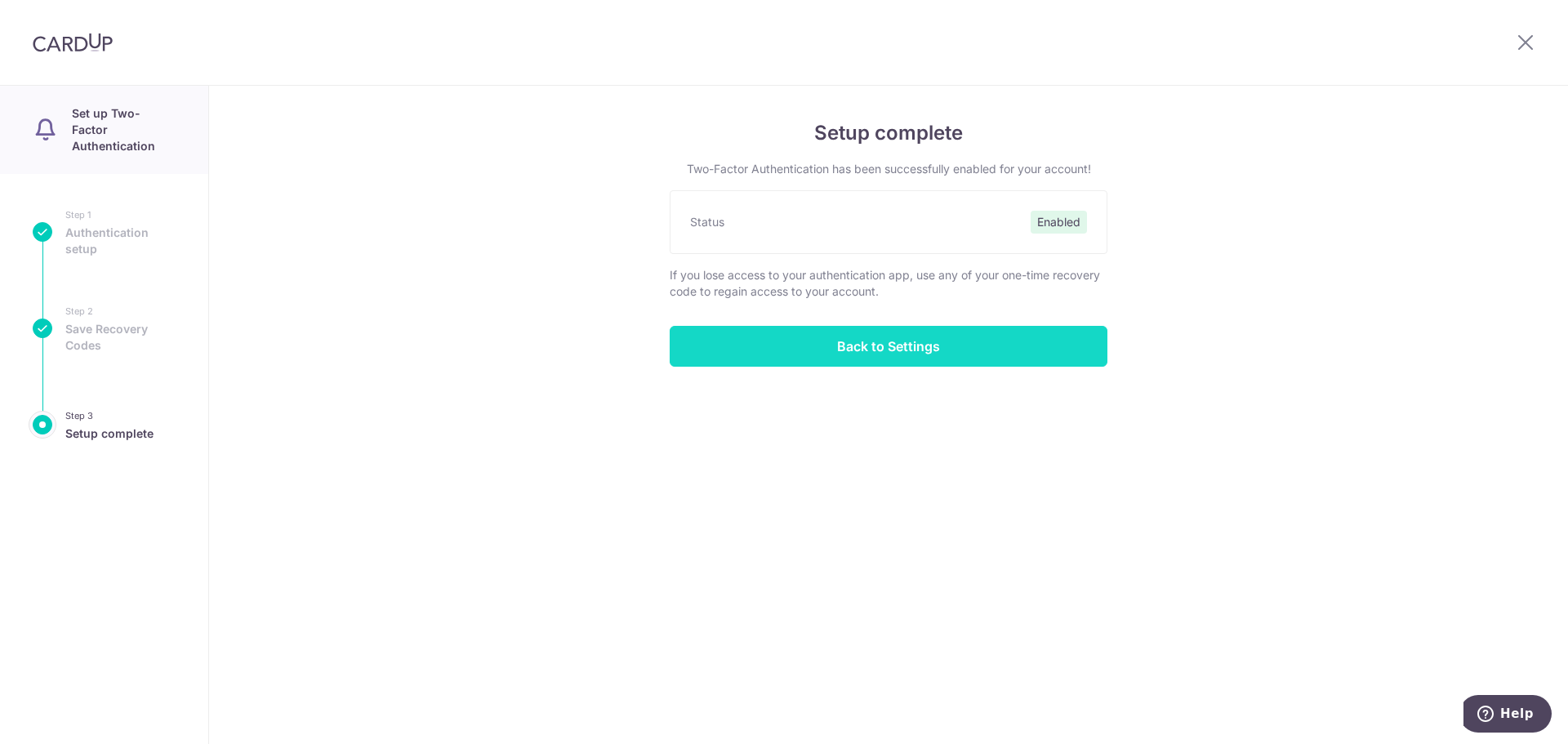
click at [913, 347] on input "Back to Settings" at bounding box center [888, 346] width 438 height 41
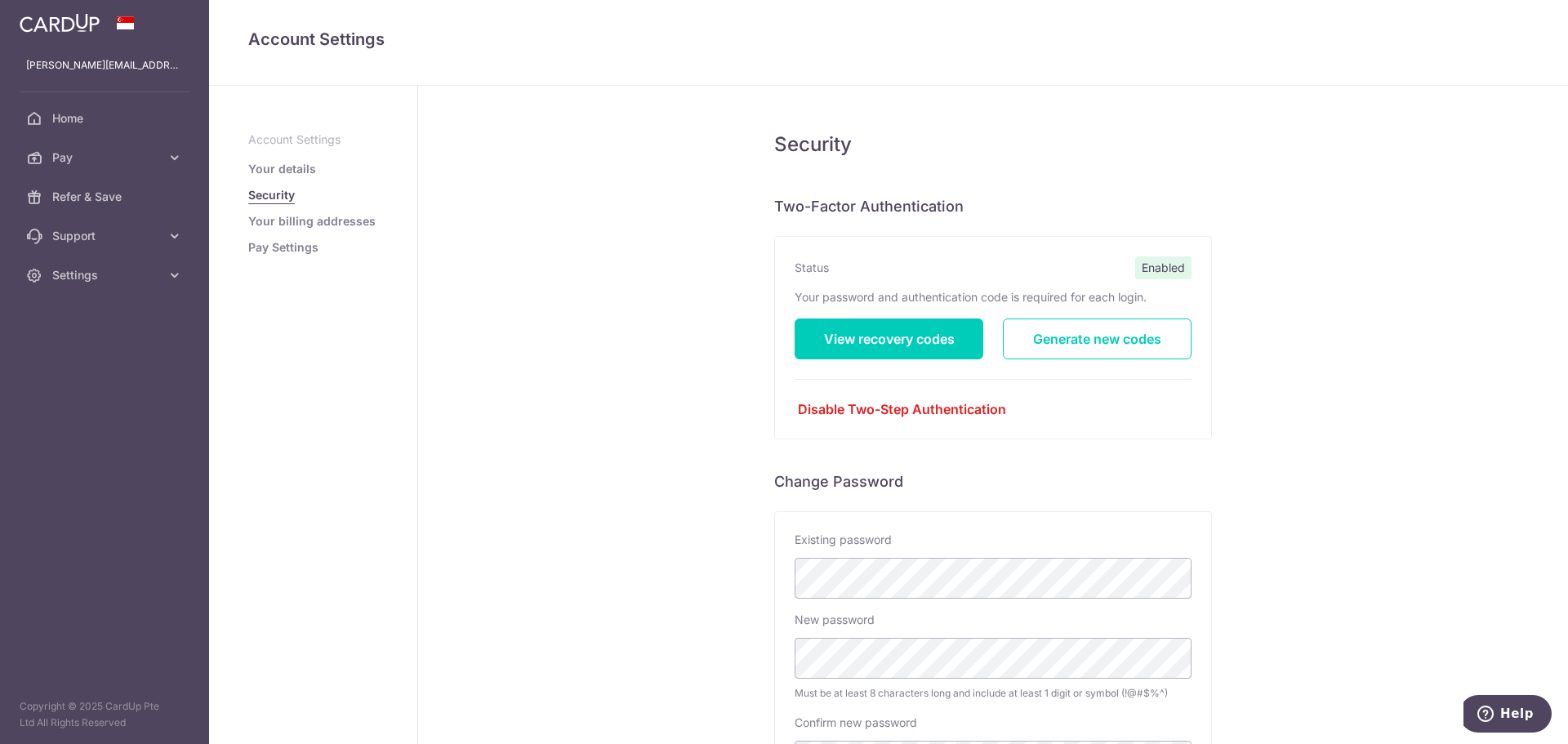
click at [258, 160] on ul "Account Settings Your details Security Your billing addresses Pay Settings" at bounding box center [313, 194] width 130 height 124
click at [265, 168] on link "Your details" at bounding box center [281, 169] width 67 height 17
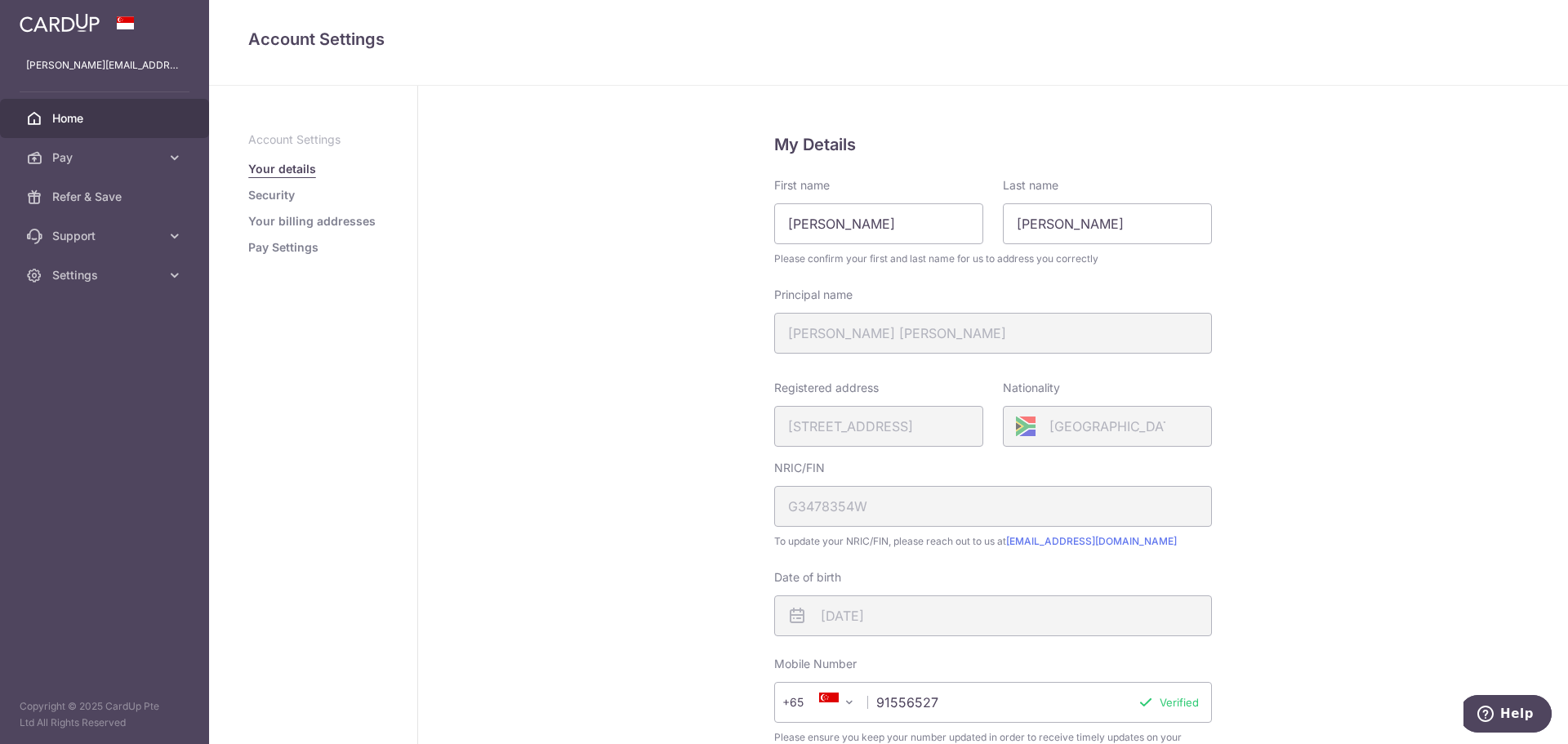
click at [60, 112] on span "Home" at bounding box center [106, 118] width 108 height 17
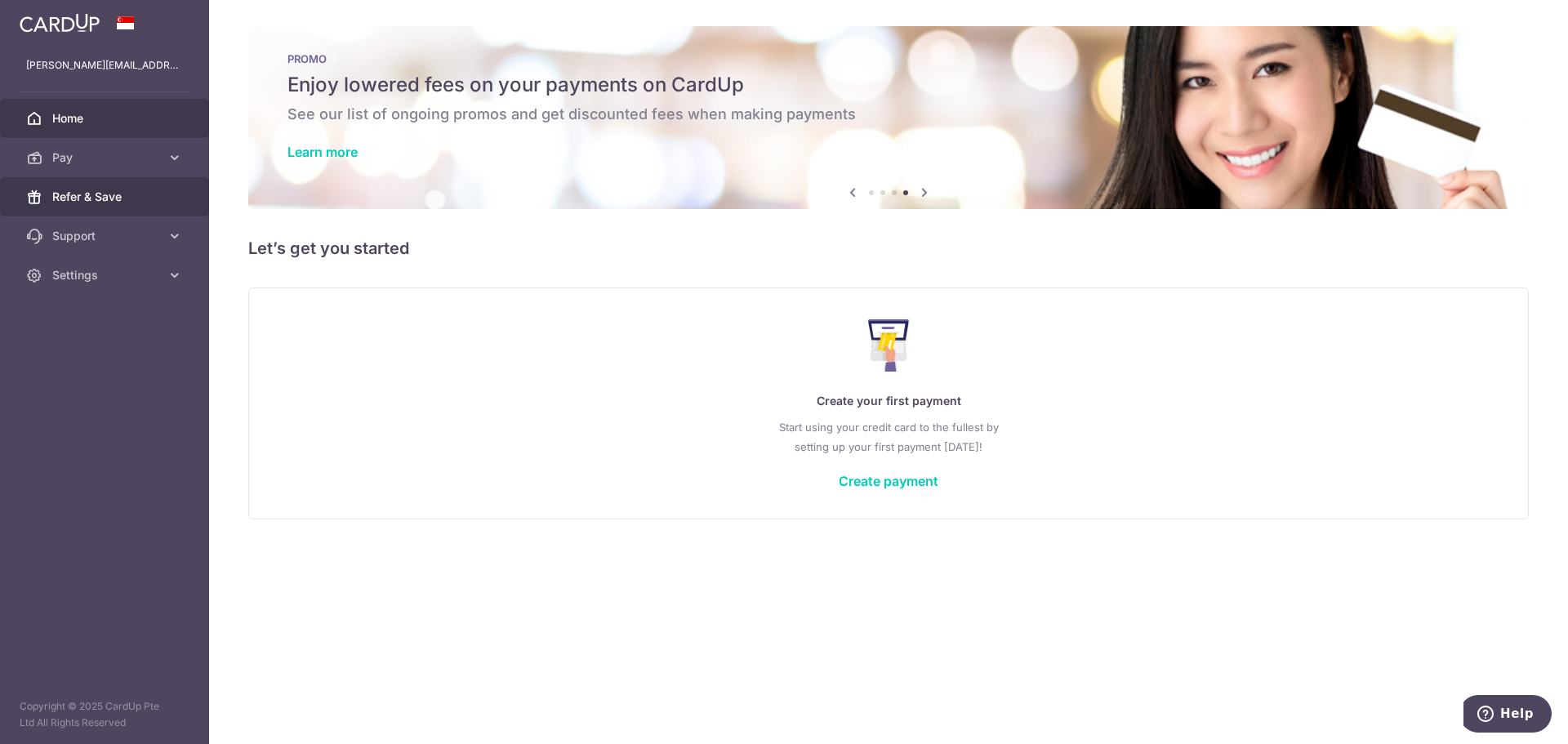
click at [124, 200] on span "Refer & Save" at bounding box center [106, 196] width 108 height 17
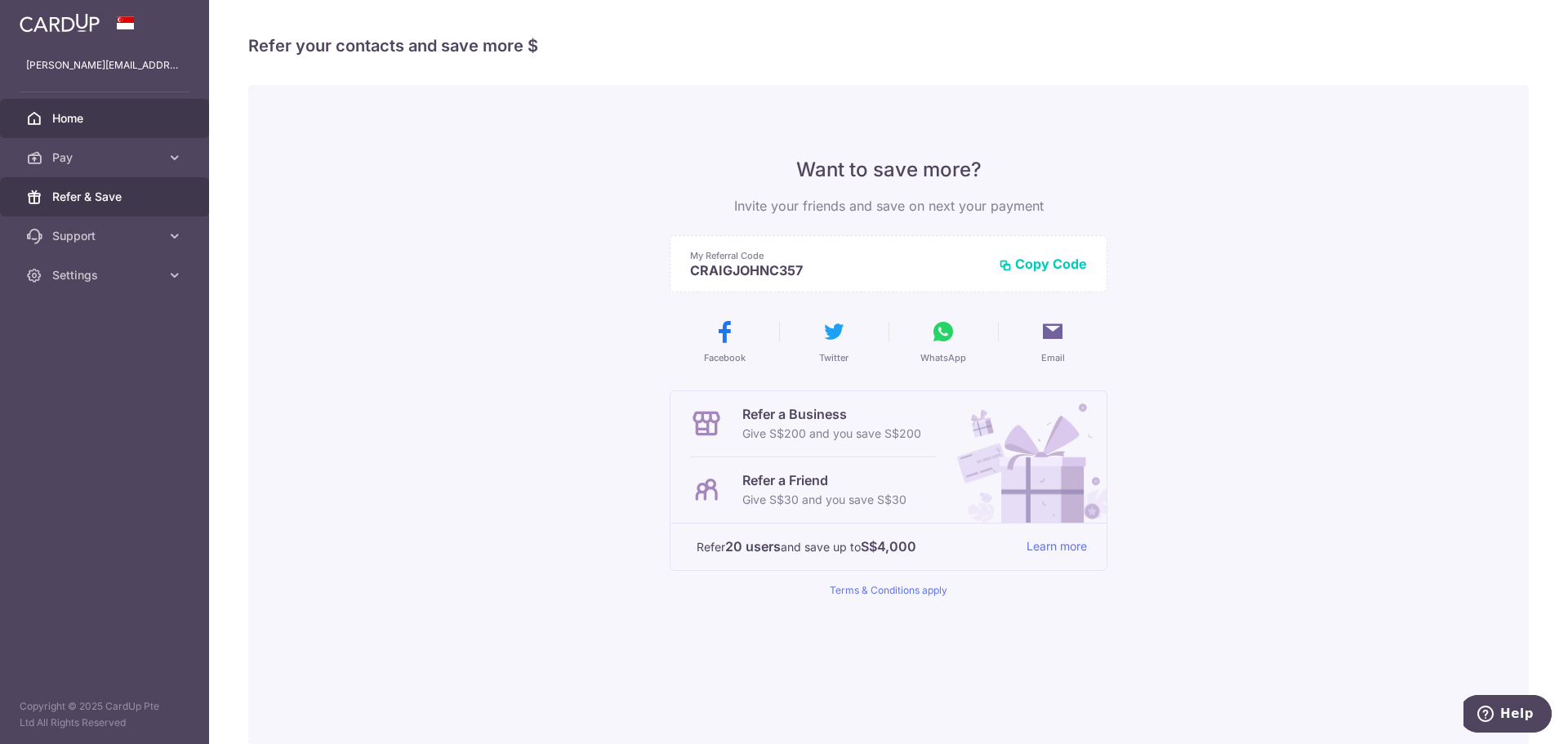
click at [66, 117] on span "Home" at bounding box center [106, 118] width 108 height 17
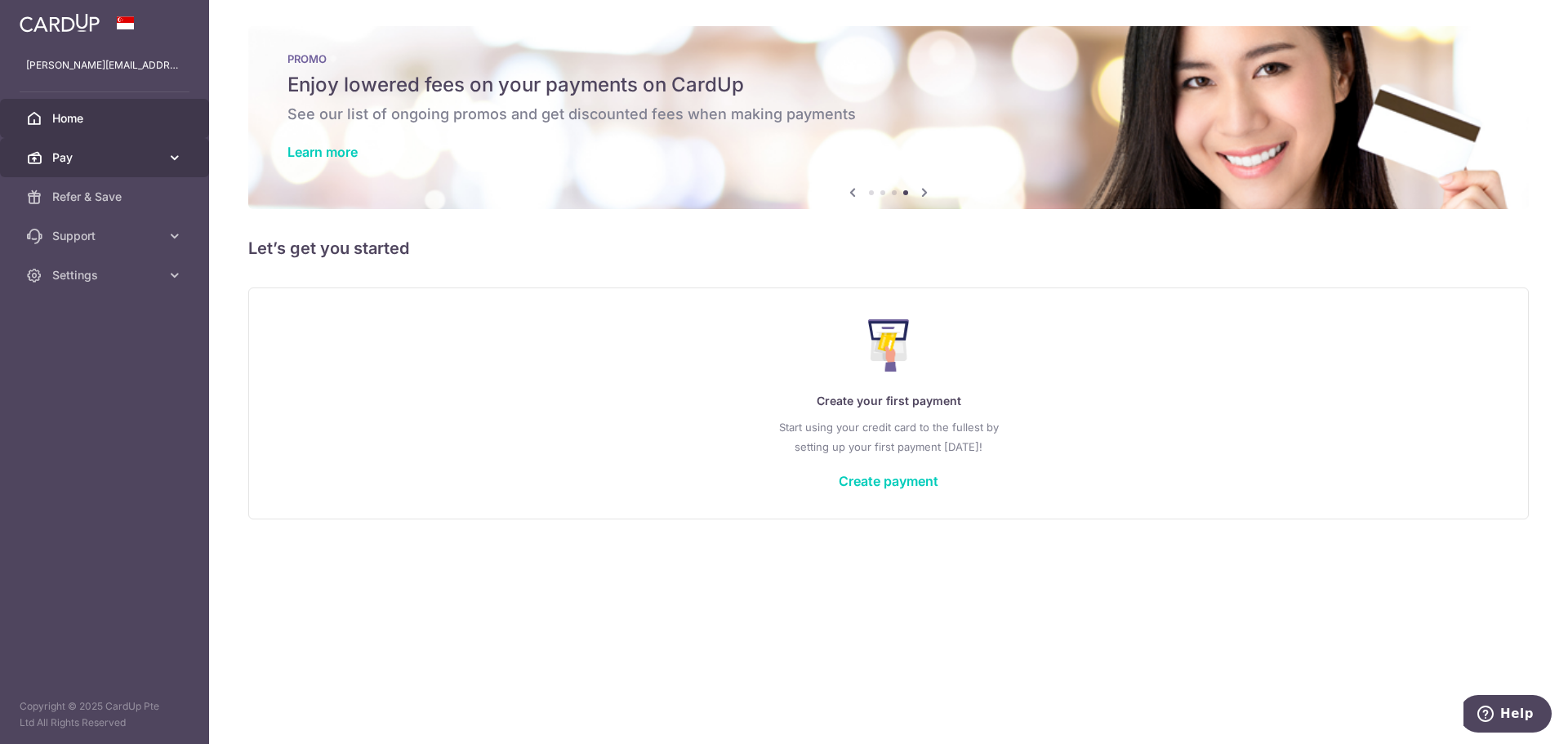
click at [130, 156] on span "Pay" at bounding box center [106, 158] width 108 height 17
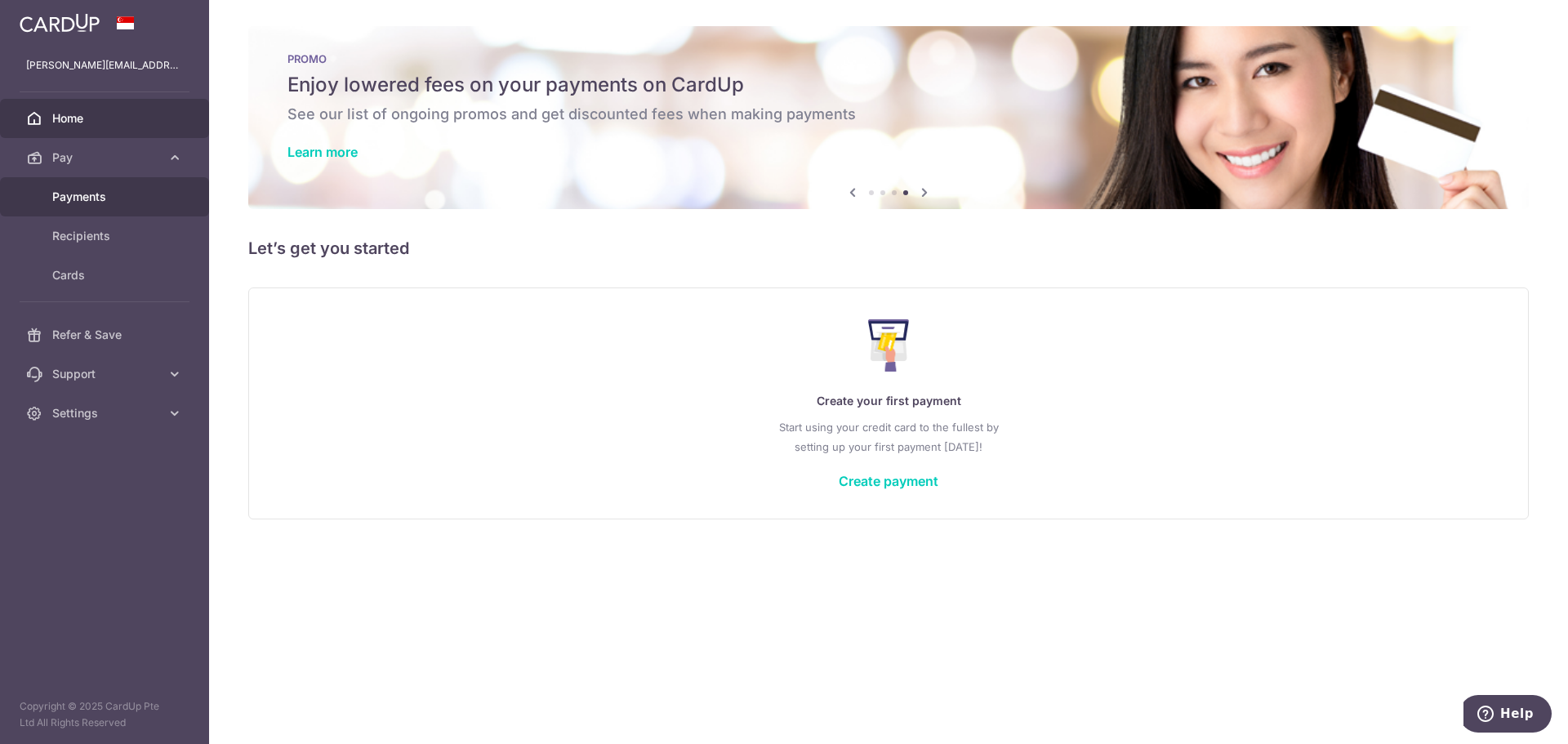
click at [81, 209] on link "Payments" at bounding box center [104, 196] width 209 height 39
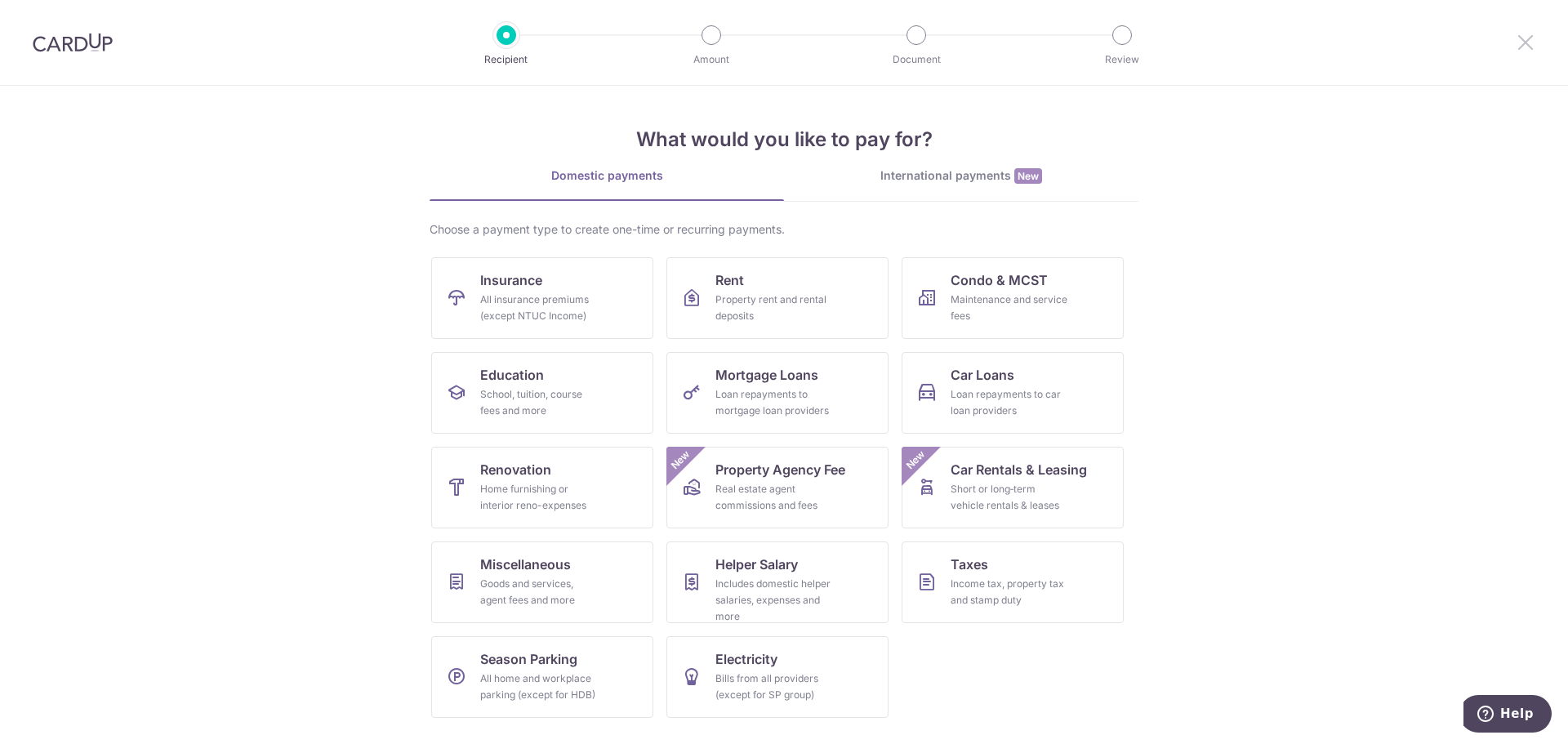
click at [1518, 43] on icon at bounding box center [1525, 41] width 19 height 20
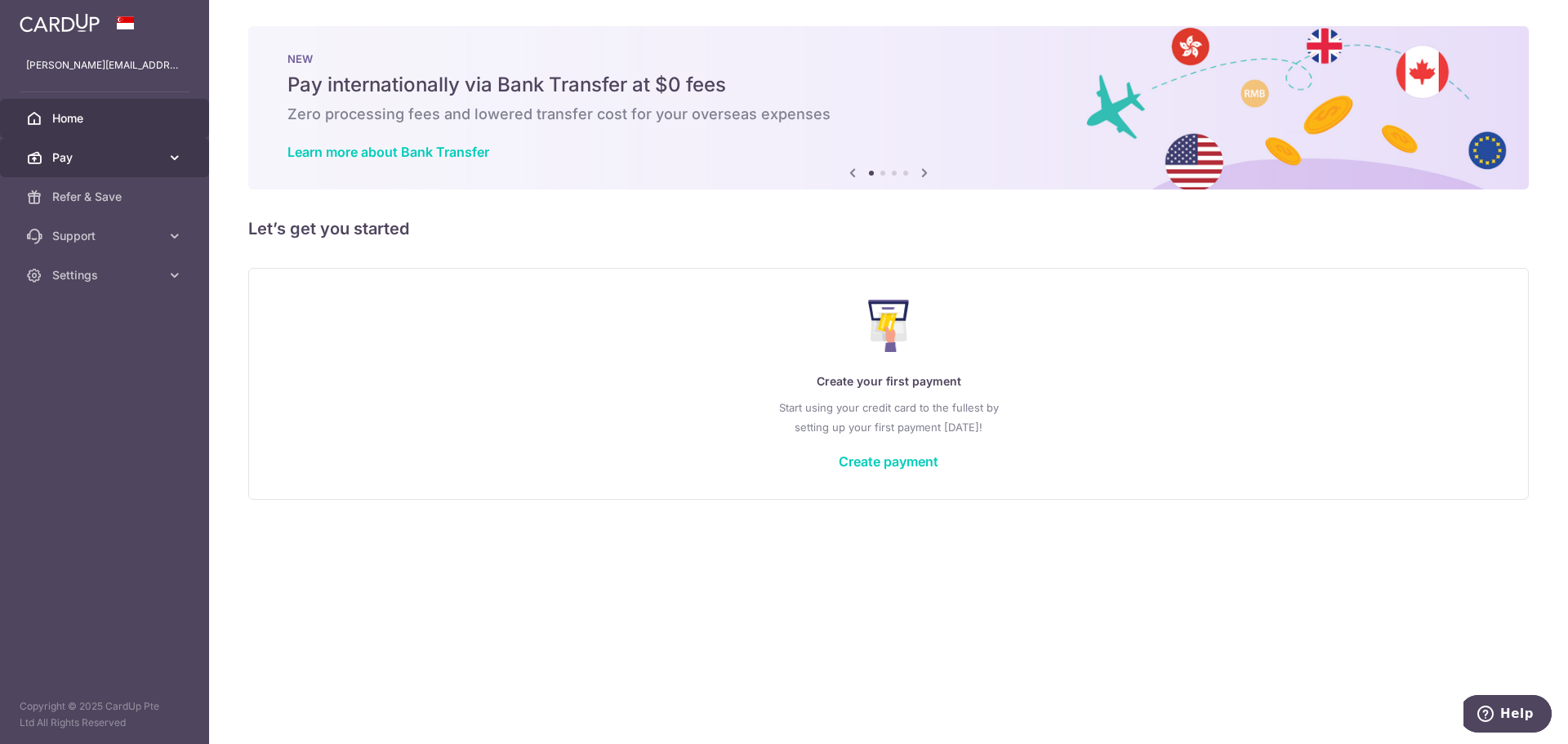
click at [118, 164] on span "Pay" at bounding box center [106, 158] width 108 height 17
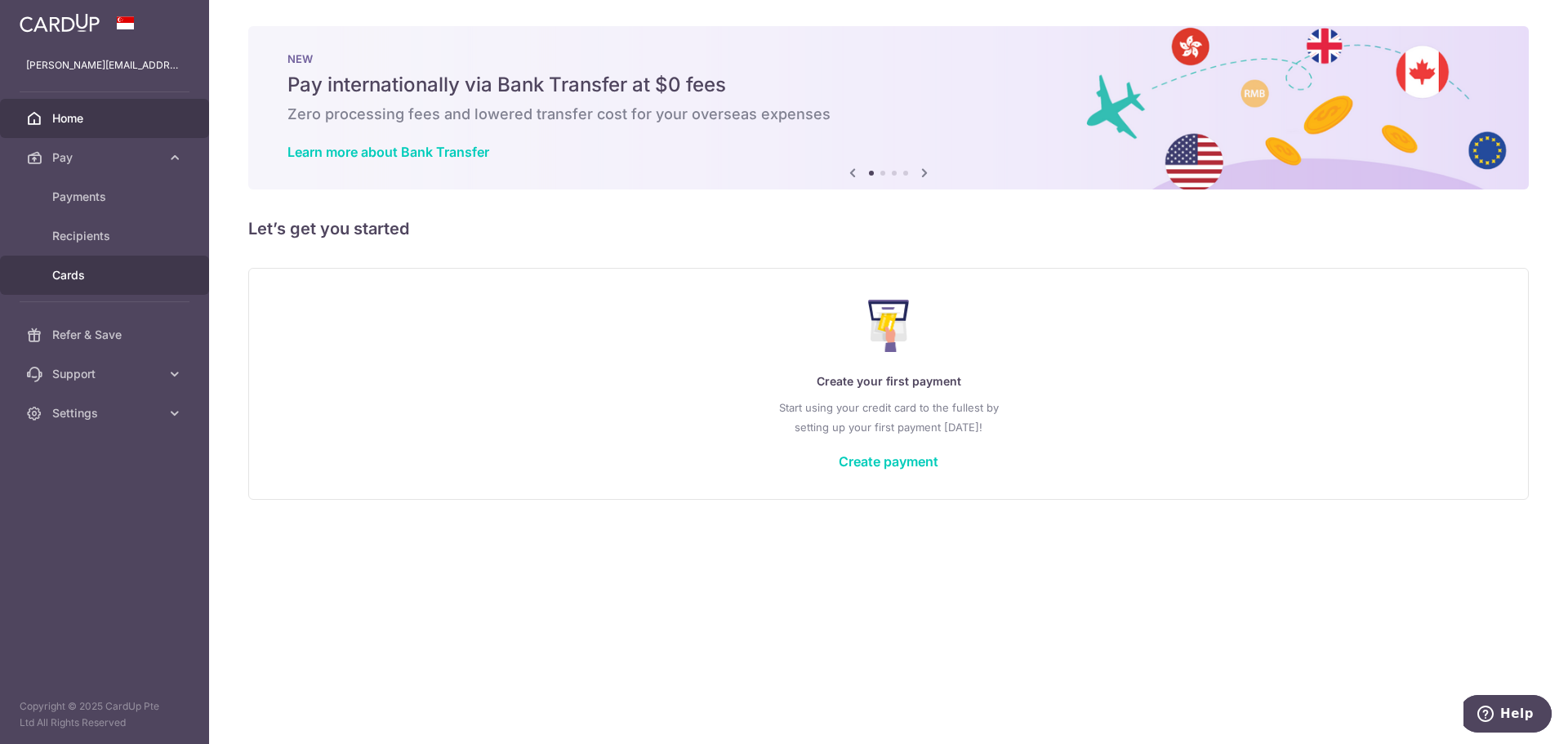
click at [87, 264] on link "Cards" at bounding box center [104, 275] width 209 height 39
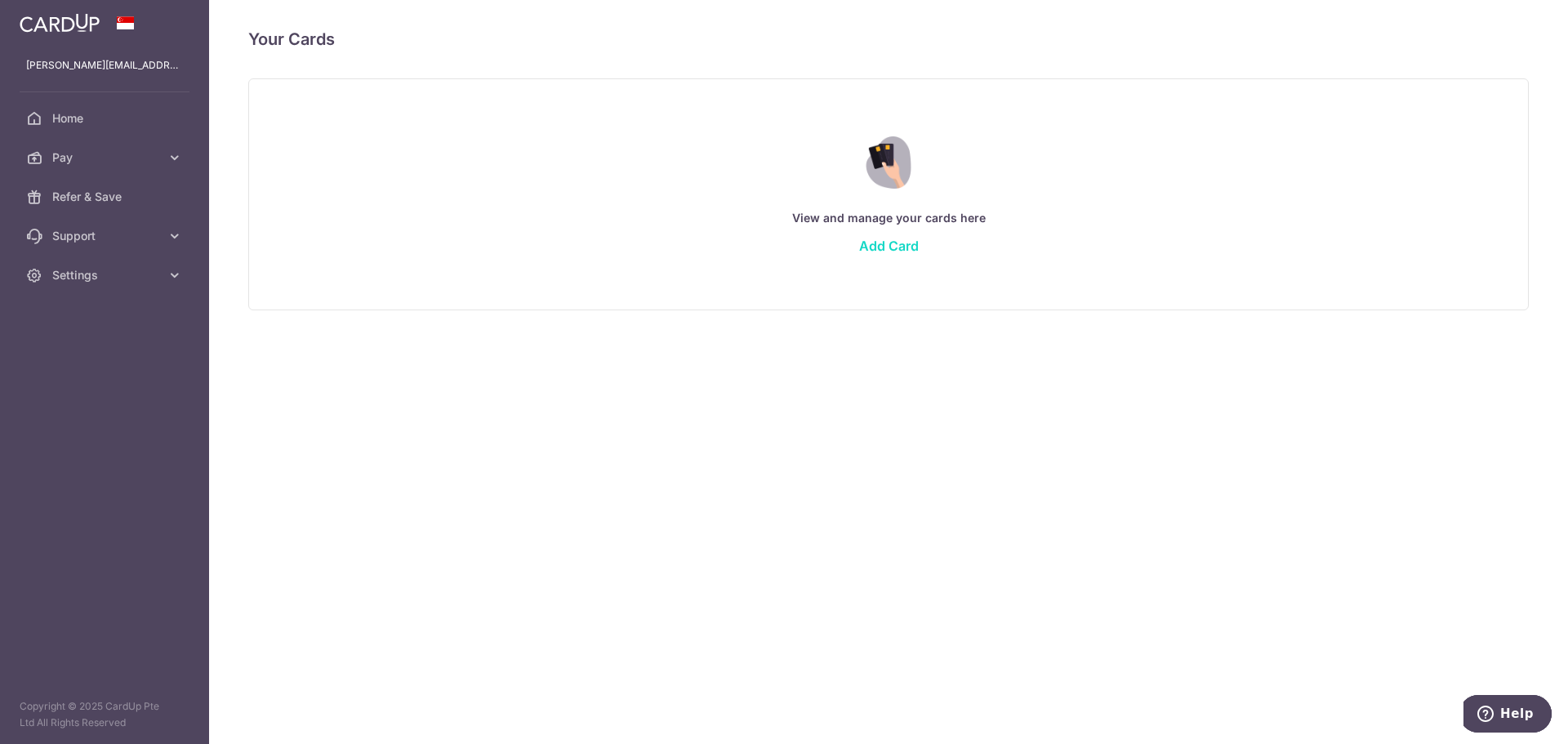
click at [862, 245] on link "Add Card" at bounding box center [889, 245] width 60 height 17
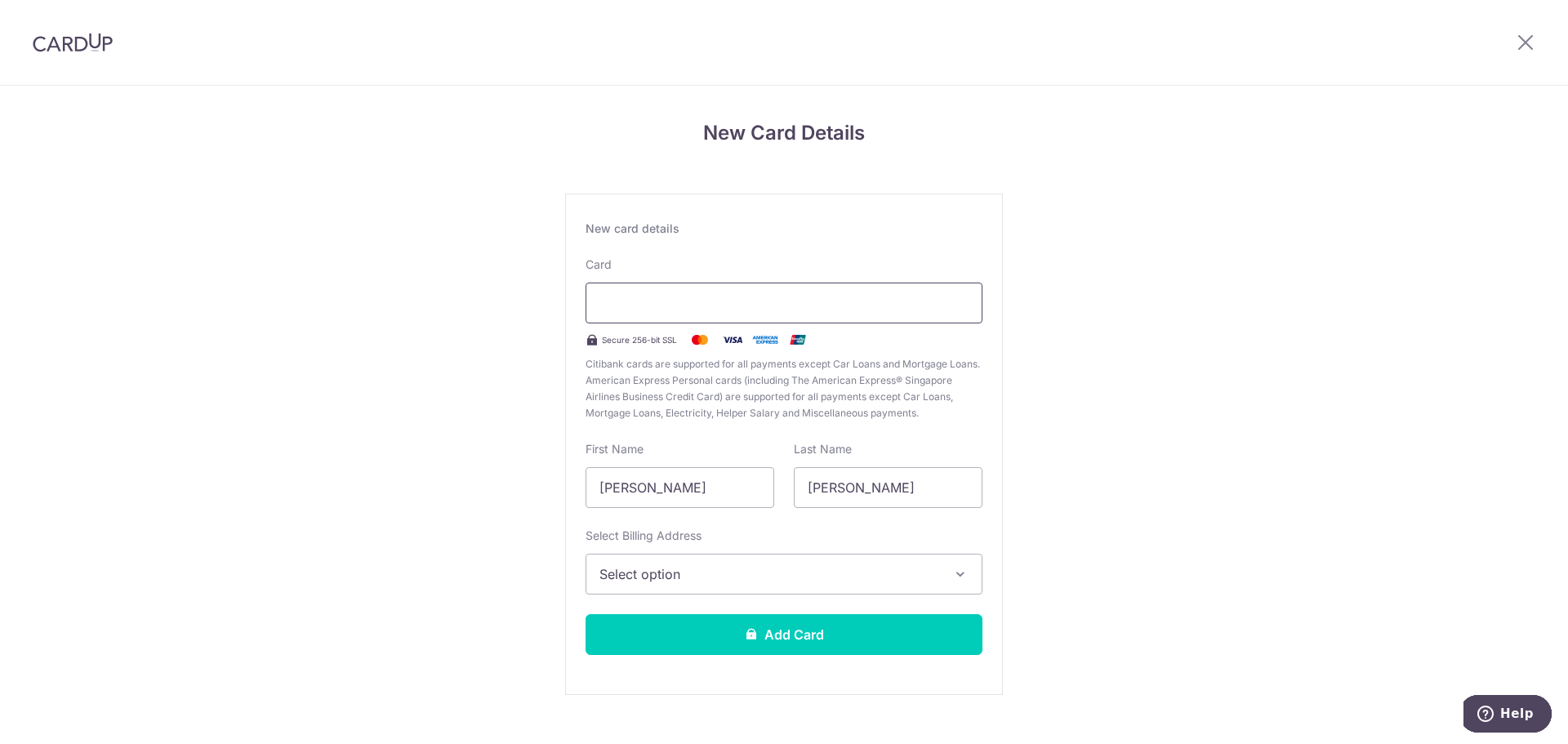
click at [761, 286] on div at bounding box center [783, 303] width 397 height 41
click at [740, 293] on div at bounding box center [783, 303] width 397 height 41
type input "[PERSON_NAME]"
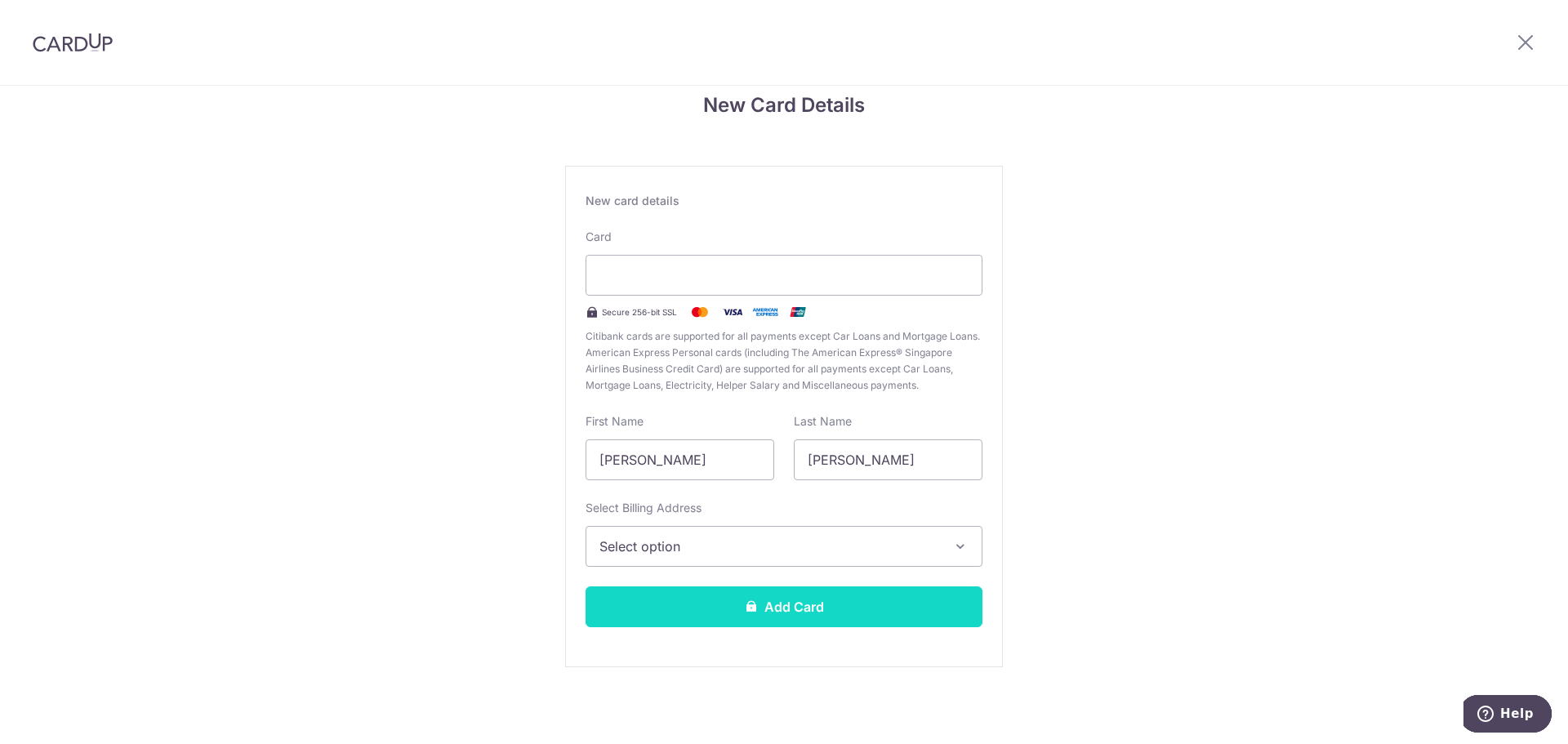
click at [716, 587] on button "Add Card" at bounding box center [783, 606] width 397 height 41
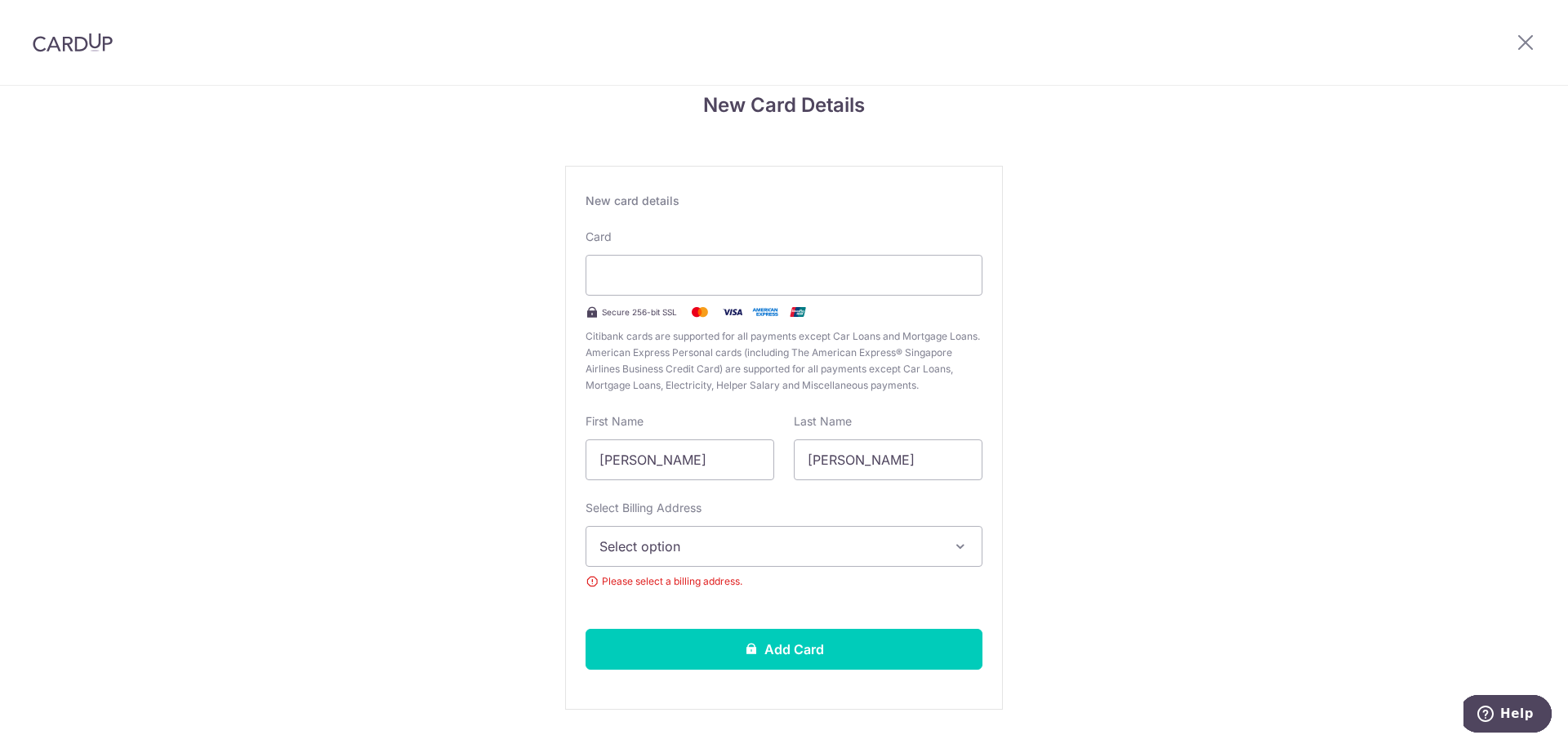
click at [700, 542] on span "Select option" at bounding box center [769, 546] width 340 height 19
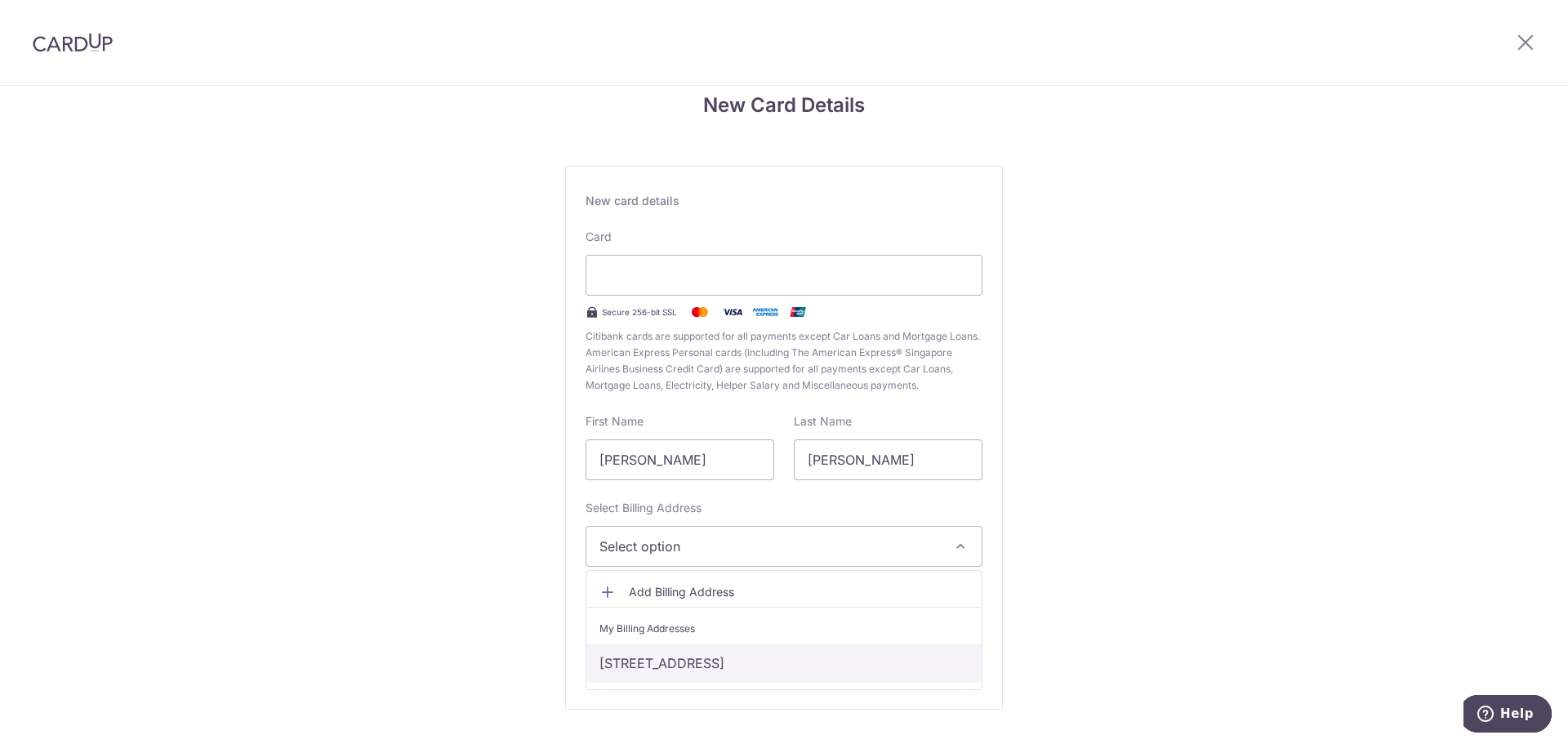
click at [683, 663] on link "[STREET_ADDRESS]" at bounding box center [783, 663] width 395 height 39
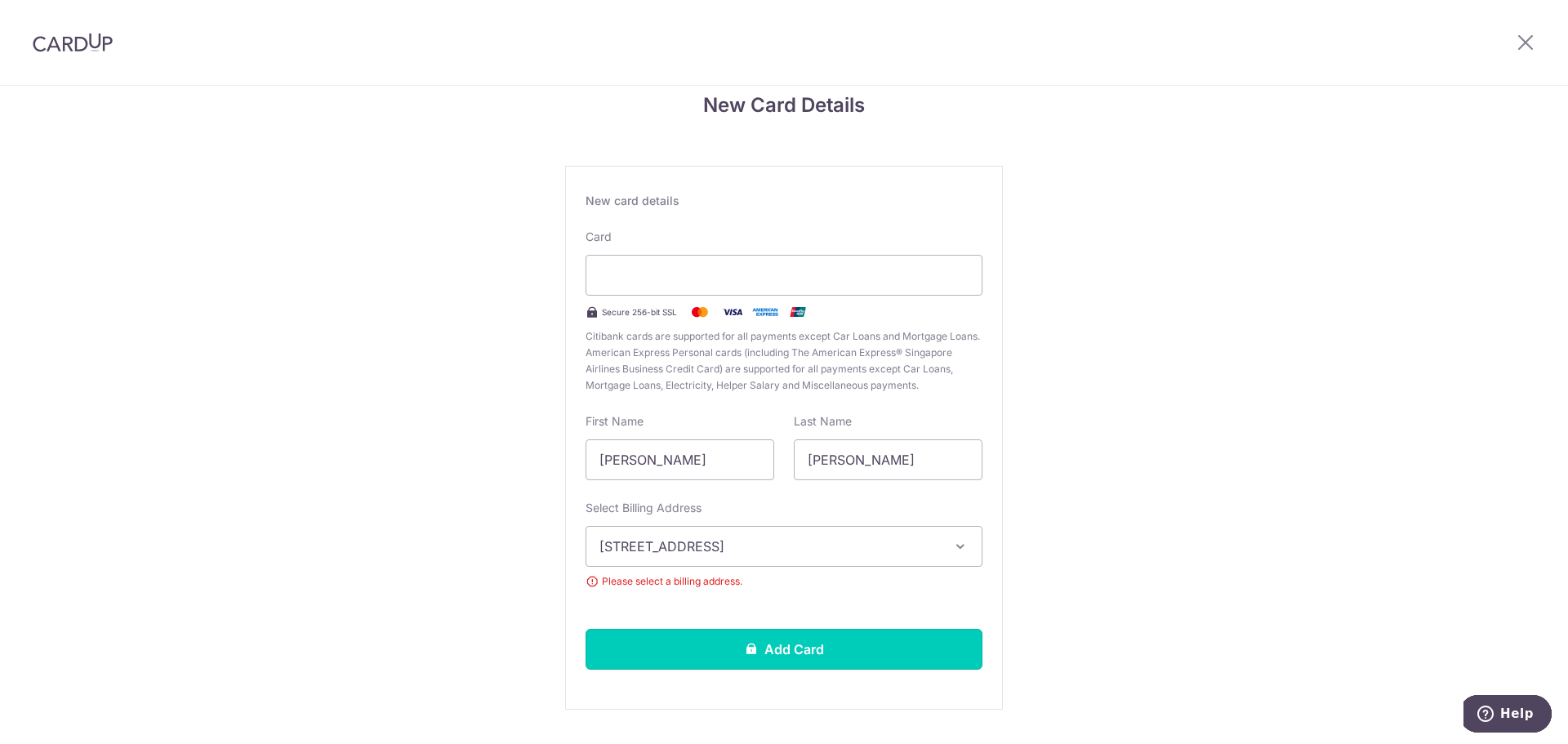
click at [683, 663] on button "Add Card" at bounding box center [783, 649] width 397 height 41
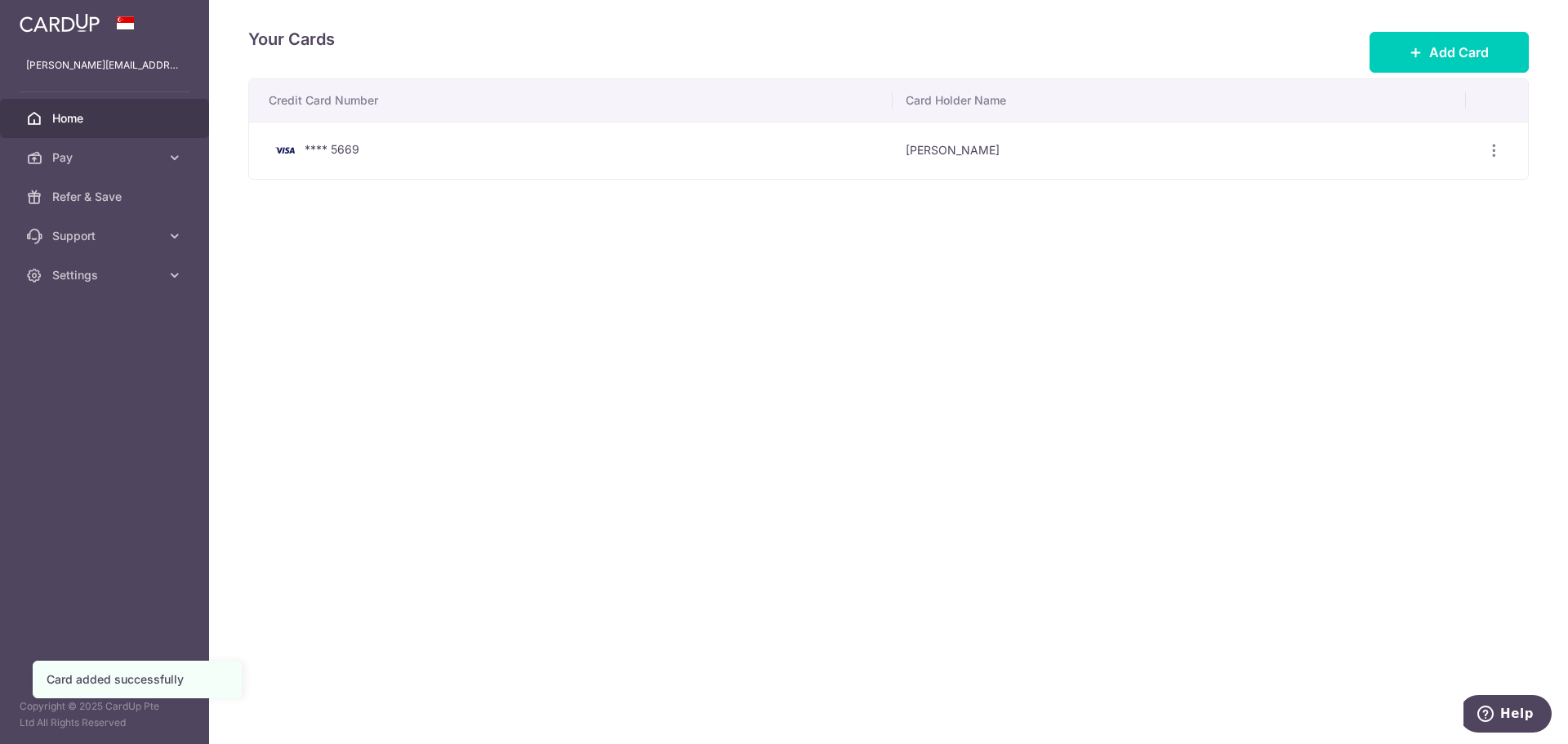
click at [97, 119] on span "Home" at bounding box center [106, 118] width 108 height 17
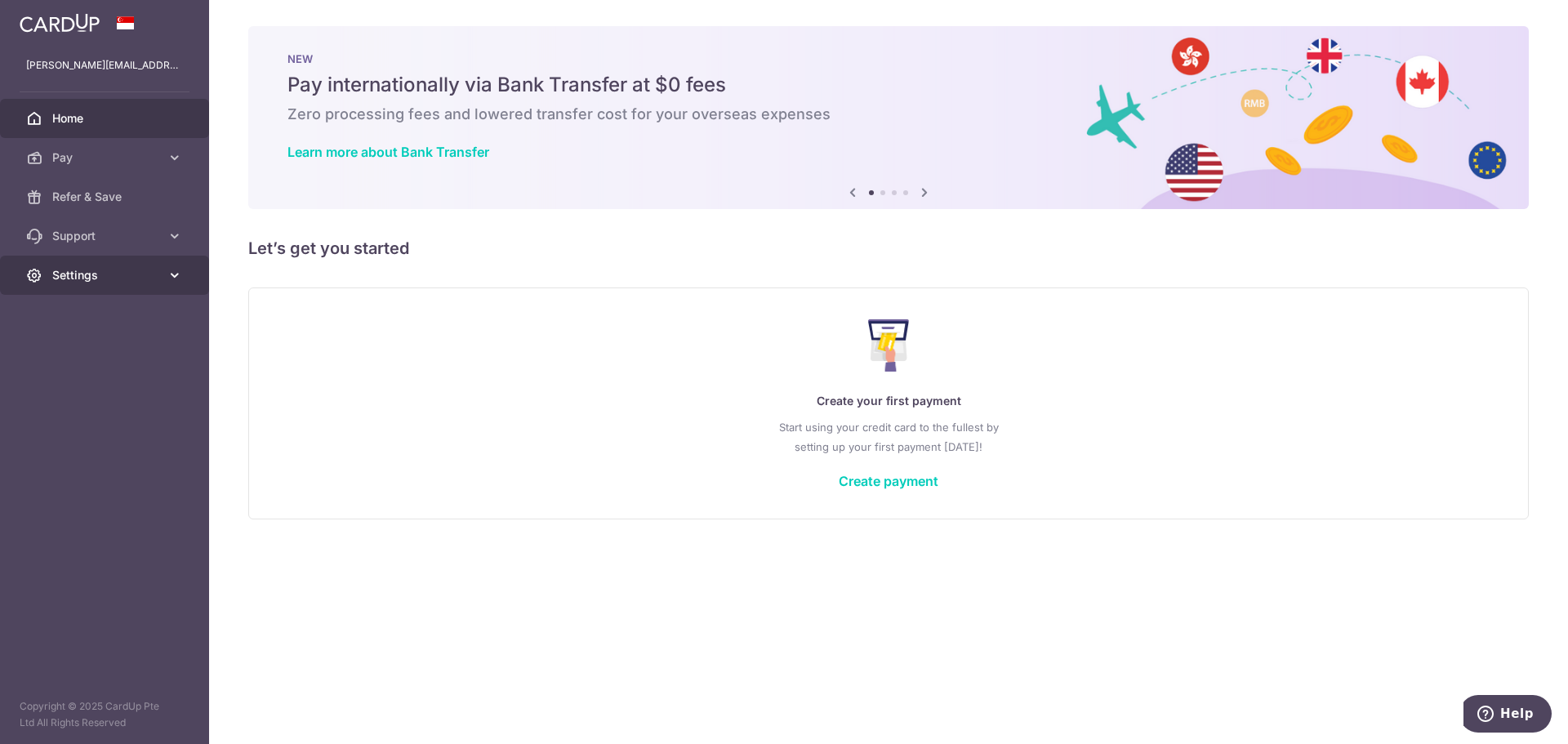
drag, startPoint x: 74, startPoint y: 296, endPoint x: 86, endPoint y: 280, distance: 20.0
click at [74, 296] on aside "craig.campbell701@gmail.com Home Pay Payments Recipients Cards Refer & Save Sup…" at bounding box center [104, 372] width 209 height 744
click at [87, 279] on span "Settings" at bounding box center [106, 275] width 108 height 17
click at [93, 314] on span "Account" at bounding box center [106, 315] width 108 height 17
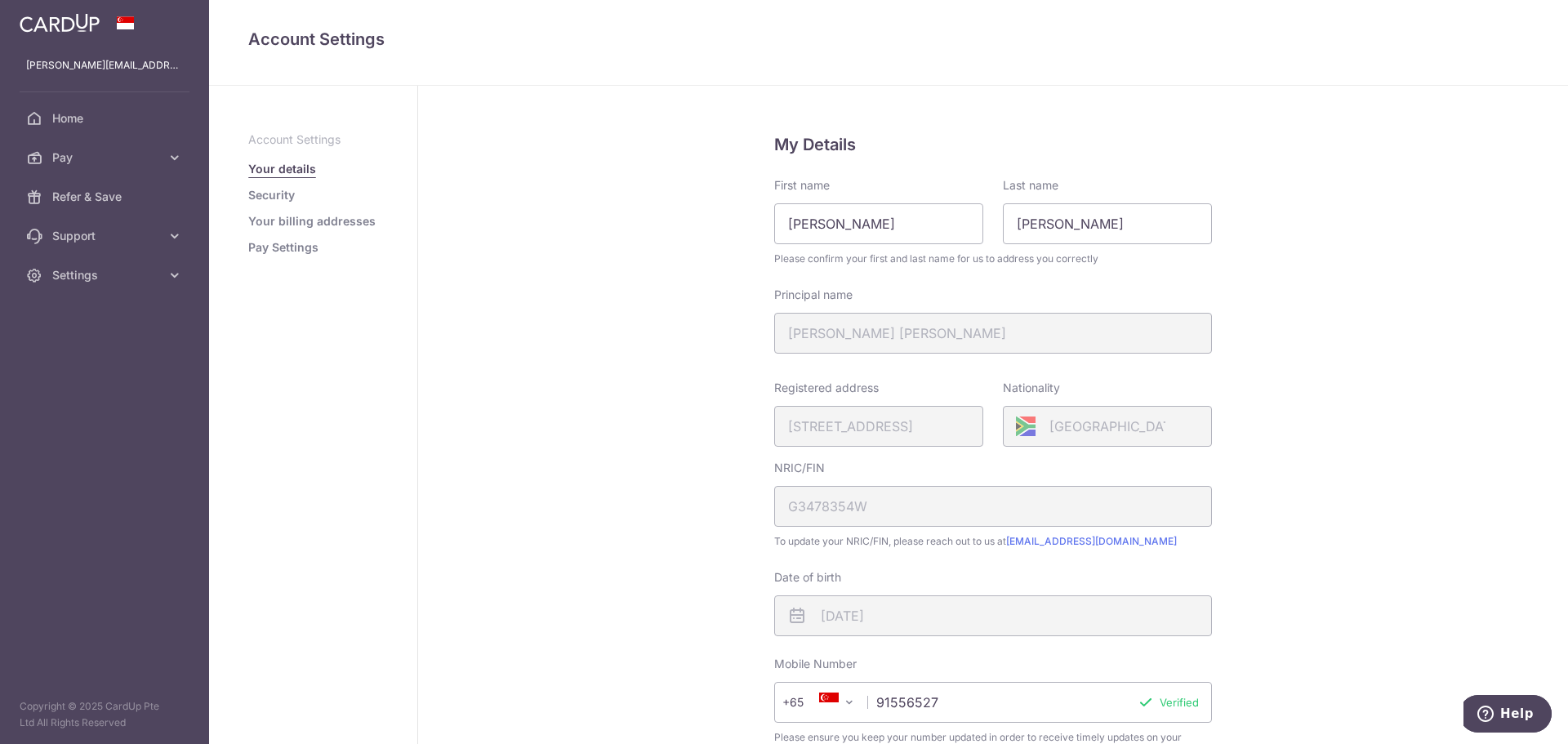
click at [286, 189] on link "Security" at bounding box center [271, 195] width 46 height 17
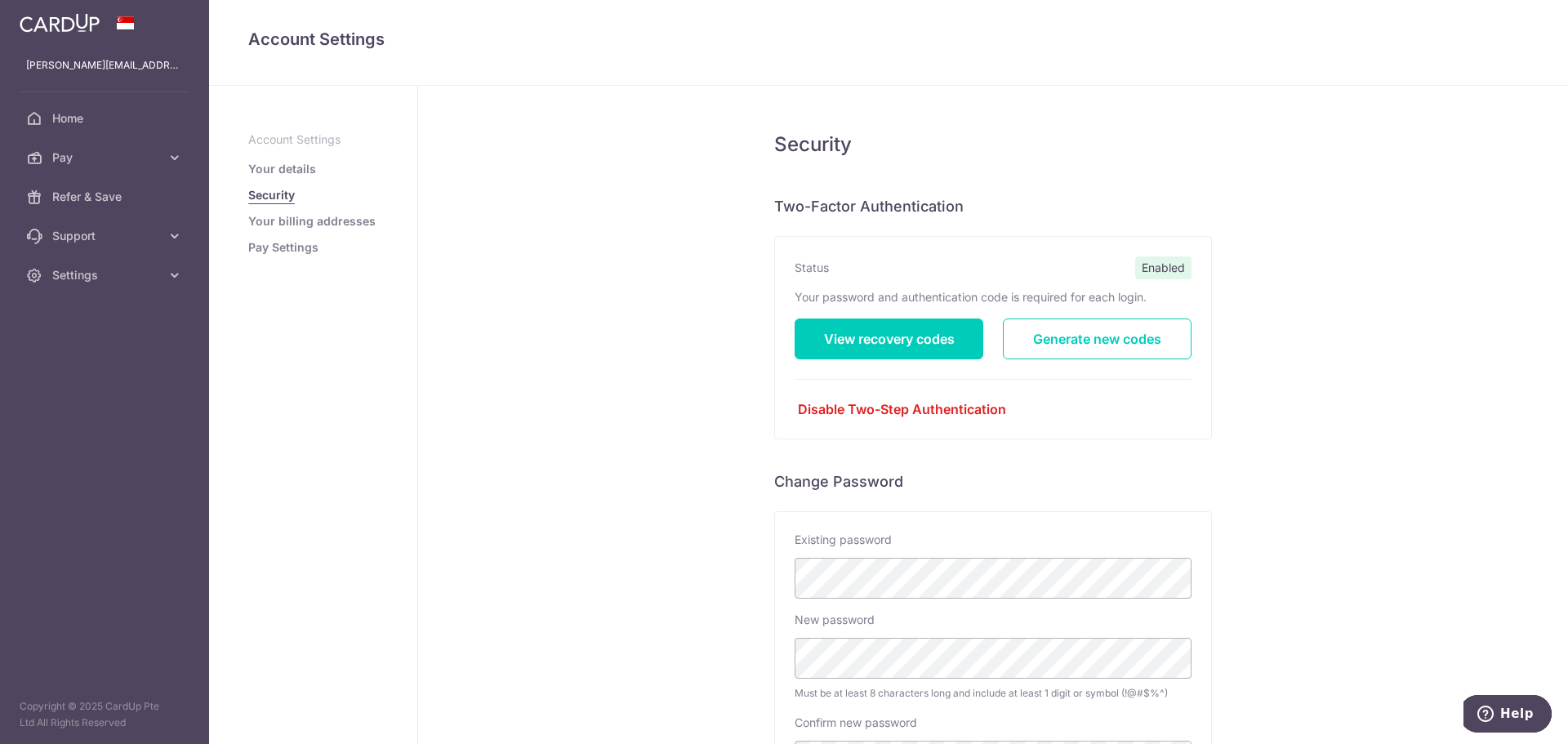
click at [283, 225] on link "Your billing addresses" at bounding box center [311, 221] width 127 height 17
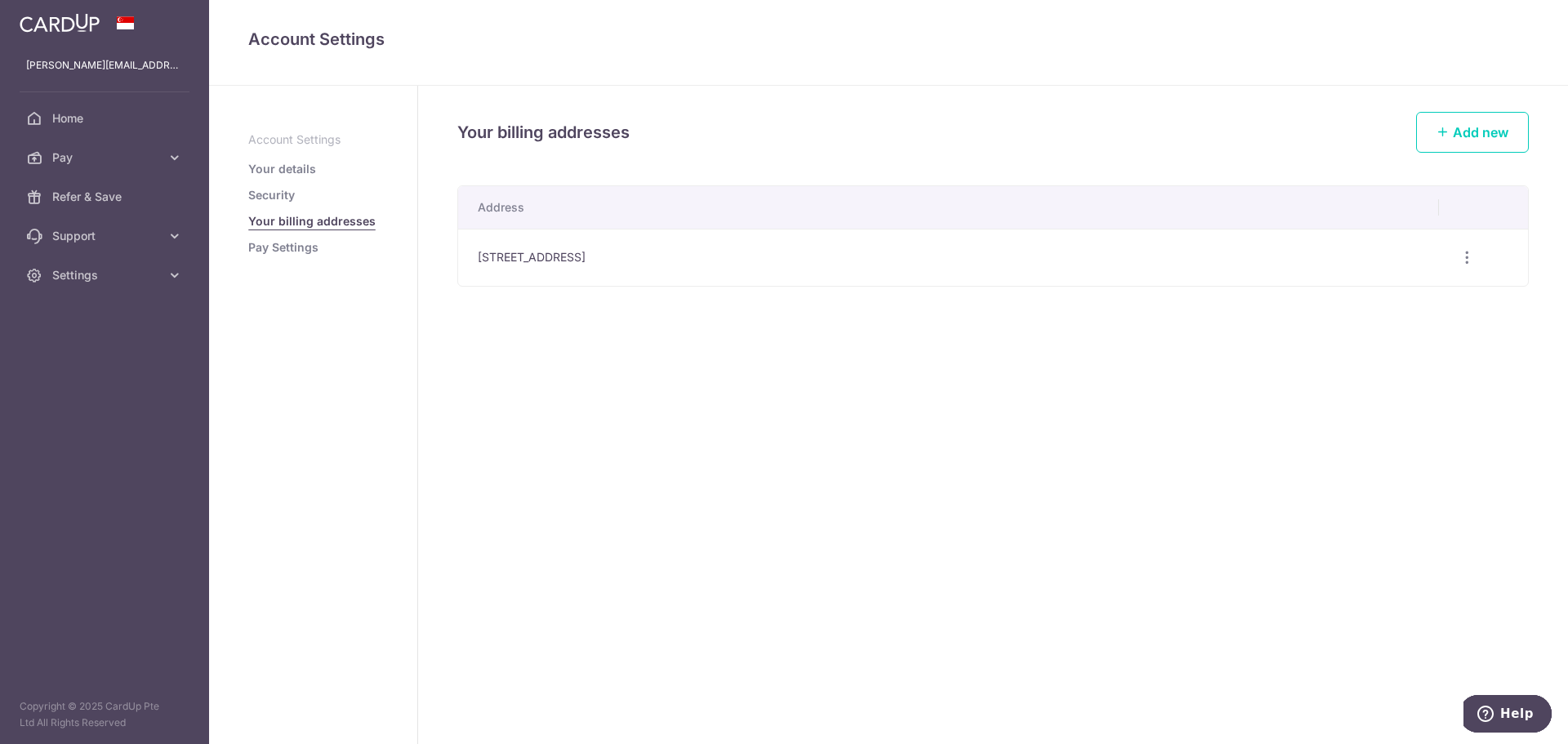
click at [284, 258] on aside "Account Settings Your details Security Your billing addresses Pay Settings" at bounding box center [314, 415] width 209 height 658
click at [286, 252] on link "Pay Settings" at bounding box center [283, 247] width 70 height 17
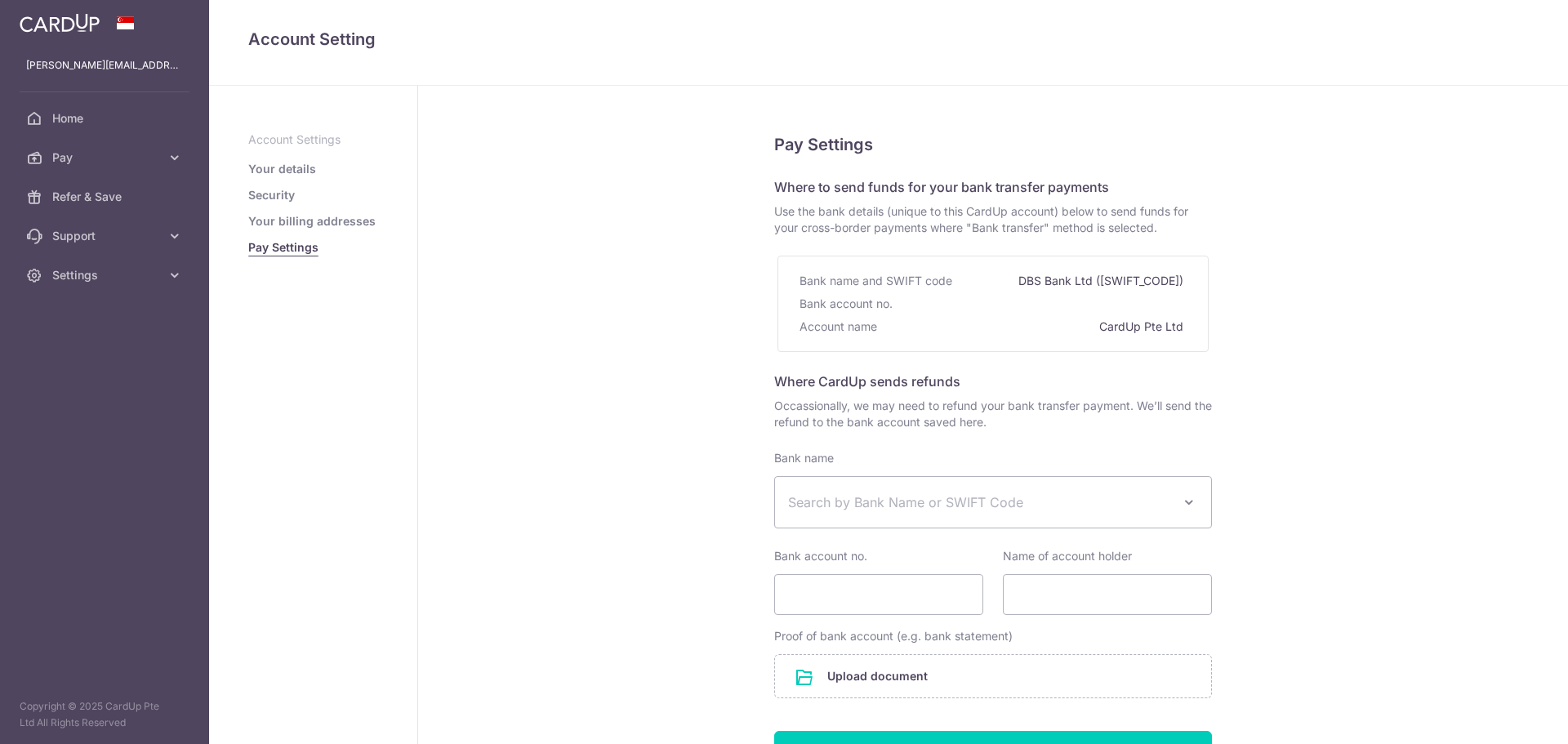
select select
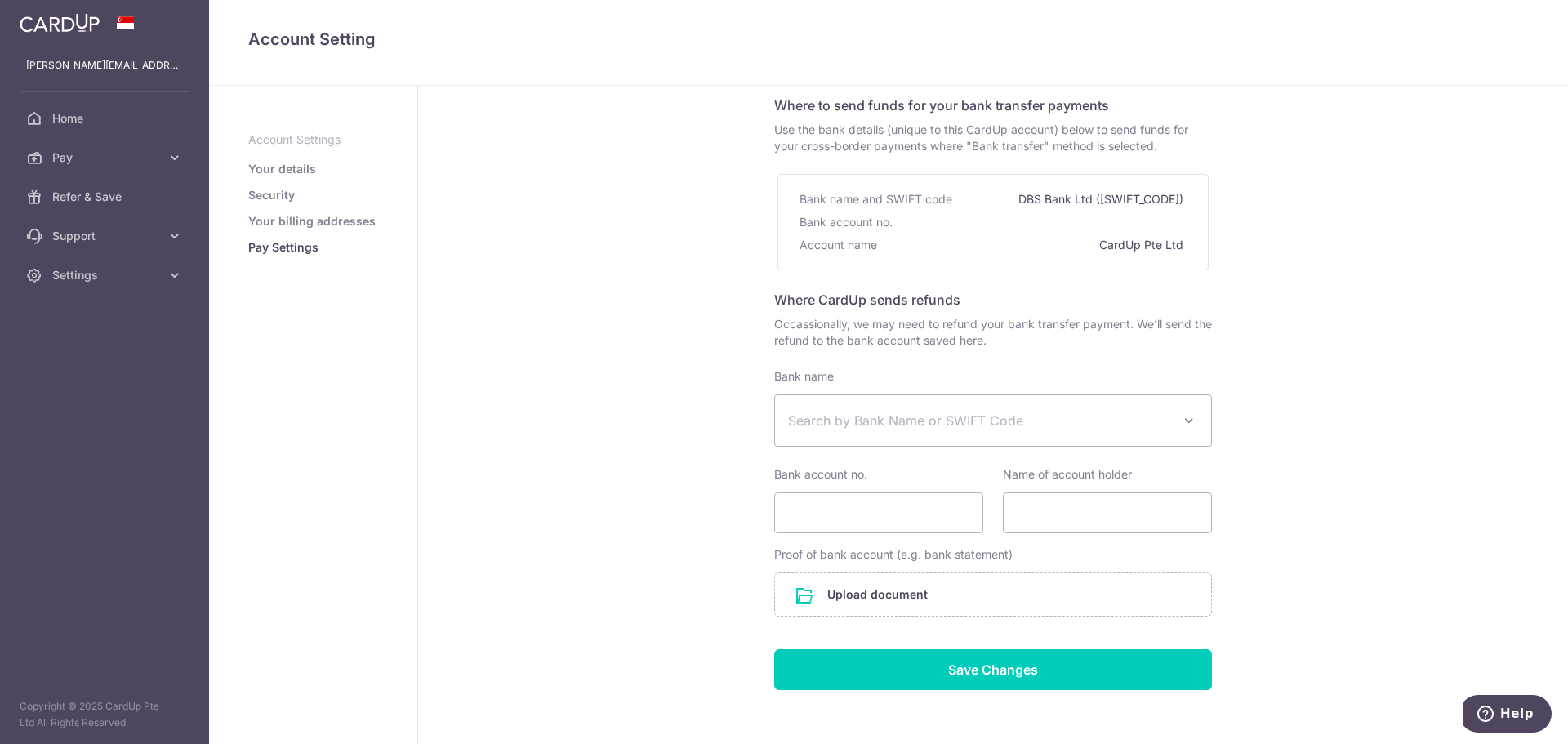
scroll to position [151, 0]
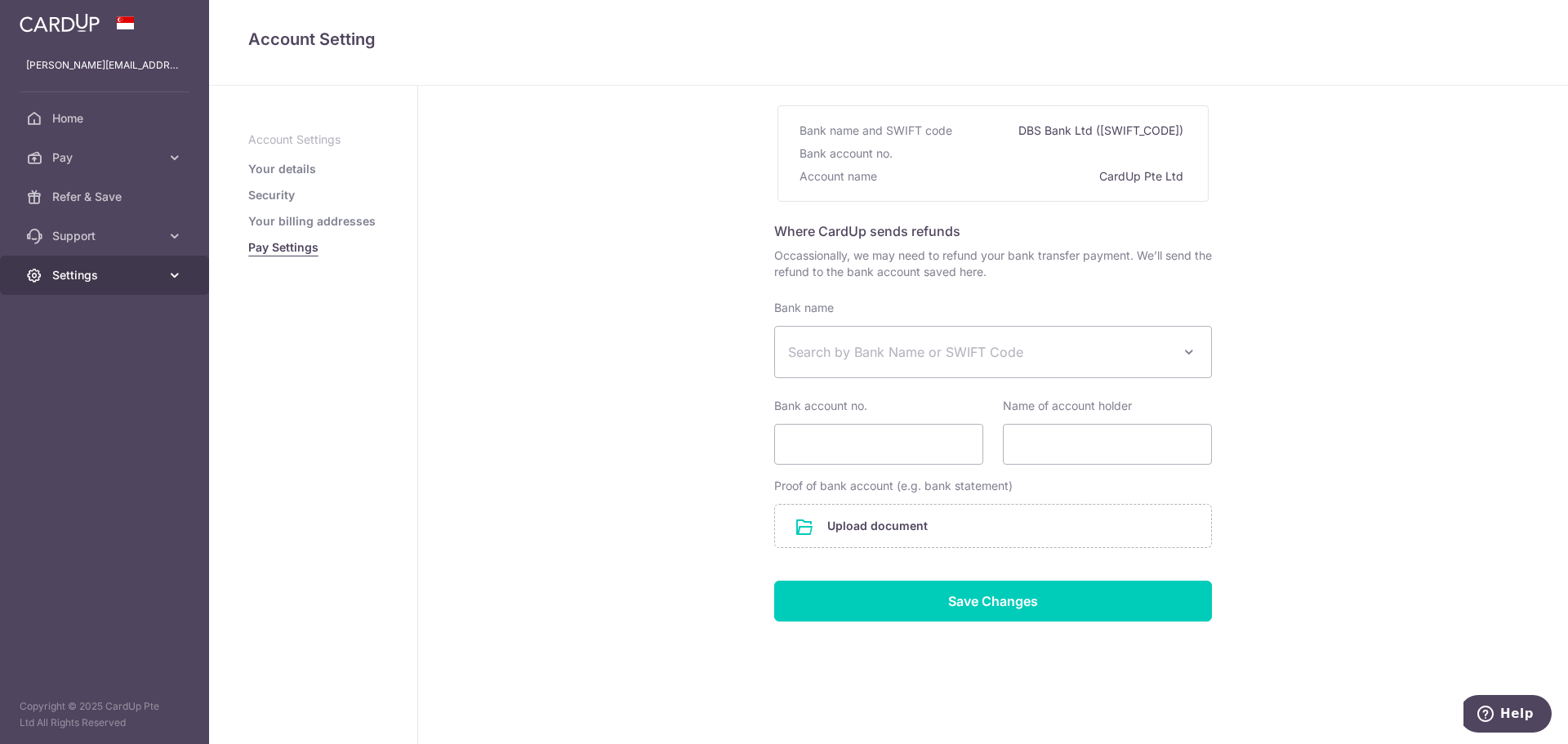
click at [101, 264] on link "Settings" at bounding box center [104, 275] width 209 height 39
click at [102, 243] on span "Support" at bounding box center [106, 236] width 108 height 17
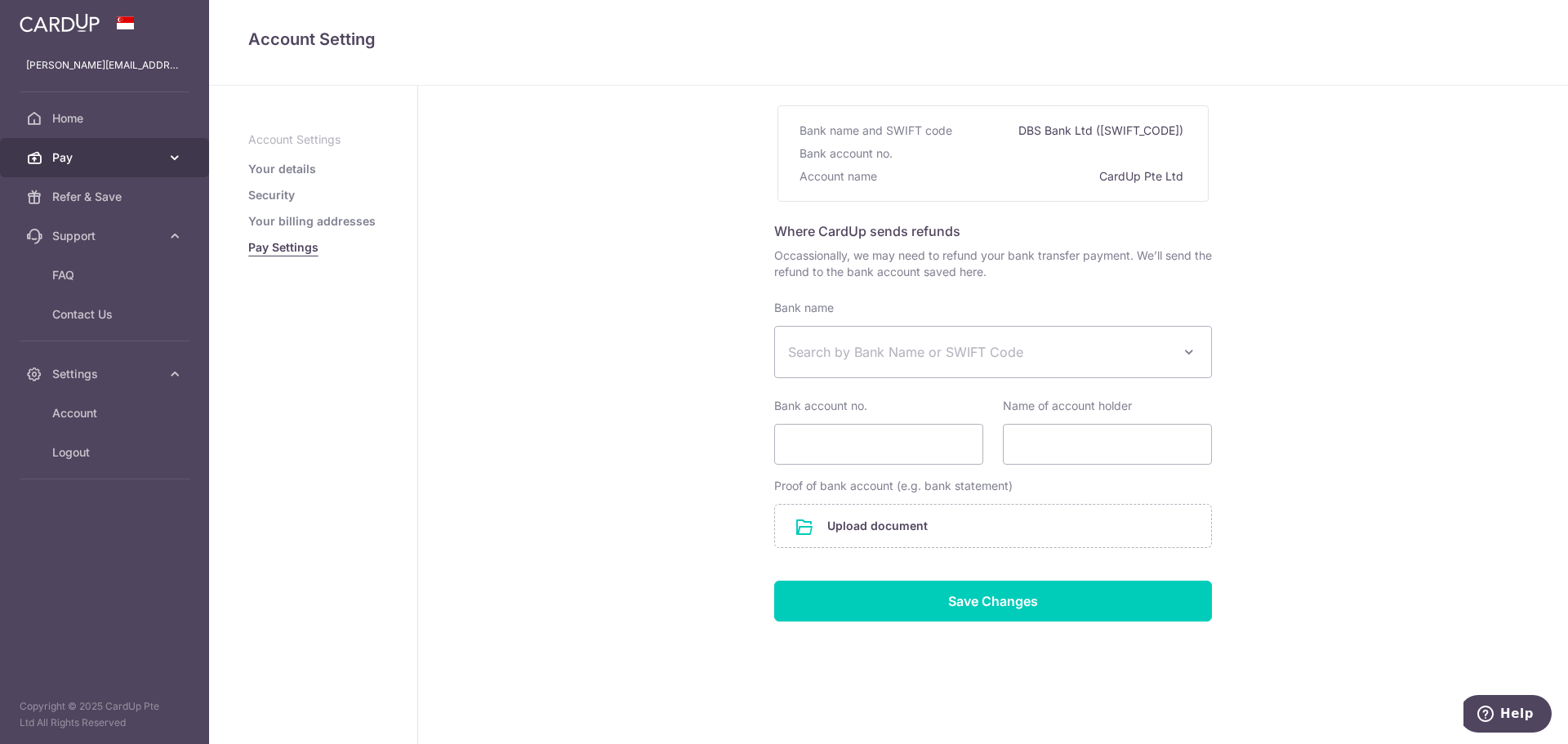
click at [97, 172] on link "Pay" at bounding box center [104, 158] width 209 height 39
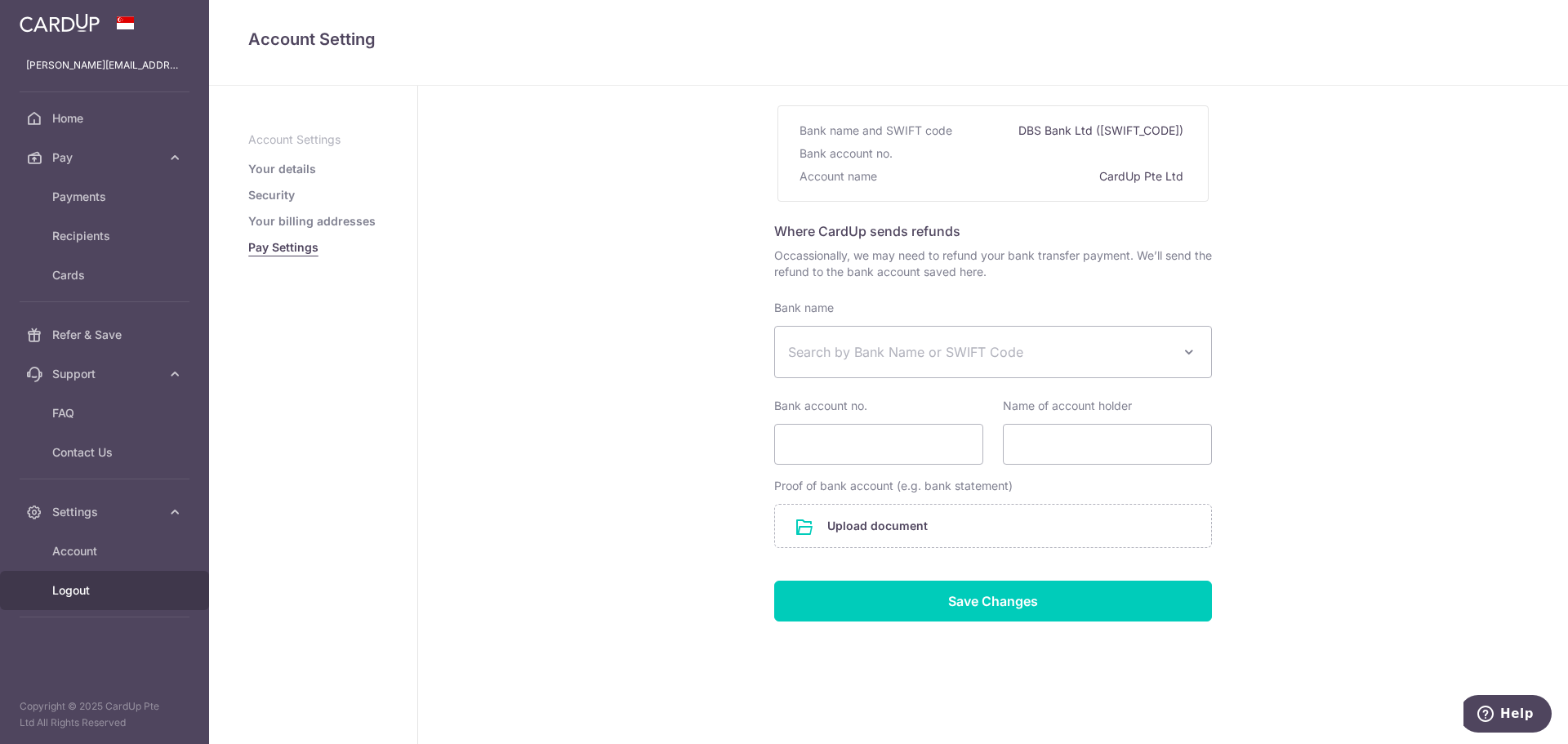
click at [105, 588] on span "Logout" at bounding box center [106, 591] width 108 height 17
